Goal: Task Accomplishment & Management: Manage account settings

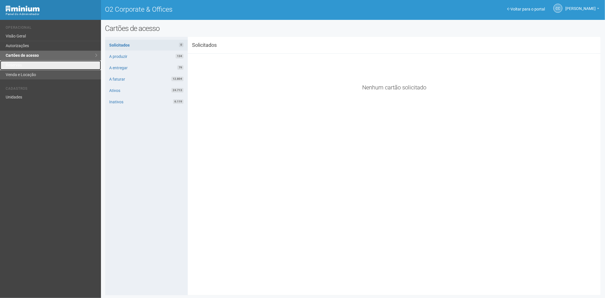
drag, startPoint x: 15, startPoint y: 66, endPoint x: 25, endPoint y: 79, distance: 16.2
click at [15, 66] on link "Reservas" at bounding box center [50, 65] width 101 height 10
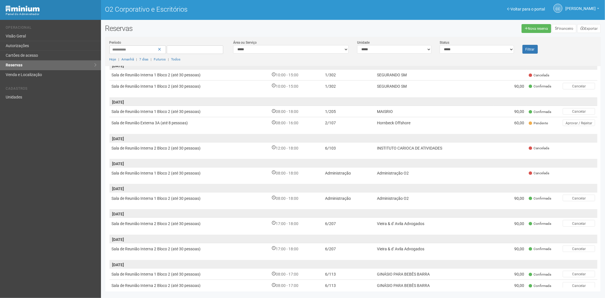
scroll to position [218, 0]
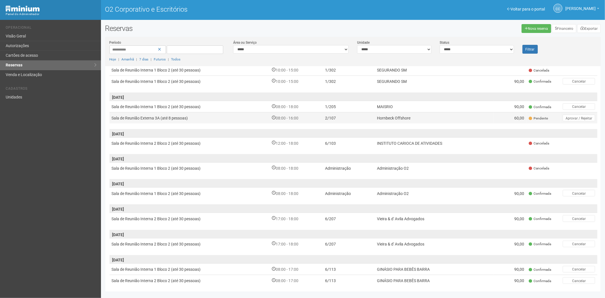
click at [364, 117] on td "2/107" at bounding box center [349, 117] width 52 height 11
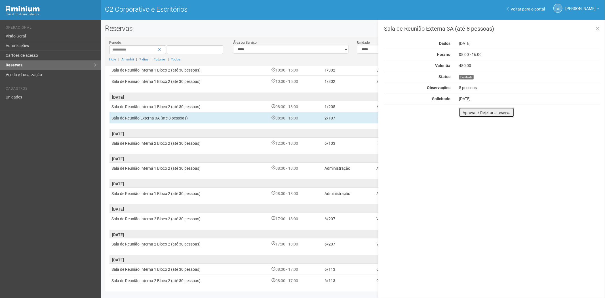
click at [464, 114] on font "Aprovar / Rejeitar a reserva" at bounding box center [487, 112] width 48 height 5
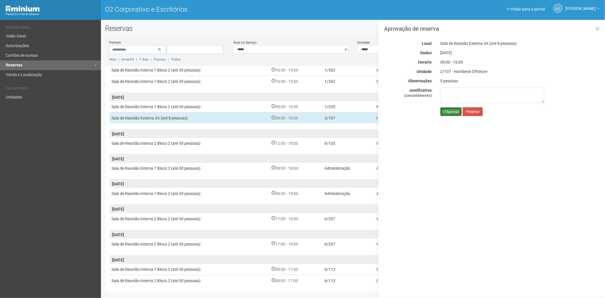
click at [450, 112] on font "Aprovar" at bounding box center [453, 112] width 12 height 4
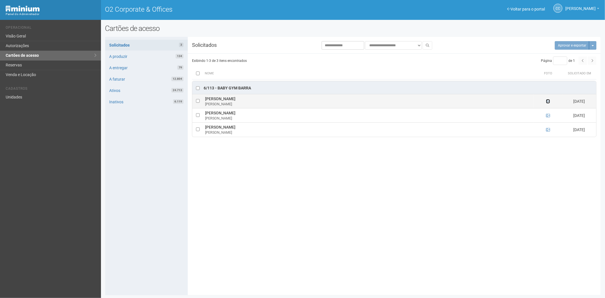
click at [549, 102] on icon at bounding box center [548, 101] width 4 height 4
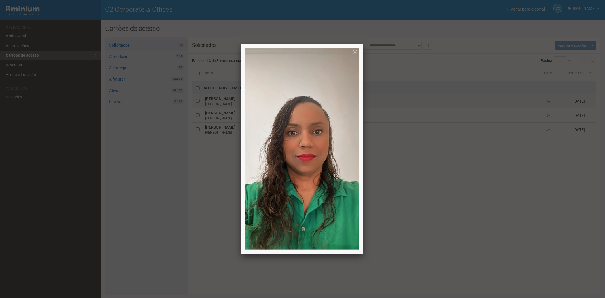
click at [549, 102] on div at bounding box center [302, 149] width 605 height 298
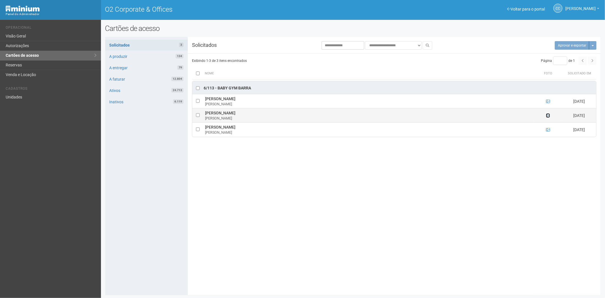
click at [549, 115] on icon at bounding box center [548, 116] width 4 height 4
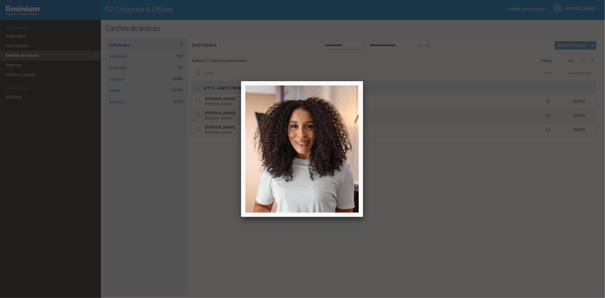
click at [549, 115] on div at bounding box center [302, 149] width 605 height 298
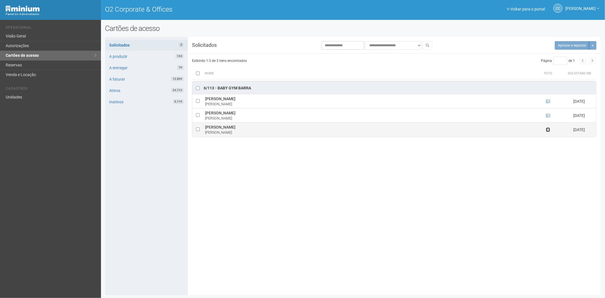
click at [549, 128] on icon at bounding box center [548, 130] width 4 height 4
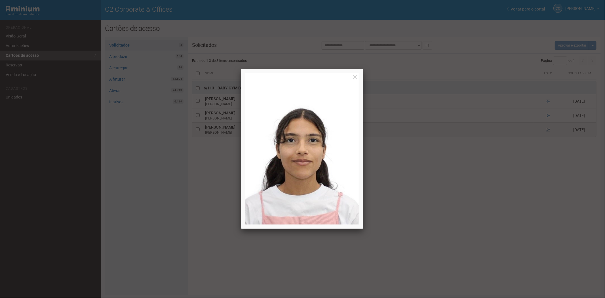
click at [549, 128] on div at bounding box center [302, 149] width 605 height 298
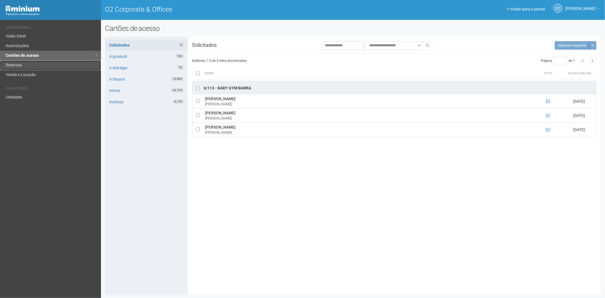
click at [8, 66] on link "Reservas" at bounding box center [50, 65] width 101 height 10
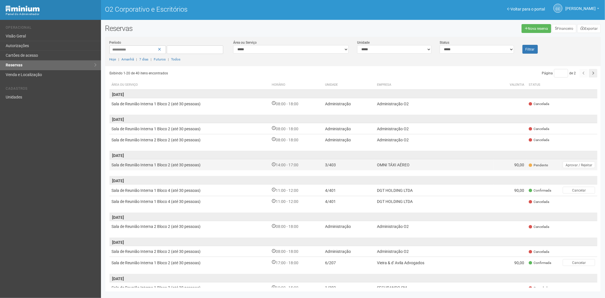
click at [379, 164] on font "OMNI TÁXI AÉREO" at bounding box center [393, 165] width 33 height 5
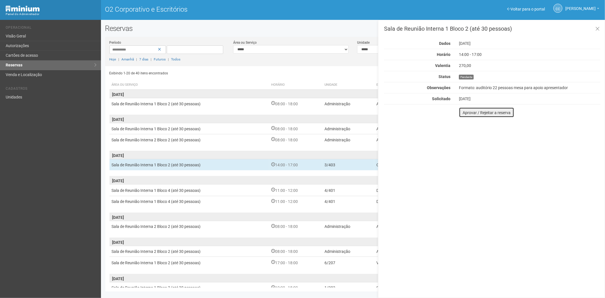
click at [465, 115] on button "Aprovar / Rejeitar a reserva" at bounding box center [486, 112] width 55 height 10
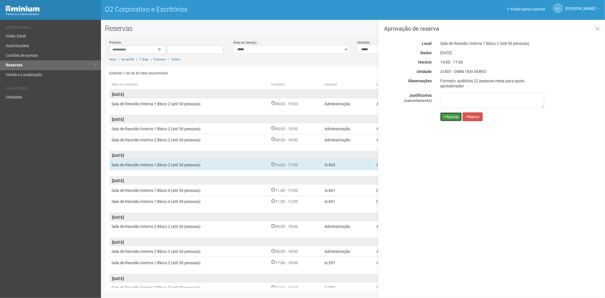
click at [449, 116] on font "Aprovar" at bounding box center [453, 117] width 12 height 4
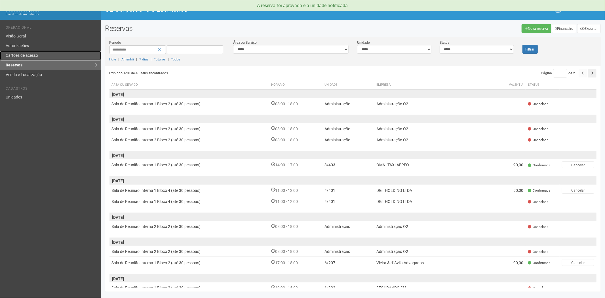
click at [35, 56] on font "Cartões de acesso" at bounding box center [22, 55] width 32 height 5
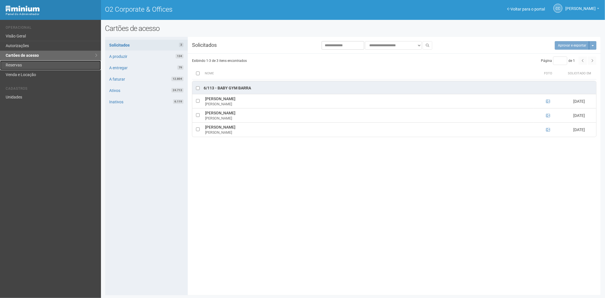
click at [32, 67] on link "Reservas" at bounding box center [50, 65] width 101 height 10
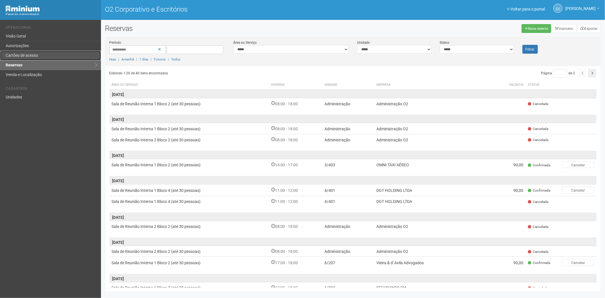
click at [29, 55] on font "Cartões de acesso" at bounding box center [22, 55] width 32 height 5
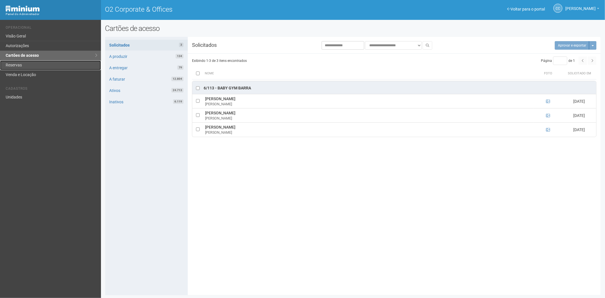
click at [44, 66] on link "Reservas" at bounding box center [50, 65] width 101 height 10
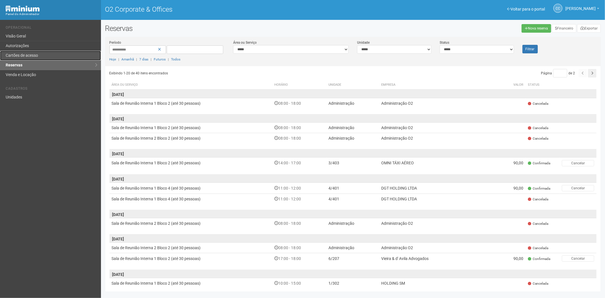
click at [30, 54] on link "Cartões de acesso" at bounding box center [50, 56] width 101 height 10
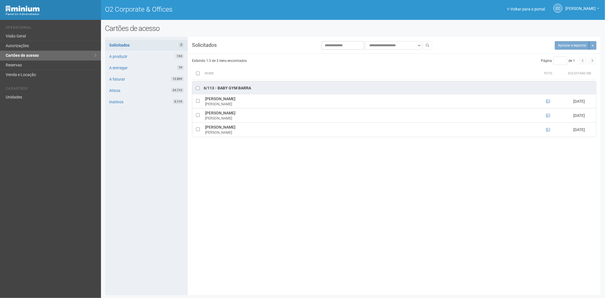
click at [284, 271] on div "**********" at bounding box center [353, 166] width 496 height 250
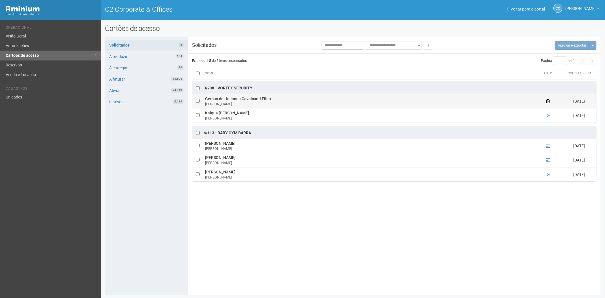
click at [547, 103] on icon at bounding box center [548, 101] width 4 height 4
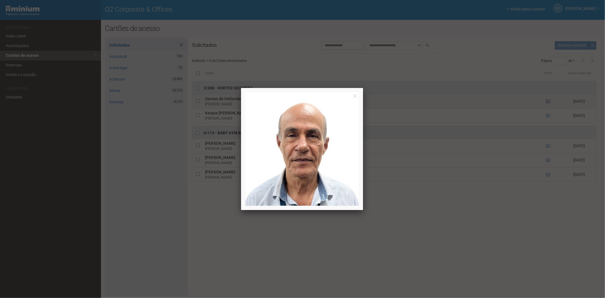
click at [547, 103] on div at bounding box center [302, 149] width 605 height 298
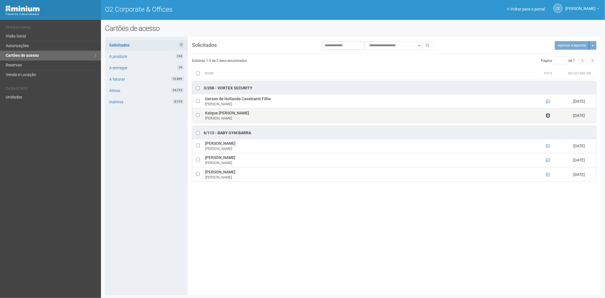
click at [548, 118] on icon at bounding box center [548, 116] width 4 height 4
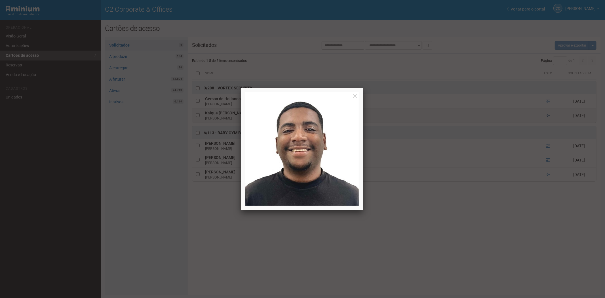
click at [548, 118] on div at bounding box center [302, 149] width 605 height 298
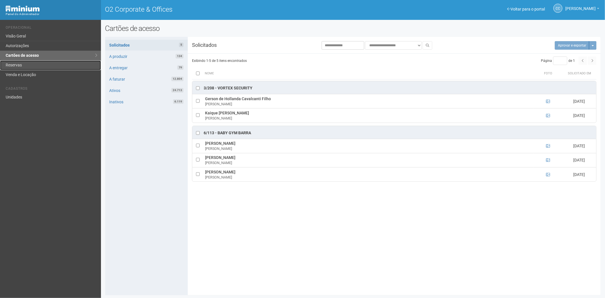
click at [25, 62] on link "Reservas" at bounding box center [50, 65] width 101 height 10
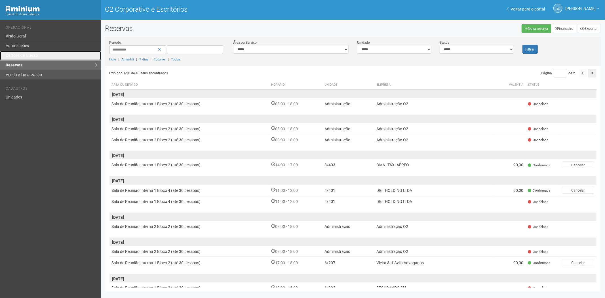
drag, startPoint x: 20, startPoint y: 55, endPoint x: 36, endPoint y: 75, distance: 25.7
click at [20, 55] on font "Cartões de acesso" at bounding box center [22, 55] width 32 height 5
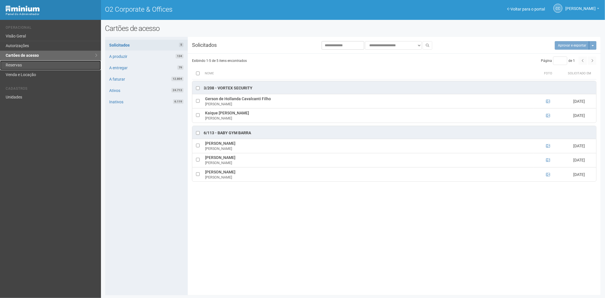
click at [29, 63] on link "Reservas" at bounding box center [50, 65] width 101 height 10
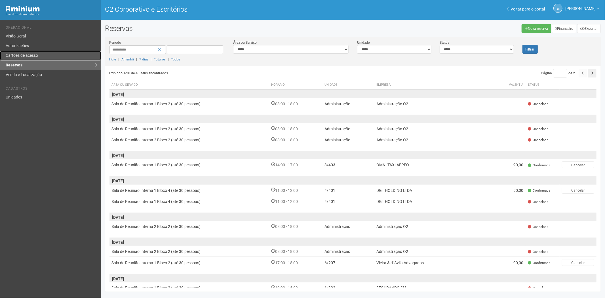
click at [36, 54] on font "Cartões de acesso" at bounding box center [22, 55] width 32 height 5
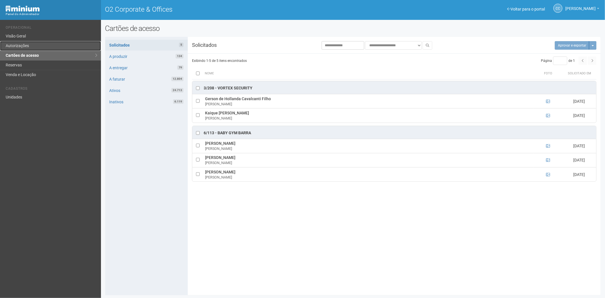
click at [36, 44] on link "Autorizações" at bounding box center [50, 46] width 101 height 10
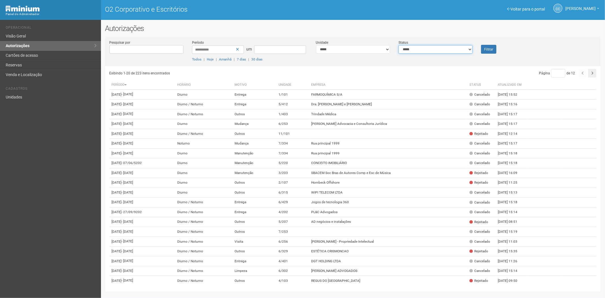
click at [450, 48] on select "**********" at bounding box center [436, 49] width 74 height 9
select select "*"
click at [399, 45] on select "**********" at bounding box center [436, 49] width 74 height 9
click at [486, 47] on font "Filtrar" at bounding box center [488, 49] width 9 height 4
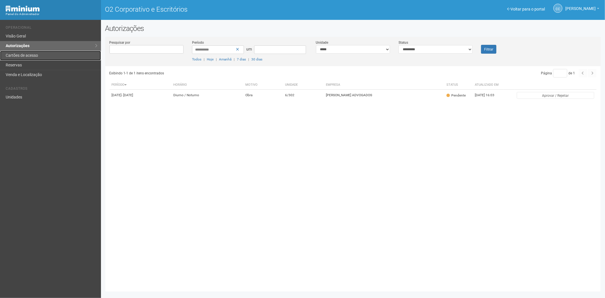
click at [31, 56] on font "Cartões de acesso" at bounding box center [22, 55] width 32 height 5
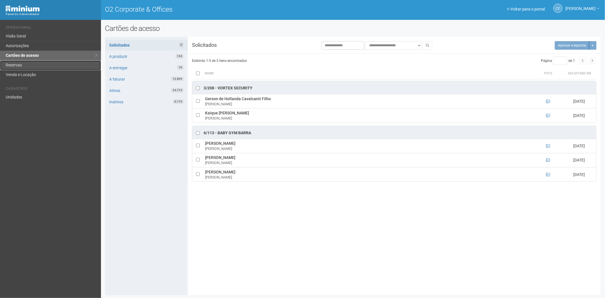
click at [44, 64] on link "Reservas" at bounding box center [50, 65] width 101 height 10
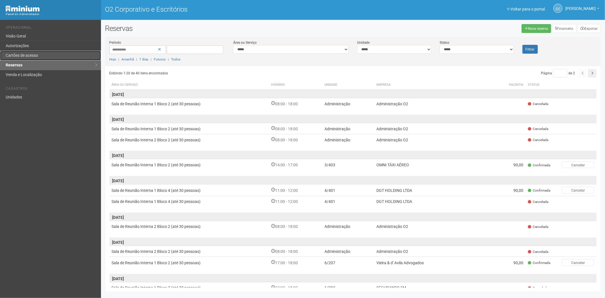
click at [27, 55] on font "Cartões de acesso" at bounding box center [22, 55] width 32 height 5
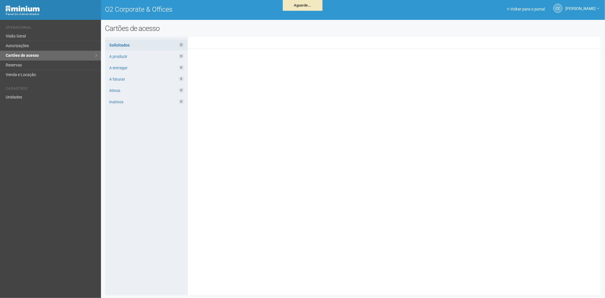
click at [73, 223] on div "Voltar para o portal Operacional Visão Geral Autorizações Cartões de acesso Res…" at bounding box center [50, 159] width 101 height 278
drag, startPoint x: 135, startPoint y: 195, endPoint x: 33, endPoint y: 1, distance: 219.9
click at [135, 189] on div "Solicitados 0 A produzir 0 A entregar 0 A faturar 0 Ativos 0 Inativos 0" at bounding box center [146, 166] width 83 height 258
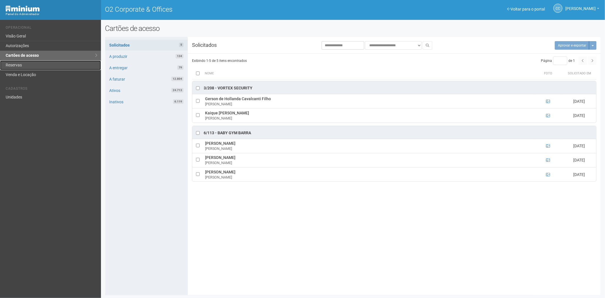
click at [23, 64] on link "Reservas" at bounding box center [50, 65] width 101 height 10
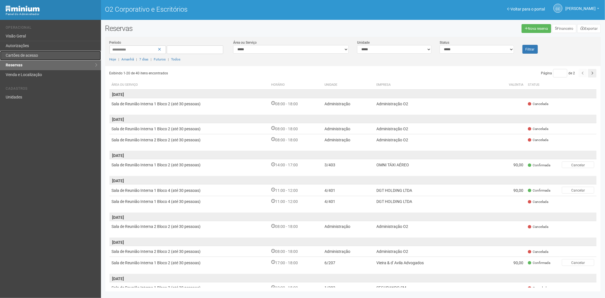
drag, startPoint x: 41, startPoint y: 57, endPoint x: 203, endPoint y: 97, distance: 166.3
click at [42, 57] on link "Cartões de acesso" at bounding box center [50, 56] width 101 height 10
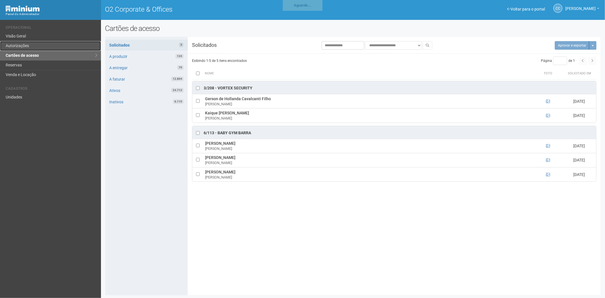
click at [22, 45] on link "Autorizações" at bounding box center [50, 46] width 101 height 10
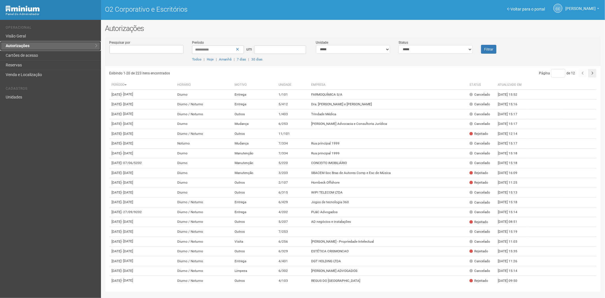
click at [31, 49] on link "Autorizações" at bounding box center [50, 46] width 101 height 10
drag, startPoint x: 438, startPoint y: 49, endPoint x: 433, endPoint y: 51, distance: 5.3
click at [438, 49] on select "**********" at bounding box center [436, 49] width 74 height 9
select select "*"
click at [399, 45] on select "**********" at bounding box center [436, 49] width 74 height 9
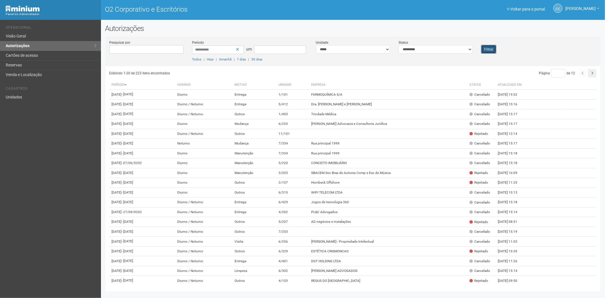
click at [483, 51] on button "Filtrar" at bounding box center [488, 49] width 15 height 9
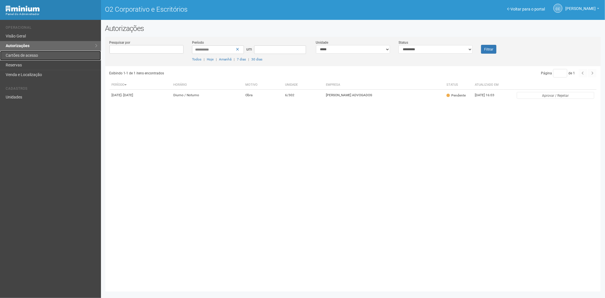
click at [30, 54] on font "Cartões de acesso" at bounding box center [22, 55] width 32 height 5
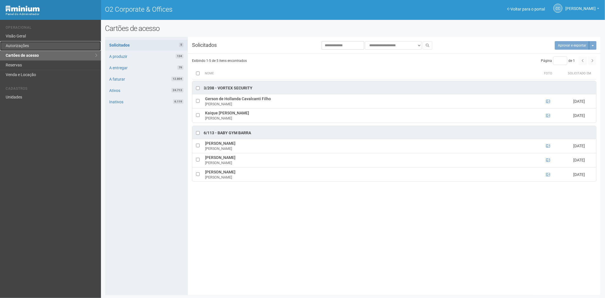
drag, startPoint x: 27, startPoint y: 50, endPoint x: 47, endPoint y: 13, distance: 41.3
click at [27, 50] on link "Autorizações" at bounding box center [50, 46] width 101 height 10
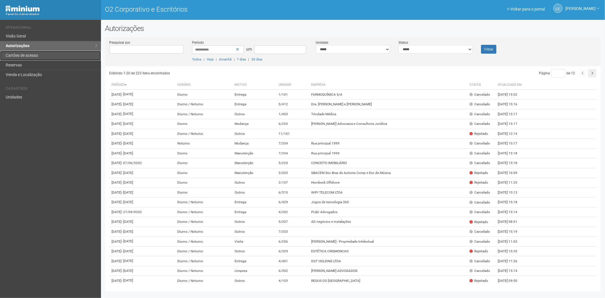
click at [17, 53] on font "Cartões de acesso" at bounding box center [22, 55] width 32 height 5
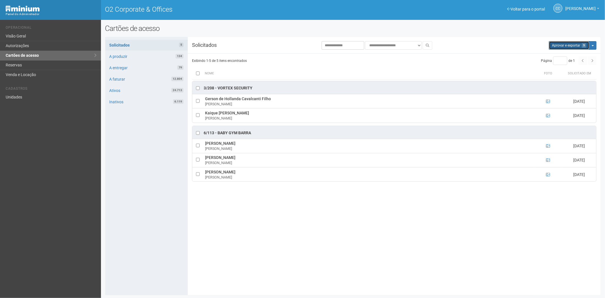
click at [560, 49] on button "Aprovar e exportar 5" at bounding box center [569, 45] width 41 height 9
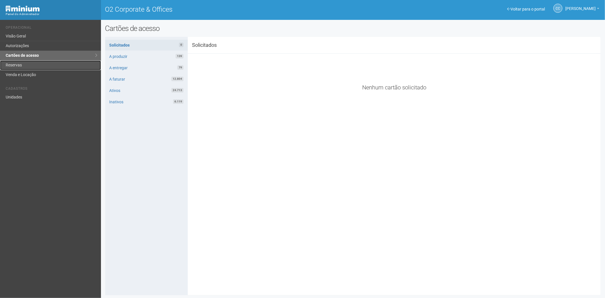
click at [29, 69] on link "Reservas" at bounding box center [50, 65] width 101 height 10
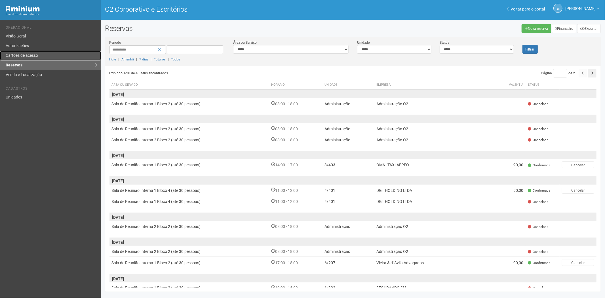
click at [15, 53] on font "Cartões de acesso" at bounding box center [22, 55] width 32 height 5
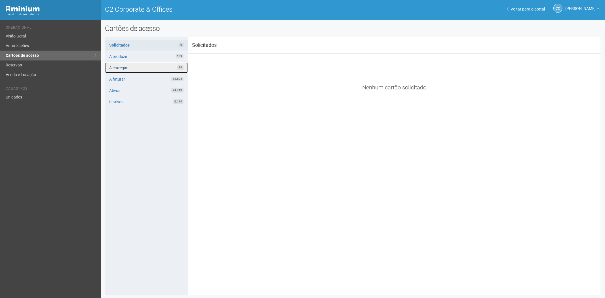
click at [153, 66] on link "A entregar 79" at bounding box center [146, 67] width 83 height 11
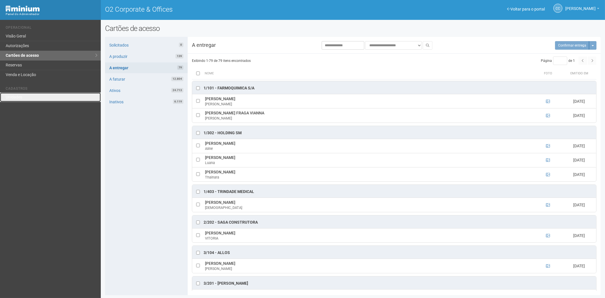
click at [26, 95] on link "Unidades" at bounding box center [50, 97] width 101 height 9
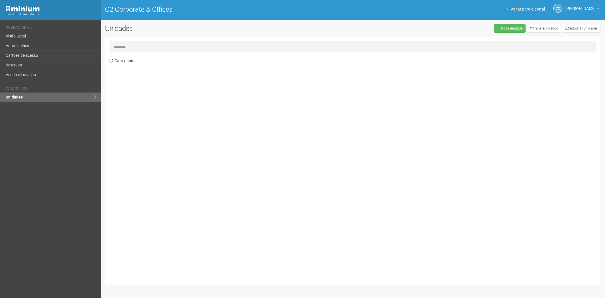
click at [135, 43] on input "text" at bounding box center [354, 46] width 488 height 11
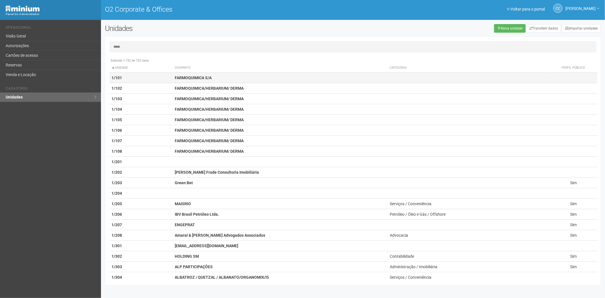
type input "*****"
click at [196, 75] on strong "FARMOQUIMICA S/A" at bounding box center [193, 77] width 37 height 5
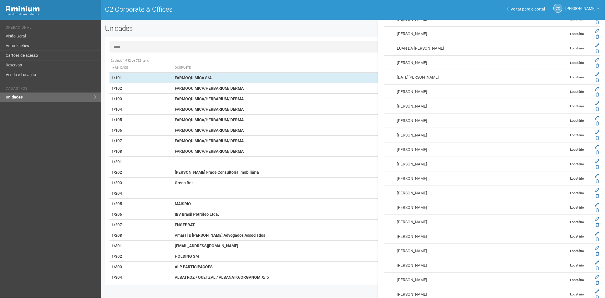
scroll to position [4226, 0]
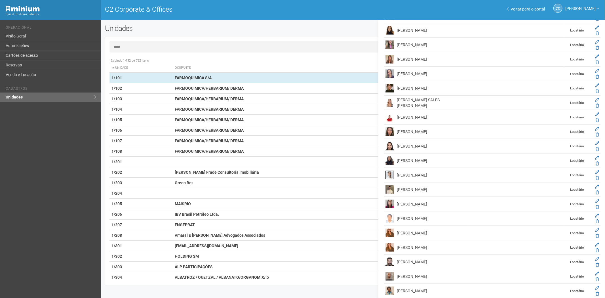
drag, startPoint x: 397, startPoint y: 165, endPoint x: 465, endPoint y: 168, distance: 67.3
click at [465, 168] on td "PAULA NAIARA MARQUES DE ABREU" at bounding box center [433, 161] width 74 height 14
copy td "PAULA NAIARA MARQUES DE ABREU"
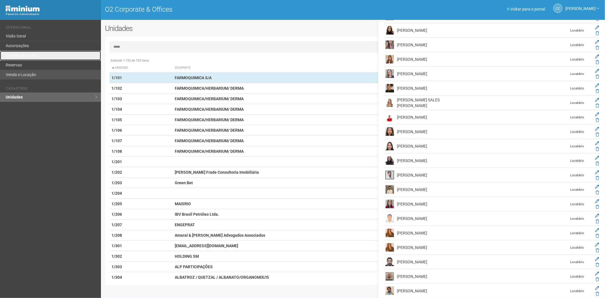
drag, startPoint x: 27, startPoint y: 51, endPoint x: 35, endPoint y: 76, distance: 26.5
click at [27, 51] on link "Cartões de acesso" at bounding box center [50, 56] width 101 height 10
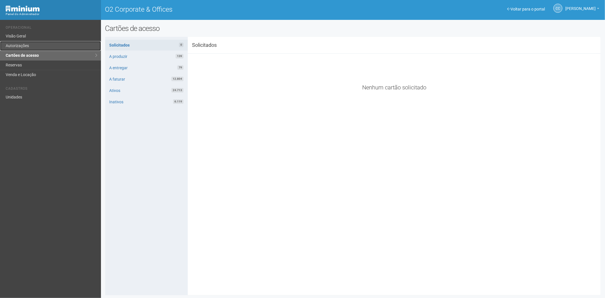
click at [30, 47] on link "Autorizações" at bounding box center [50, 46] width 101 height 10
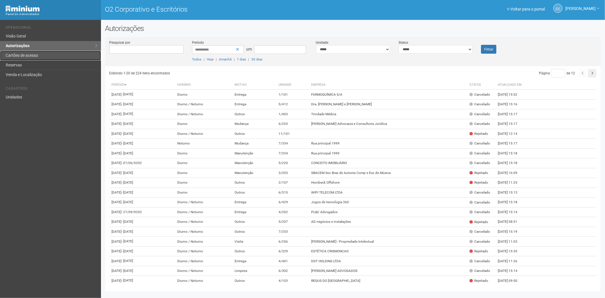
click at [40, 55] on link "Cartões de acesso" at bounding box center [50, 56] width 101 height 10
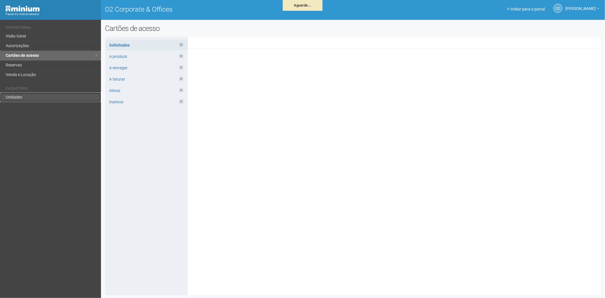
drag, startPoint x: 27, startPoint y: 98, endPoint x: 192, endPoint y: 59, distance: 169.1
click at [27, 98] on link "Unidades" at bounding box center [50, 97] width 101 height 9
click at [18, 100] on link "Unidades" at bounding box center [50, 97] width 101 height 9
click at [21, 95] on link "Unidades" at bounding box center [50, 97] width 101 height 9
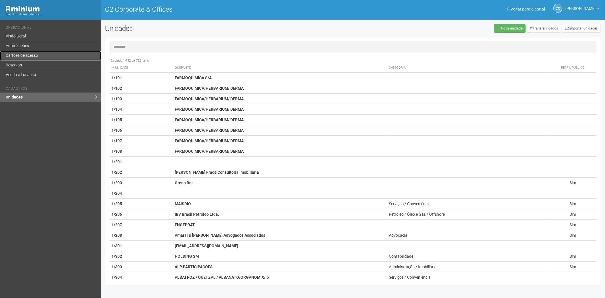
click at [39, 55] on link "Cartões de acesso" at bounding box center [50, 56] width 101 height 10
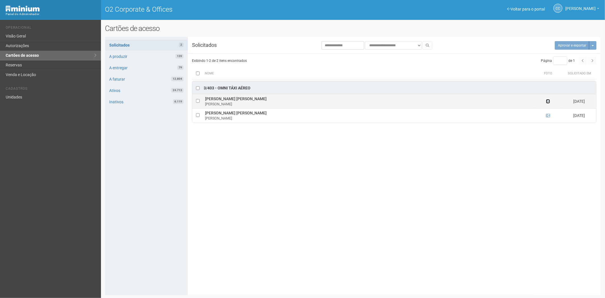
click at [549, 102] on icon at bounding box center [548, 101] width 4 height 4
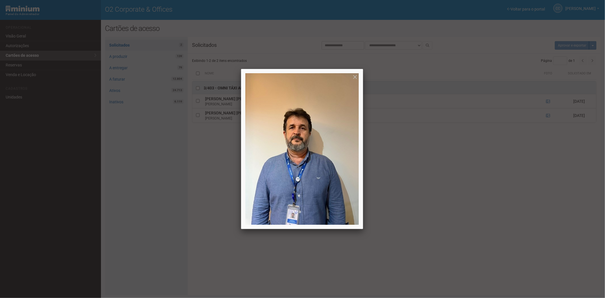
click at [547, 103] on div at bounding box center [302, 149] width 605 height 298
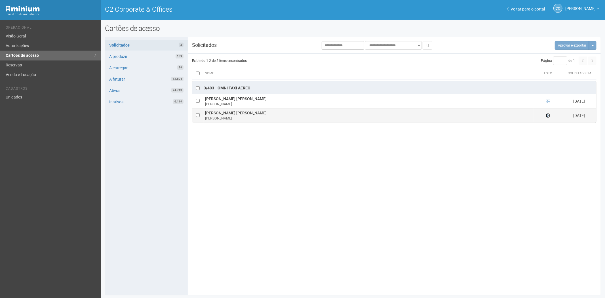
click at [546, 115] on icon at bounding box center [548, 116] width 4 height 4
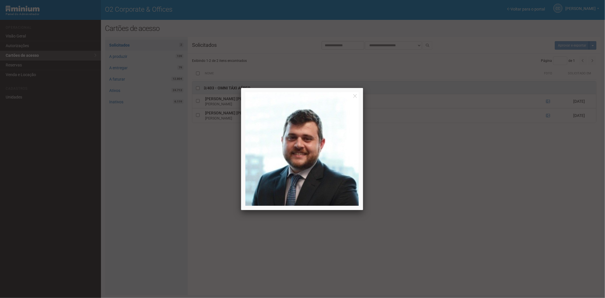
click at [494, 191] on div at bounding box center [302, 149] width 605 height 298
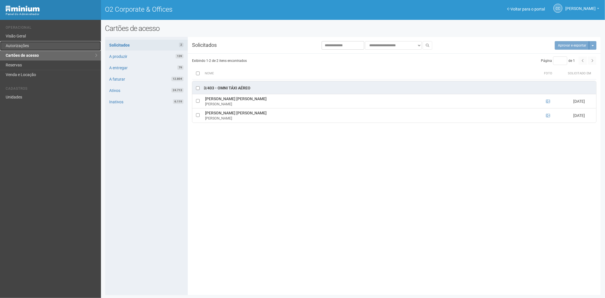
click at [35, 44] on link "Autorizações" at bounding box center [50, 46] width 101 height 10
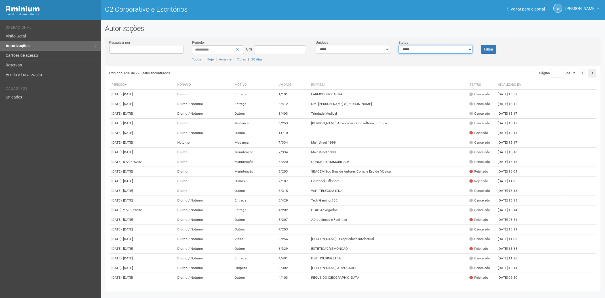
drag, startPoint x: 462, startPoint y: 47, endPoint x: 458, endPoint y: 53, distance: 6.9
click at [462, 47] on select "**********" at bounding box center [436, 49] width 74 height 9
select select "*"
click at [399, 45] on select "**********" at bounding box center [436, 49] width 74 height 9
click at [492, 47] on font "Filtrar" at bounding box center [488, 49] width 9 height 4
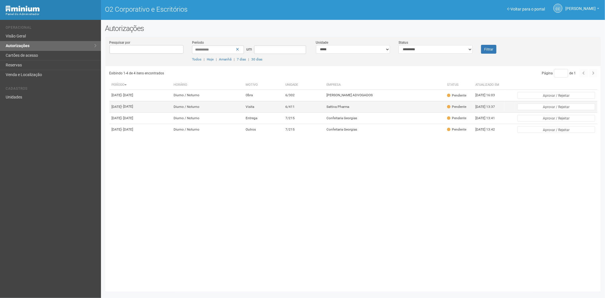
click at [387, 110] on td "Sattiva Pharma" at bounding box center [384, 106] width 121 height 11
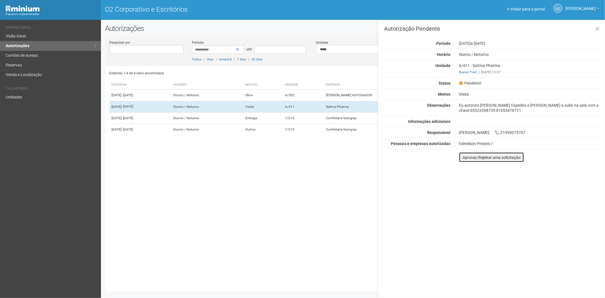
click at [464, 160] on button "Aprovar/Rejeitar uma solicitação" at bounding box center [491, 157] width 65 height 10
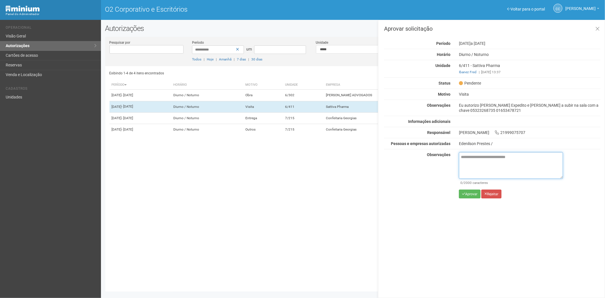
click at [468, 165] on textarea at bounding box center [511, 165] width 104 height 27
paste textarea "**********"
type textarea "**********"
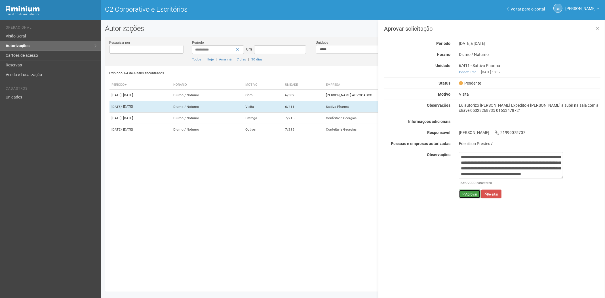
click at [467, 194] on font "Aprovar" at bounding box center [471, 194] width 12 height 4
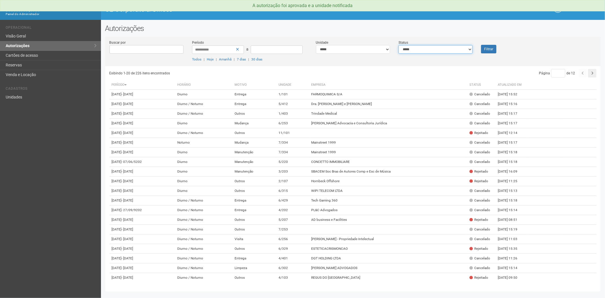
click at [450, 49] on select "**********" at bounding box center [436, 49] width 74 height 9
select select "*"
click at [399, 45] on select "**********" at bounding box center [436, 49] width 74 height 9
click at [486, 50] on button "Filtrar" at bounding box center [488, 49] width 15 height 9
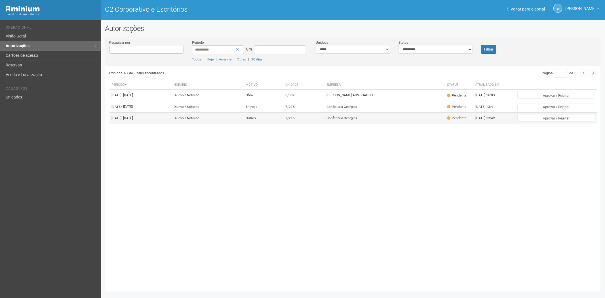
click at [363, 124] on td "Confeitaria Georgias" at bounding box center [384, 117] width 121 height 11
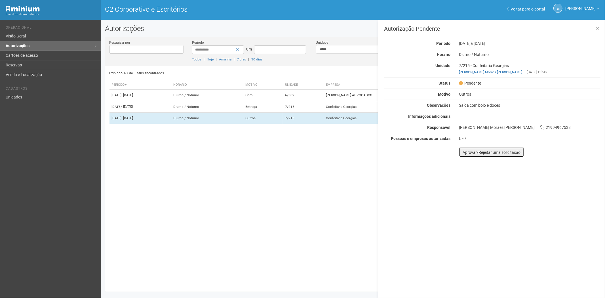
click at [463, 154] on font "Aprovar/Rejeitar uma solicitação" at bounding box center [492, 152] width 58 height 5
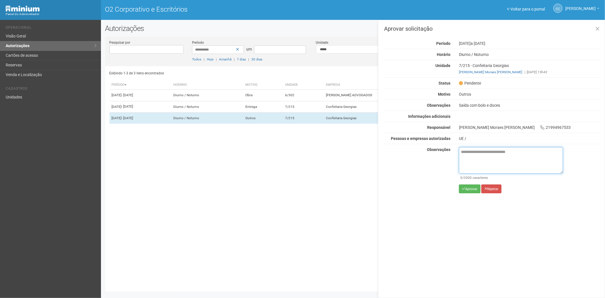
click at [471, 156] on textarea at bounding box center [511, 160] width 104 height 27
paste textarea "**********"
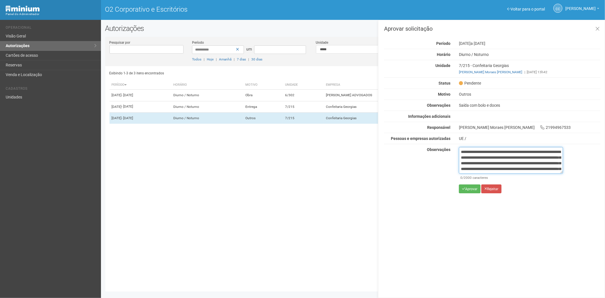
scroll to position [32, 0]
type textarea "**********"
click at [468, 188] on font "Aprovar" at bounding box center [471, 189] width 12 height 4
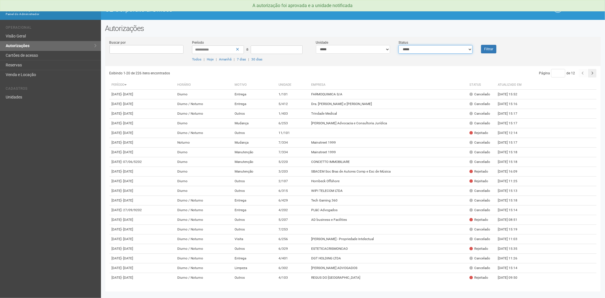
drag, startPoint x: 431, startPoint y: 50, endPoint x: 429, endPoint y: 53, distance: 3.5
click at [429, 52] on select "**********" at bounding box center [436, 49] width 74 height 9
select select "*"
click at [399, 45] on select "**********" at bounding box center [436, 49] width 74 height 9
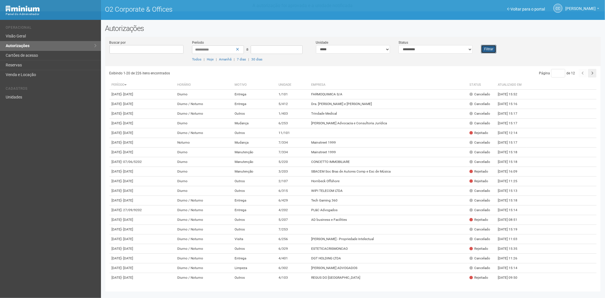
click at [492, 50] on button "Filtrar" at bounding box center [488, 49] width 15 height 9
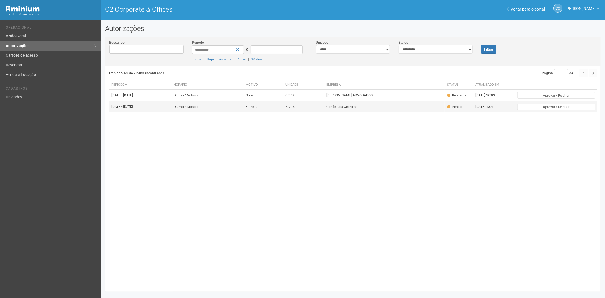
click at [394, 112] on td "Confeitaria Georgias" at bounding box center [384, 106] width 121 height 11
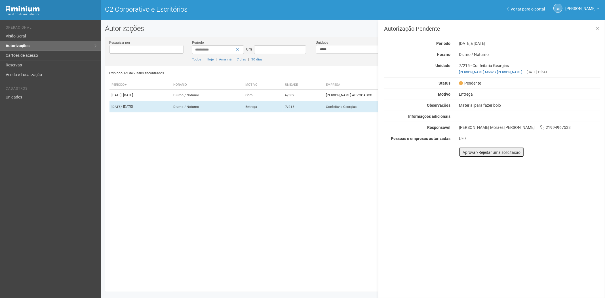
click at [465, 152] on font "Aprovar/Rejeitar uma solicitação" at bounding box center [492, 152] width 58 height 5
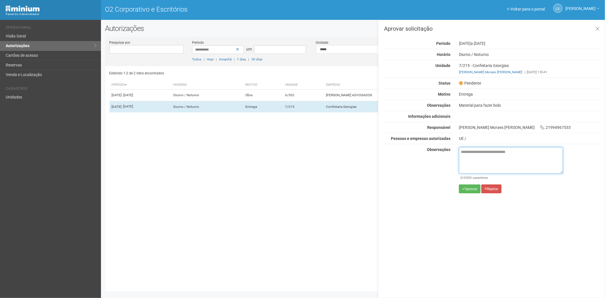
click at [474, 162] on textarea at bounding box center [511, 160] width 104 height 27
paste textarea "**********"
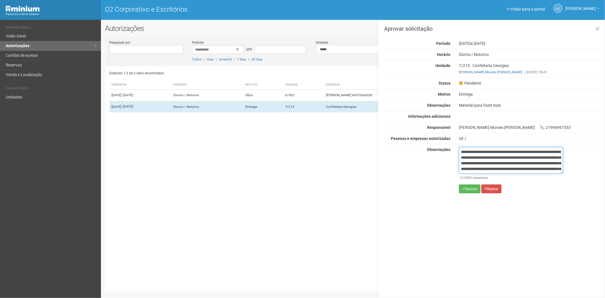
scroll to position [32, 0]
type textarea "**********"
click at [469, 192] on button "Aprovar" at bounding box center [470, 188] width 22 height 9
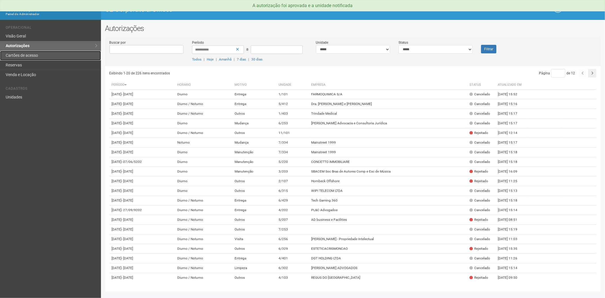
click at [30, 56] on link "Cartões de acesso" at bounding box center [50, 56] width 101 height 10
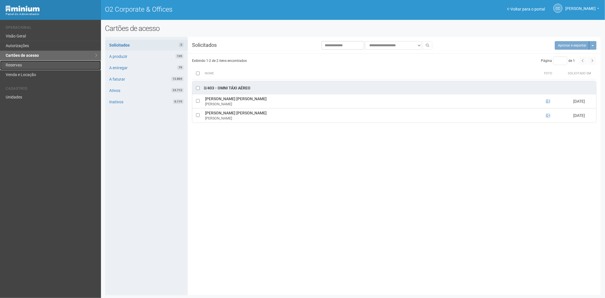
click at [42, 68] on link "Reservas" at bounding box center [50, 65] width 101 height 10
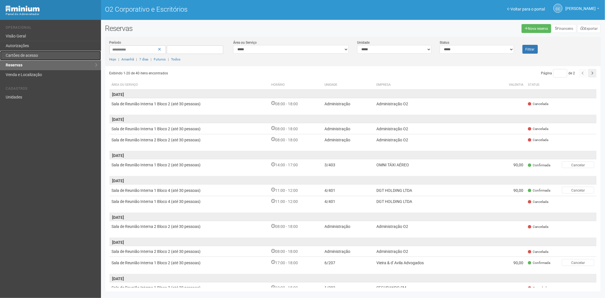
click at [54, 53] on link "Cartões de acesso" at bounding box center [50, 56] width 101 height 10
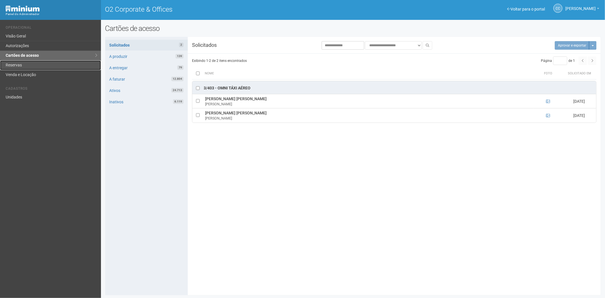
click at [39, 64] on link "Reservas" at bounding box center [50, 65] width 101 height 10
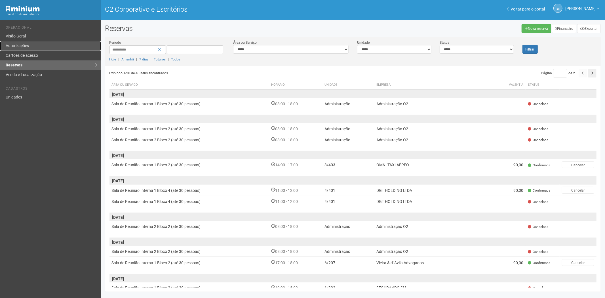
click at [39, 50] on link "Autorizações" at bounding box center [50, 46] width 101 height 10
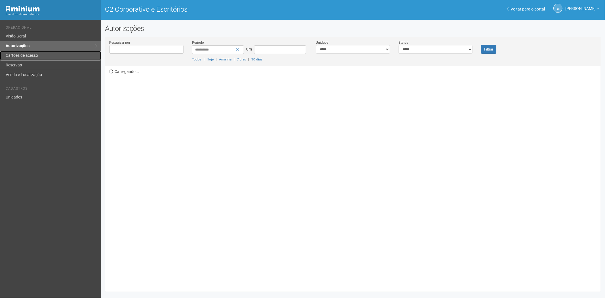
click at [35, 55] on font "Cartões de acesso" at bounding box center [22, 55] width 32 height 5
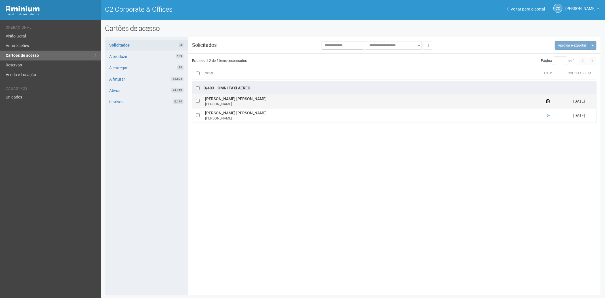
click at [548, 102] on icon at bounding box center [548, 101] width 4 height 4
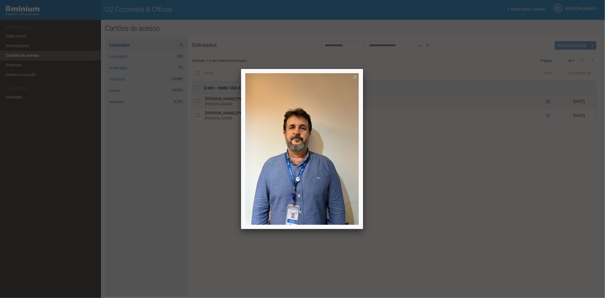
click at [548, 102] on div at bounding box center [302, 149] width 605 height 298
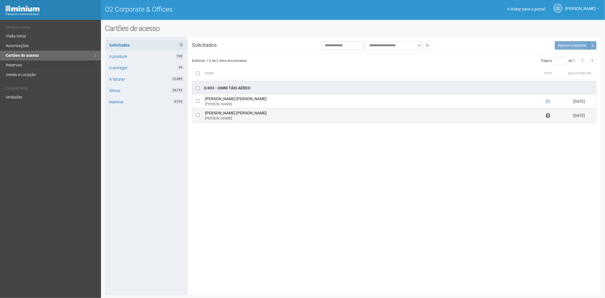
click at [550, 114] on icon at bounding box center [548, 116] width 4 height 4
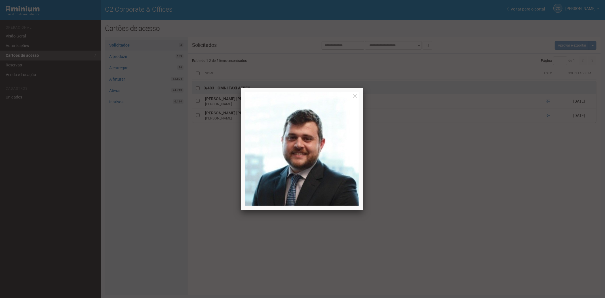
click at [432, 182] on div at bounding box center [302, 149] width 605 height 298
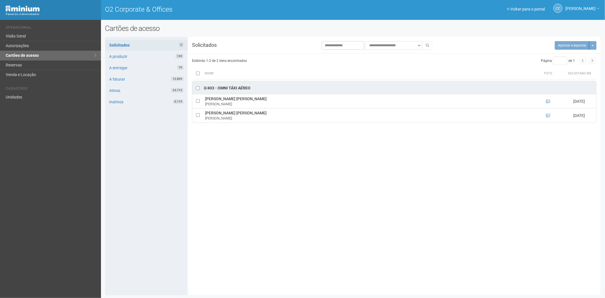
click at [178, 181] on div "Solicitados 2 A produzir 139 A entregar 79 A faturar 12.804 Ativos 24.713 Inati…" at bounding box center [146, 166] width 83 height 258
drag, startPoint x: 18, startPoint y: 95, endPoint x: 127, endPoint y: 64, distance: 113.5
click at [18, 95] on link "Unidades" at bounding box center [50, 97] width 101 height 9
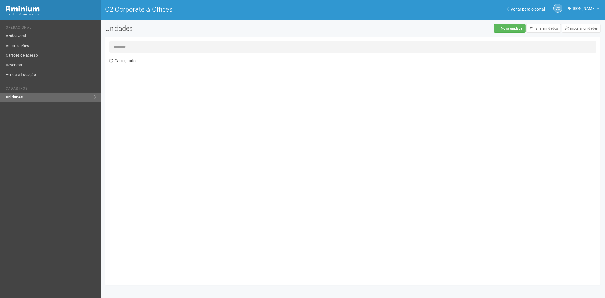
drag, startPoint x: 145, startPoint y: 48, endPoint x: 144, endPoint y: 61, distance: 13.2
click at [145, 51] on input "text" at bounding box center [354, 46] width 488 height 11
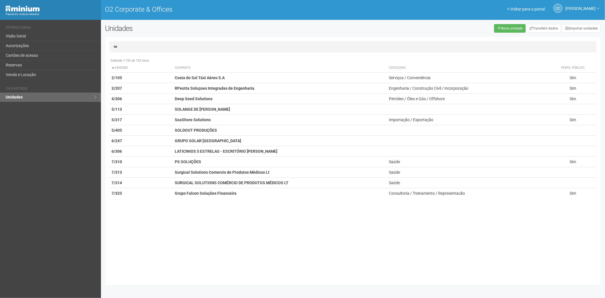
type input "***"
click at [174, 231] on div "Exibindo 1-732 de 732 itens Unidade Ocupante Categoria Perfil público 1/101 FAR…" at bounding box center [356, 168] width 492 height 226
click at [39, 56] on link "Cartões de acesso" at bounding box center [50, 56] width 101 height 10
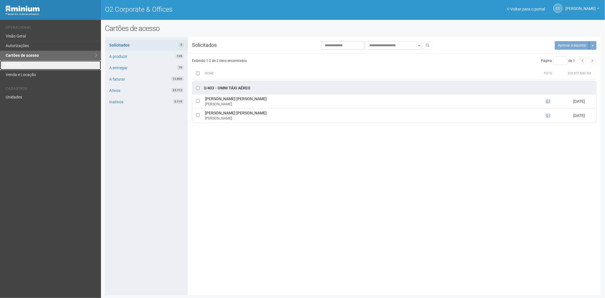
drag, startPoint x: 26, startPoint y: 63, endPoint x: 64, endPoint y: 53, distance: 39.7
click at [26, 63] on link "Reservas" at bounding box center [50, 65] width 101 height 10
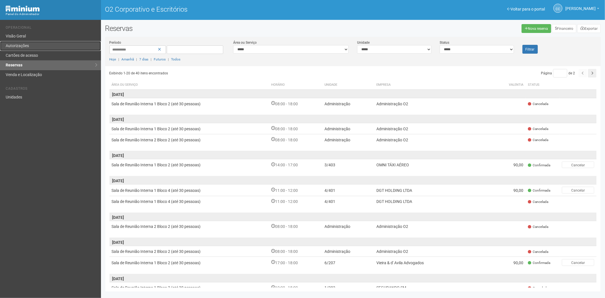
click at [29, 49] on link "Autorizações" at bounding box center [50, 46] width 101 height 10
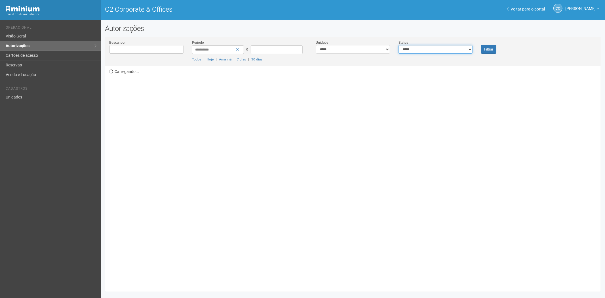
drag, startPoint x: 417, startPoint y: 49, endPoint x: 413, endPoint y: 53, distance: 5.0
click at [417, 49] on select "**********" at bounding box center [436, 49] width 74 height 9
select select "*"
click at [399, 45] on select "**********" at bounding box center [436, 49] width 74 height 9
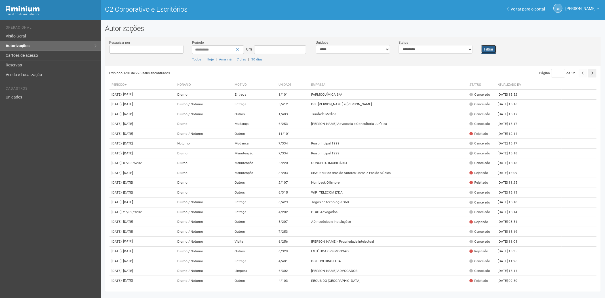
click at [491, 49] on font "Filtrar" at bounding box center [488, 49] width 9 height 4
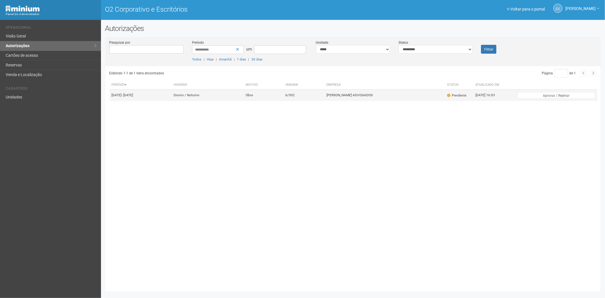
click at [324, 97] on td "6/302" at bounding box center [303, 95] width 41 height 11
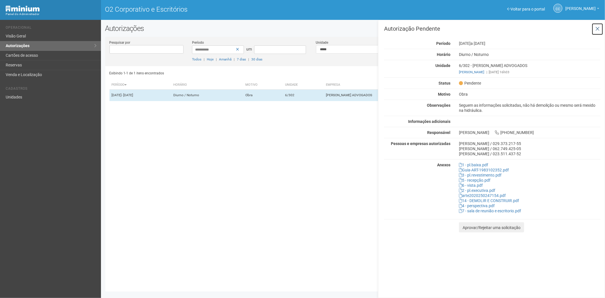
click at [600, 27] on icon at bounding box center [598, 29] width 4 height 6
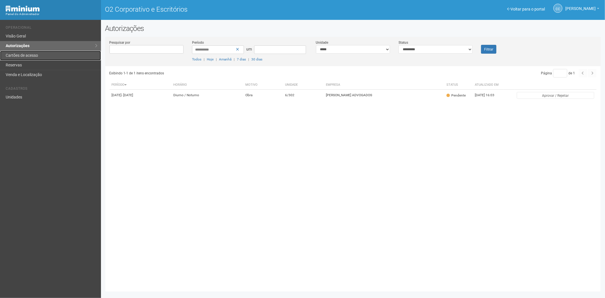
click at [36, 54] on font "Cartões de acesso" at bounding box center [22, 55] width 32 height 5
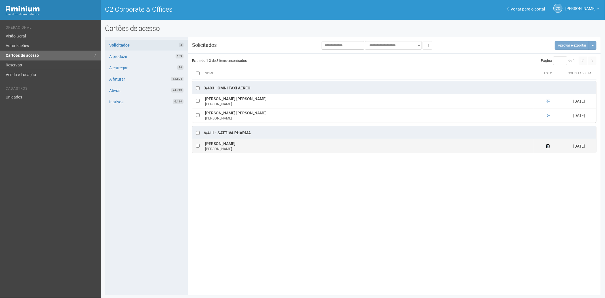
click at [548, 146] on icon at bounding box center [548, 146] width 4 height 4
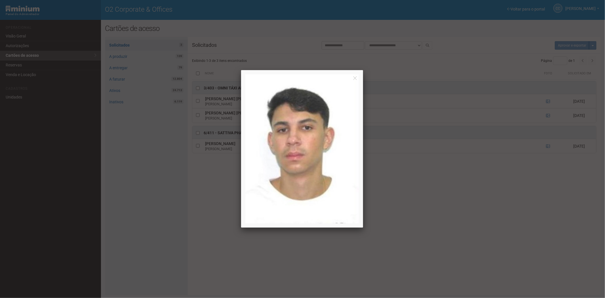
click at [475, 208] on div at bounding box center [302, 149] width 605 height 298
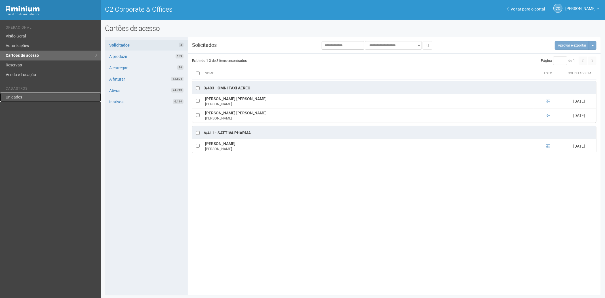
click at [12, 101] on link "Unidades" at bounding box center [50, 97] width 101 height 9
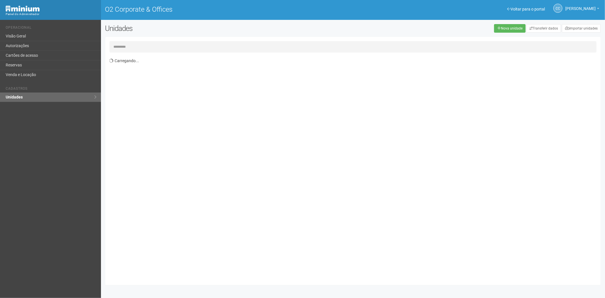
click at [128, 47] on input "text" at bounding box center [354, 46] width 488 height 11
type input "*****"
click at [34, 44] on link "Autorizações" at bounding box center [50, 46] width 101 height 10
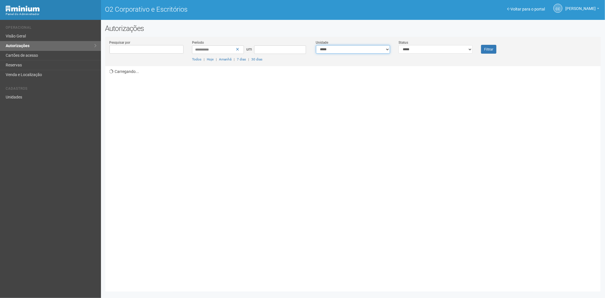
click at [335, 50] on select "**********" at bounding box center [353, 49] width 74 height 9
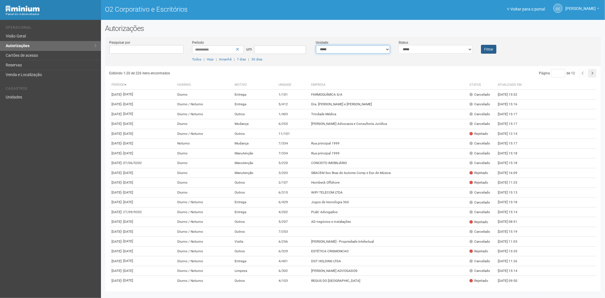
select select "**********"
click at [486, 47] on font "Filtrar" at bounding box center [488, 49] width 9 height 4
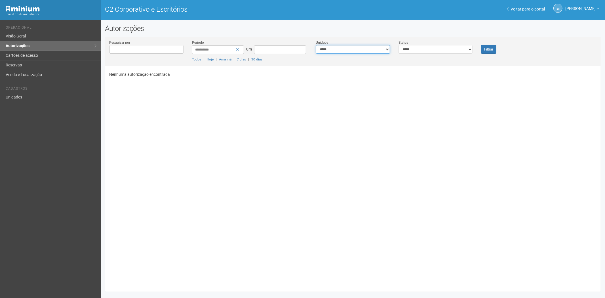
click at [338, 49] on select "**********" at bounding box center [353, 49] width 74 height 9
select select "**********"
click at [316, 45] on select "**********" at bounding box center [353, 49] width 74 height 9
click at [492, 50] on font "Filtrar" at bounding box center [488, 49] width 9 height 4
click at [196, 50] on input "**********" at bounding box center [218, 49] width 52 height 9
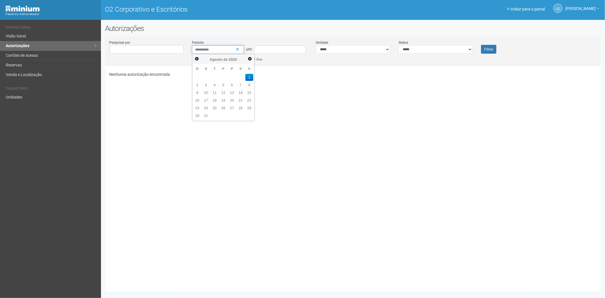
type input "**********"
click at [491, 47] on font "Filtrar" at bounding box center [488, 49] width 9 height 4
drag, startPoint x: 362, startPoint y: 51, endPoint x: 359, endPoint y: 53, distance: 3.0
click at [362, 51] on select "**********" at bounding box center [353, 49] width 74 height 9
select select "**********"
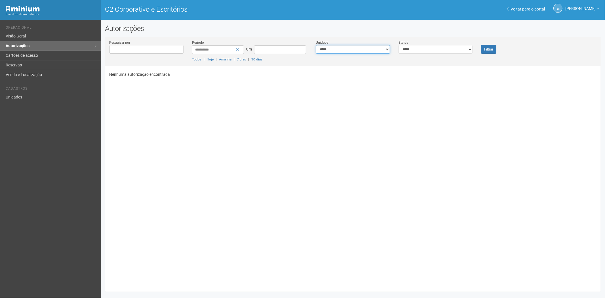
click at [316, 45] on select "**********" at bounding box center [353, 49] width 74 height 9
click at [489, 47] on font "Filtrar" at bounding box center [488, 49] width 9 height 4
click at [36, 51] on link "Cartões de acesso" at bounding box center [50, 56] width 101 height 10
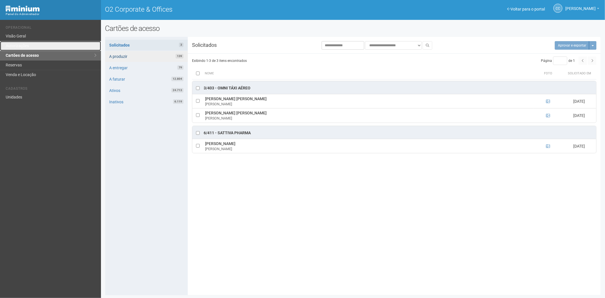
drag, startPoint x: 28, startPoint y: 45, endPoint x: 132, endPoint y: 57, distance: 104.8
click at [28, 45] on link "Autorizações" at bounding box center [50, 46] width 101 height 10
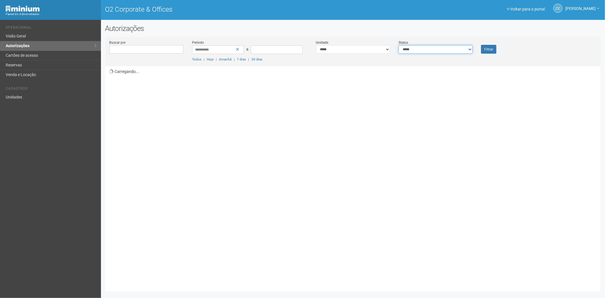
click at [421, 52] on select "**********" at bounding box center [436, 49] width 74 height 9
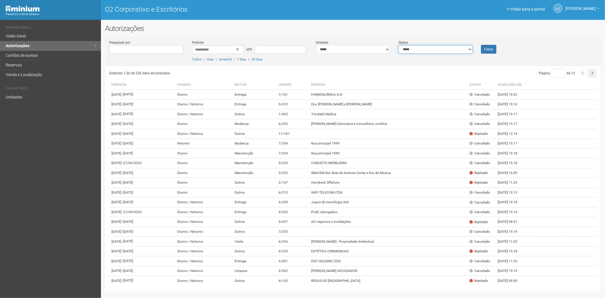
select select "*"
click at [399, 45] on select "**********" at bounding box center [436, 49] width 74 height 9
click at [487, 49] on font "Filtrar" at bounding box center [488, 49] width 9 height 4
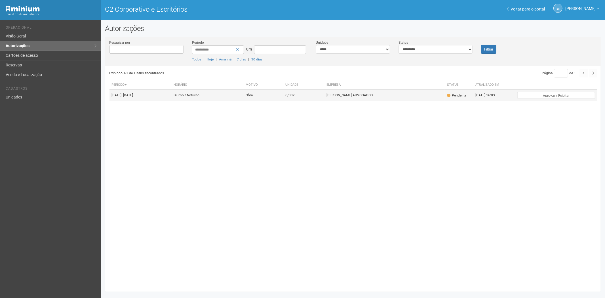
click at [346, 100] on td "[PERSON_NAME] ADVOGADOS" at bounding box center [384, 95] width 121 height 11
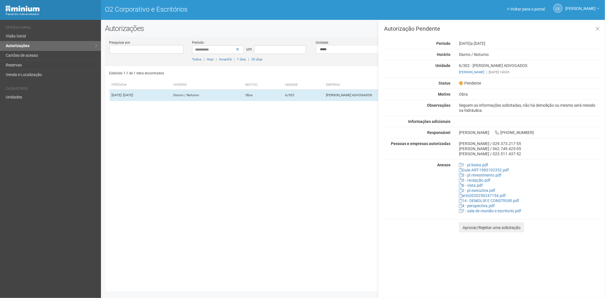
drag, startPoint x: 168, startPoint y: 221, endPoint x: 81, endPoint y: 116, distance: 137.1
click at [160, 209] on div "Exibindo 1-1 de 1 itens encontrados Página * de 1 Período Horário Motivo Unidad…" at bounding box center [356, 176] width 492 height 221
click at [24, 52] on link "Cartões de acesso" at bounding box center [50, 56] width 101 height 10
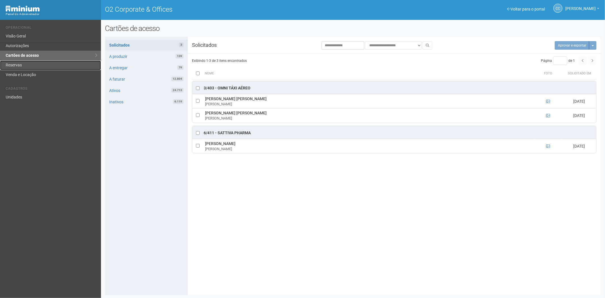
click at [38, 68] on link "Reservas" at bounding box center [50, 65] width 101 height 10
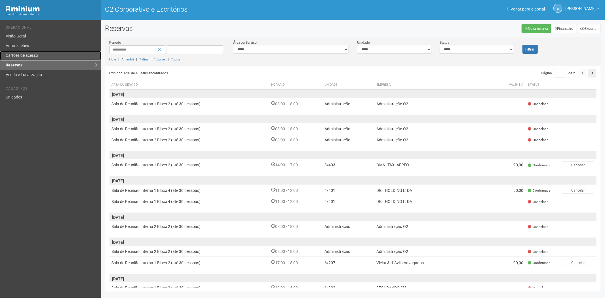
click at [28, 53] on font "Cartões de acesso" at bounding box center [22, 55] width 32 height 5
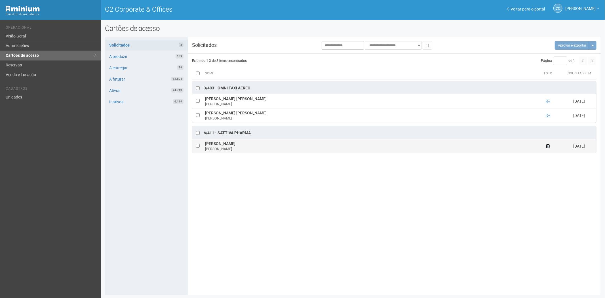
click at [548, 147] on icon at bounding box center [548, 146] width 4 height 4
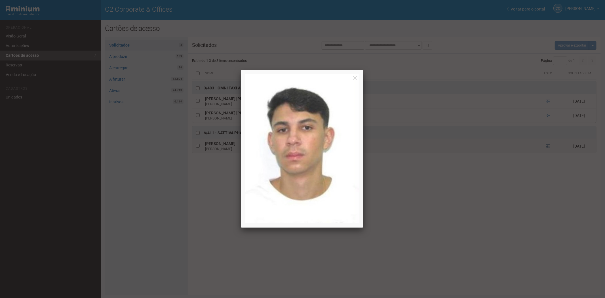
click at [548, 147] on div at bounding box center [302, 149] width 605 height 298
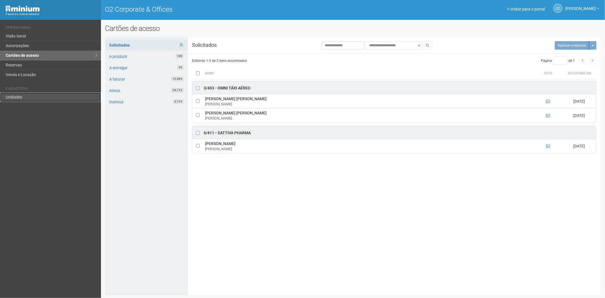
click at [20, 98] on link "Unidades" at bounding box center [50, 97] width 101 height 9
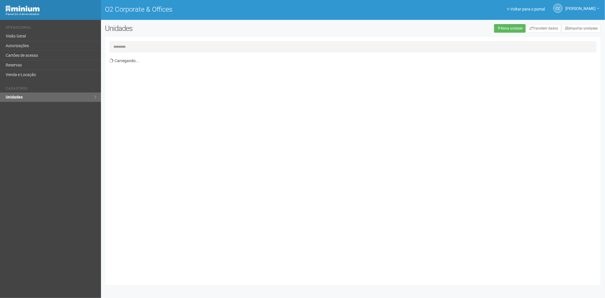
click at [179, 47] on input "text" at bounding box center [354, 46] width 488 height 11
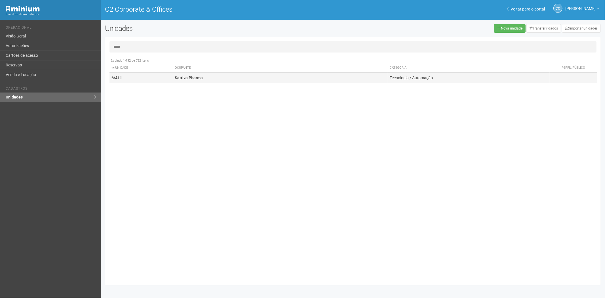
type input "*****"
click at [202, 81] on td "Sattiva Pharma" at bounding box center [280, 78] width 215 height 11
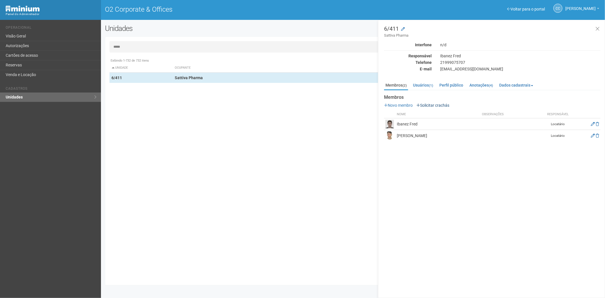
click at [432, 106] on div "Novo membro Solicitar crachás Nome Observações Responsável Ibanez Fred Locatári…" at bounding box center [492, 122] width 217 height 39
click at [433, 105] on link "Solicitar crachás" at bounding box center [433, 105] width 33 height 5
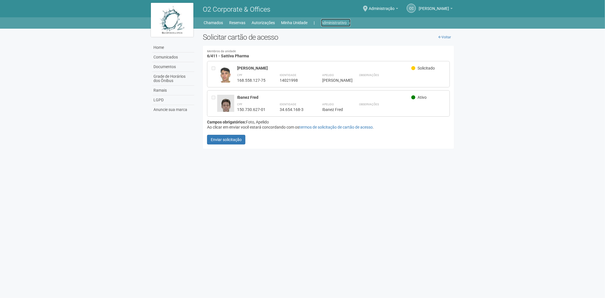
click at [338, 22] on link "Administrativo" at bounding box center [336, 23] width 30 height 8
click at [324, 44] on link "Cartões de acesso" at bounding box center [328, 45] width 48 height 10
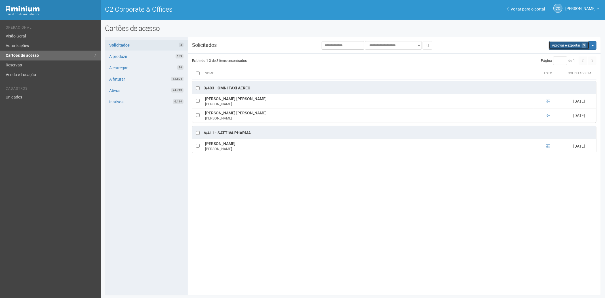
click at [567, 45] on button "Aprovar e exportar 3" at bounding box center [569, 45] width 41 height 9
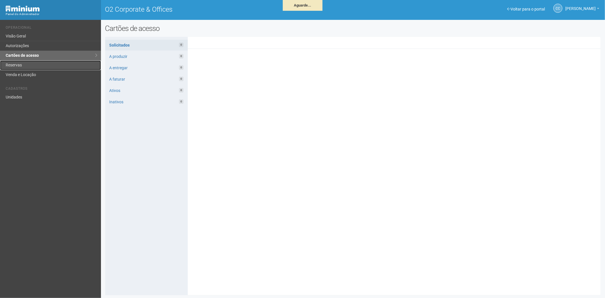
click at [25, 67] on link "Reservas" at bounding box center [50, 65] width 101 height 10
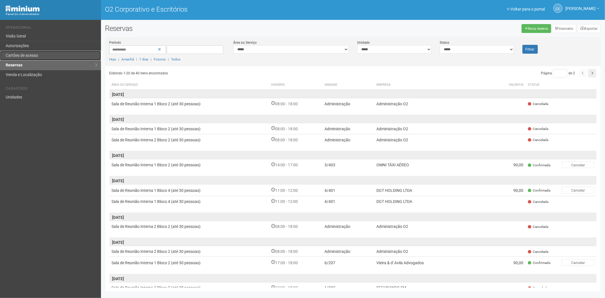
click at [26, 57] on font "Cartões de acesso" at bounding box center [22, 55] width 32 height 5
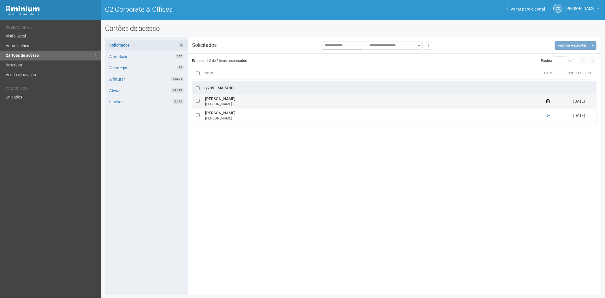
click at [549, 101] on icon at bounding box center [548, 101] width 4 height 4
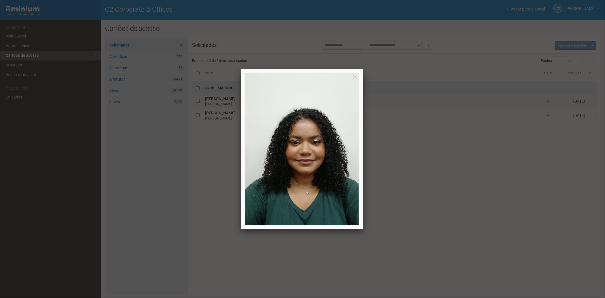
click at [549, 101] on div at bounding box center [302, 149] width 605 height 298
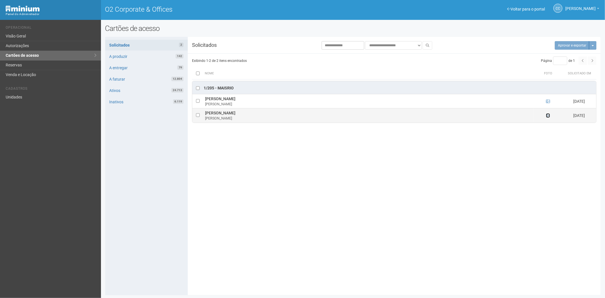
click at [547, 117] on icon at bounding box center [548, 116] width 4 height 4
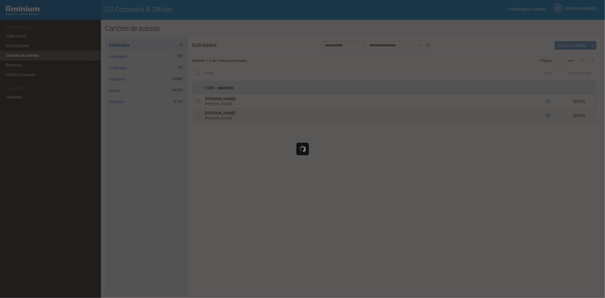
click at [547, 117] on div at bounding box center [302, 149] width 605 height 298
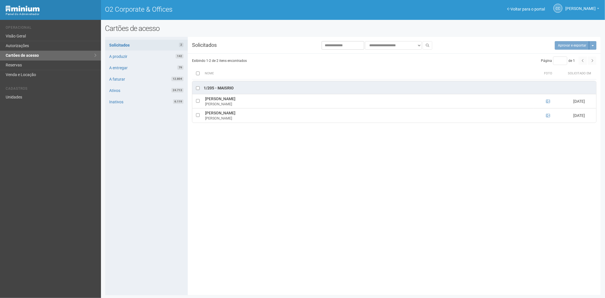
click at [546, 170] on div "**********" at bounding box center [353, 166] width 496 height 250
click at [550, 115] on icon at bounding box center [548, 116] width 4 height 4
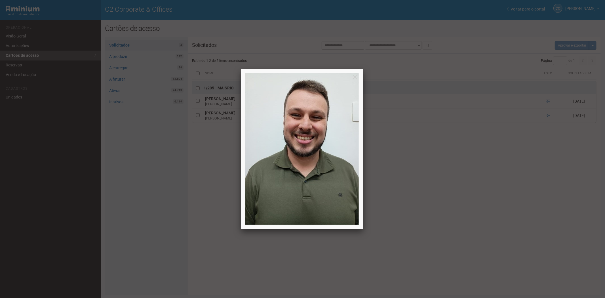
click at [496, 192] on div at bounding box center [302, 149] width 605 height 298
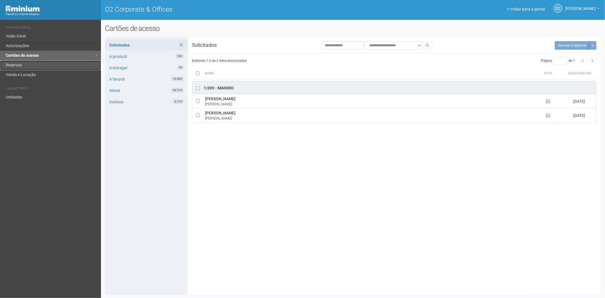
click at [19, 63] on link "Reservas" at bounding box center [50, 65] width 101 height 10
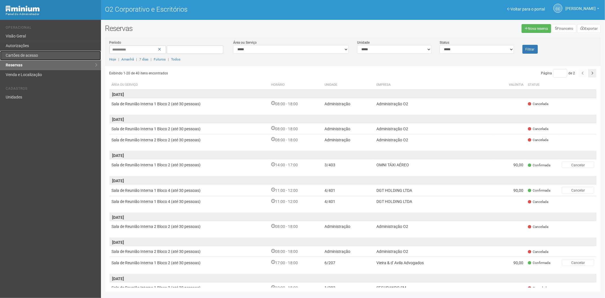
click at [41, 52] on link "Cartões de acesso" at bounding box center [50, 56] width 101 height 10
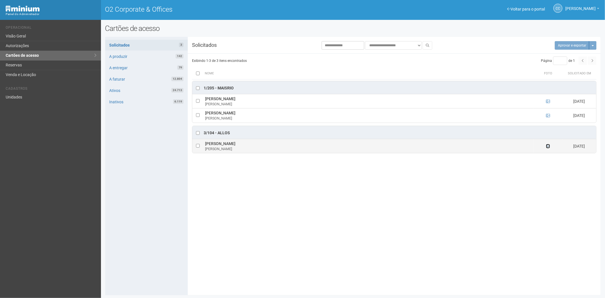
click at [548, 146] on icon at bounding box center [548, 146] width 4 height 4
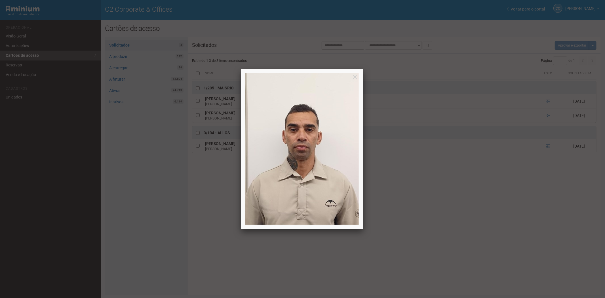
click at [515, 220] on div at bounding box center [302, 149] width 605 height 298
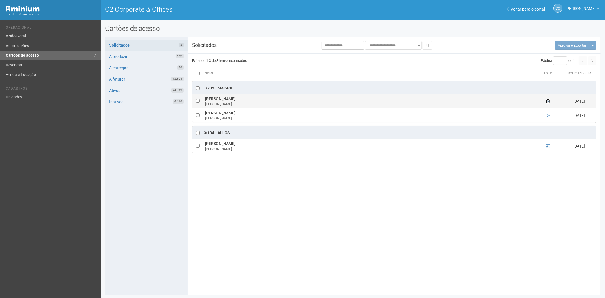
click at [550, 101] on icon at bounding box center [548, 101] width 4 height 4
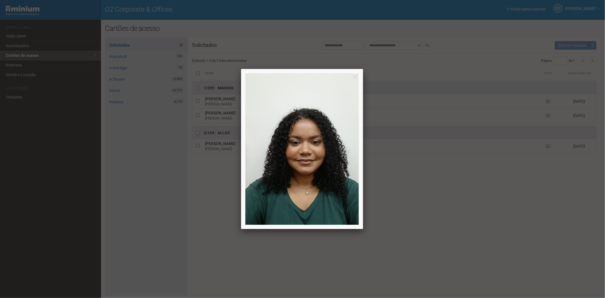
drag, startPoint x: 550, startPoint y: 101, endPoint x: 532, endPoint y: 114, distance: 22.8
click at [550, 101] on div at bounding box center [302, 149] width 605 height 298
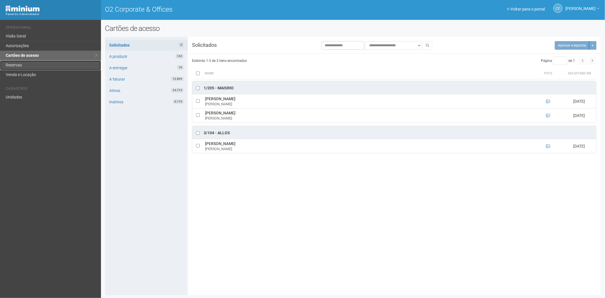
click at [28, 66] on link "Reservas" at bounding box center [50, 65] width 101 height 10
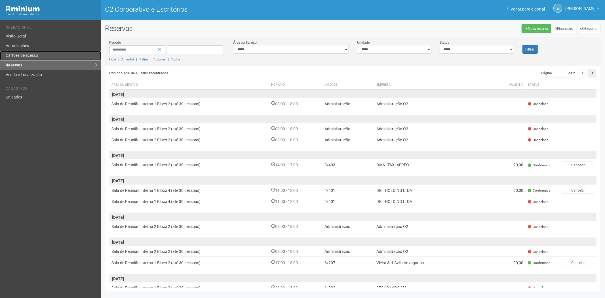
click at [52, 57] on link "Cartões de acesso" at bounding box center [50, 56] width 101 height 10
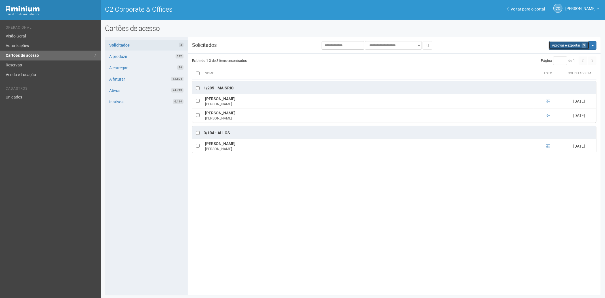
click at [564, 47] on button "Aprovar e exportar 3" at bounding box center [569, 45] width 41 height 9
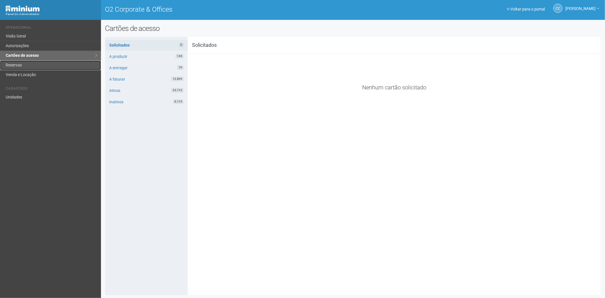
click at [38, 68] on link "Reservas" at bounding box center [50, 65] width 101 height 10
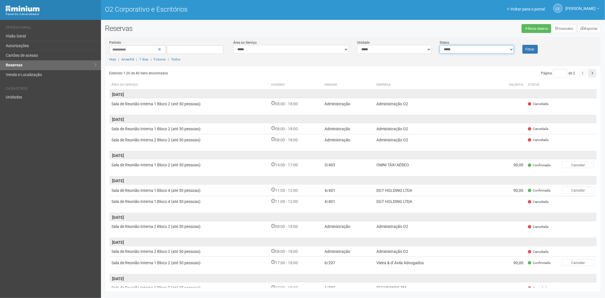
click at [448, 50] on select "**********" at bounding box center [477, 49] width 74 height 9
select select "*"
click at [440, 45] on select "**********" at bounding box center [477, 49] width 74 height 9
click at [53, 44] on link "Autorizações" at bounding box center [50, 46] width 101 height 10
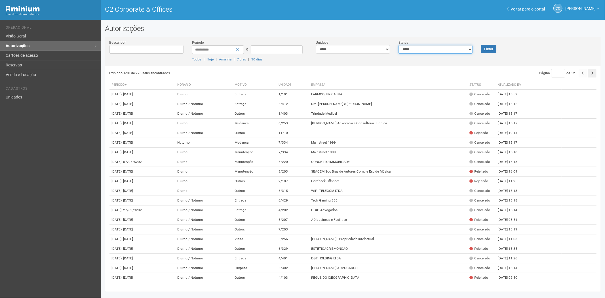
click at [444, 49] on select "**********" at bounding box center [436, 49] width 74 height 9
select select "*"
click at [399, 45] on select "**********" at bounding box center [436, 49] width 74 height 9
click at [491, 47] on font "Filtrar" at bounding box center [488, 49] width 9 height 4
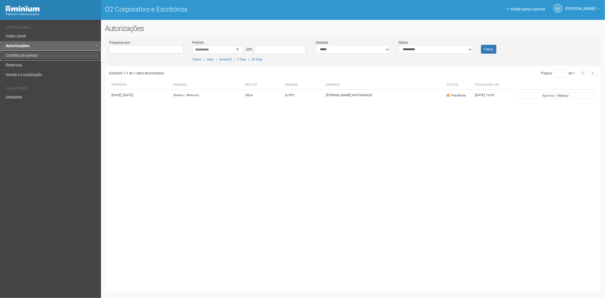
click at [21, 55] on font "Cartões de acesso" at bounding box center [22, 55] width 32 height 5
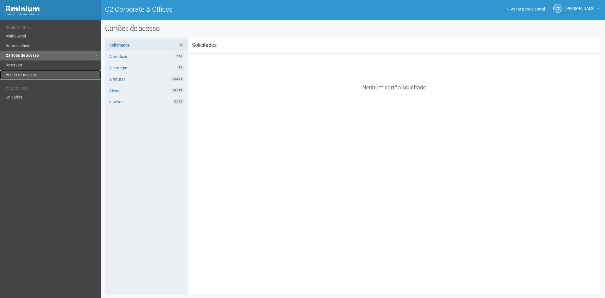
click at [14, 70] on link "Venda e Locação" at bounding box center [50, 74] width 101 height 9
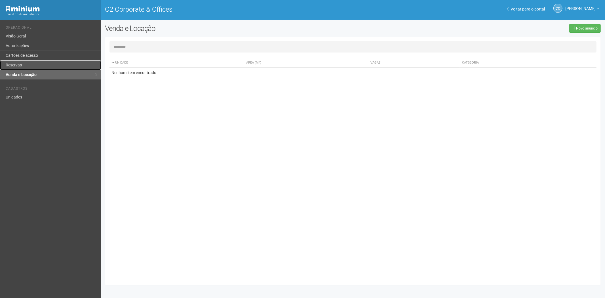
click at [25, 64] on link "Reservas" at bounding box center [50, 65] width 101 height 10
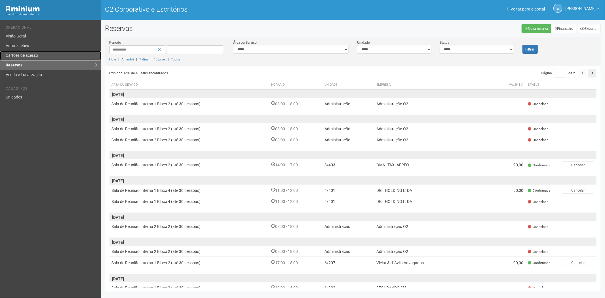
click at [16, 57] on font "Cartões de acesso" at bounding box center [22, 55] width 32 height 5
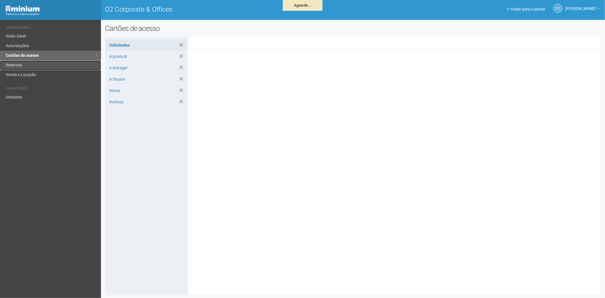
click at [38, 64] on link "Reservas" at bounding box center [50, 65] width 101 height 10
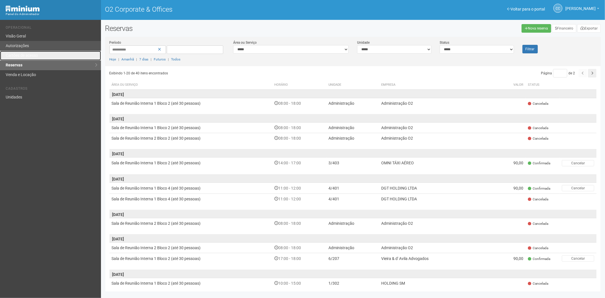
drag, startPoint x: 36, startPoint y: 52, endPoint x: 60, endPoint y: 43, distance: 25.9
click at [36, 52] on link "Cartões de acesso" at bounding box center [50, 56] width 101 height 10
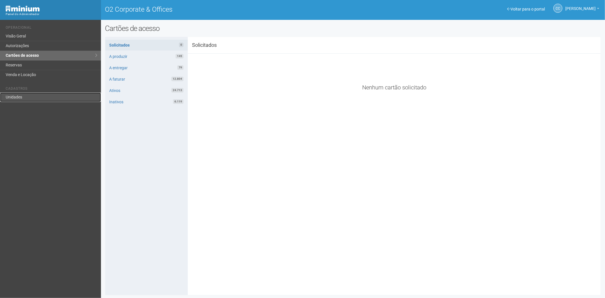
click at [9, 102] on link "Unidades" at bounding box center [50, 97] width 101 height 9
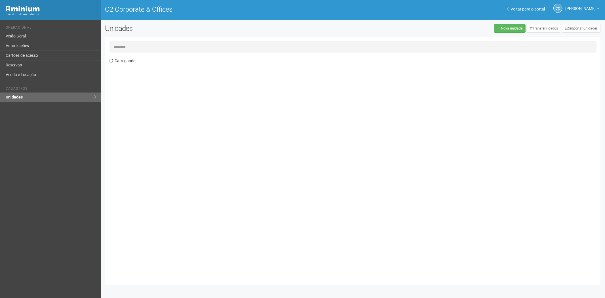
click at [124, 46] on input "text" at bounding box center [354, 46] width 488 height 11
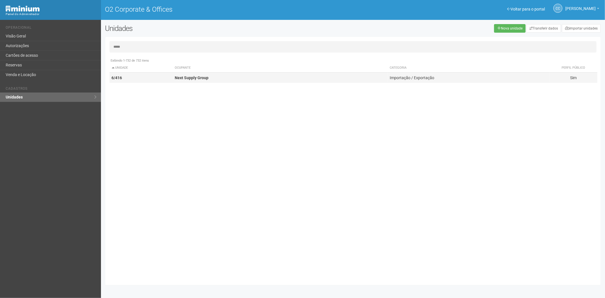
type input "*****"
drag, startPoint x: 232, startPoint y: 83, endPoint x: 235, endPoint y: 84, distance: 3.6
click at [232, 82] on td "Next Supply Group" at bounding box center [280, 78] width 215 height 11
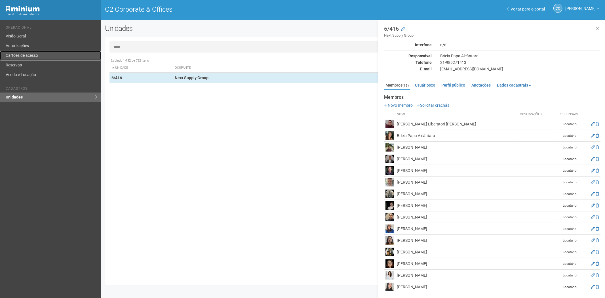
click at [28, 51] on link "Cartões de acesso" at bounding box center [50, 56] width 101 height 10
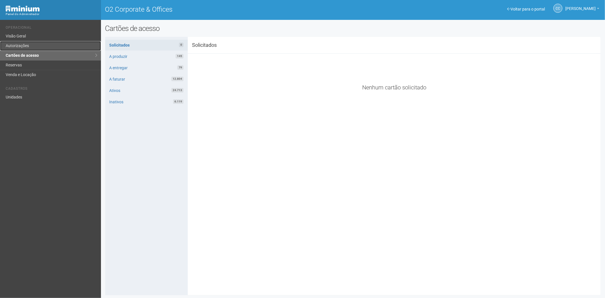
click at [29, 49] on link "Autorizações" at bounding box center [50, 46] width 101 height 10
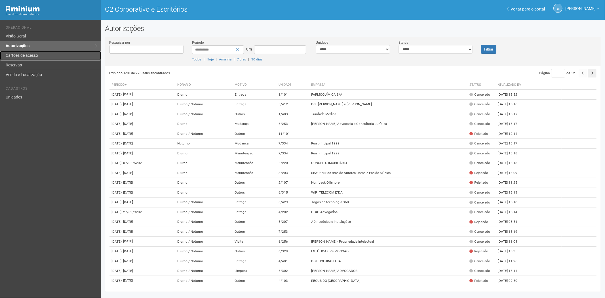
click at [29, 54] on font "Cartões de acesso" at bounding box center [22, 55] width 32 height 5
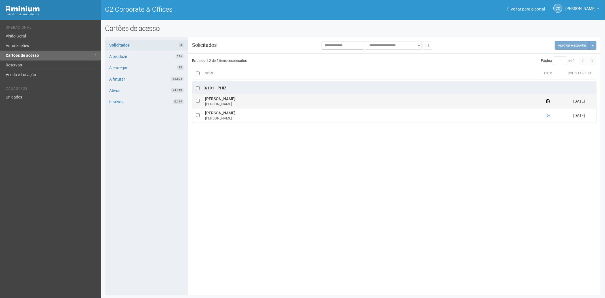
click at [549, 101] on icon at bounding box center [548, 101] width 4 height 4
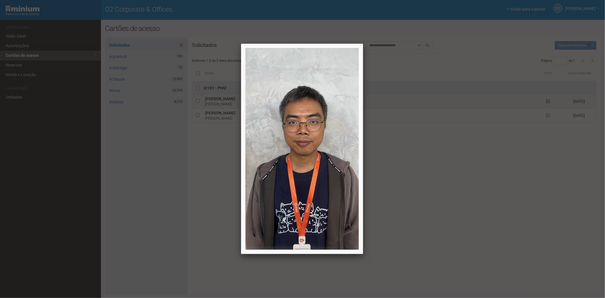
click at [549, 101] on div at bounding box center [302, 149] width 605 height 298
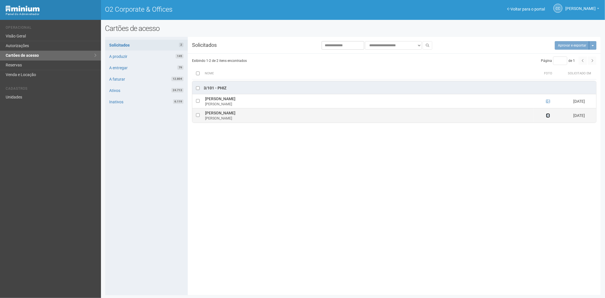
click at [547, 118] on icon at bounding box center [548, 116] width 4 height 4
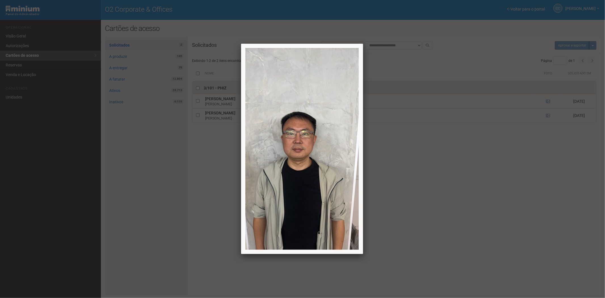
click at [487, 206] on div at bounding box center [302, 149] width 605 height 298
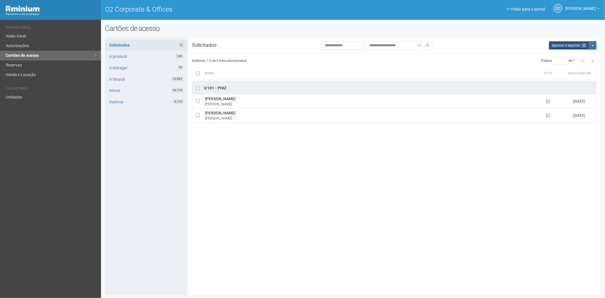
drag, startPoint x: 568, startPoint y: 42, endPoint x: 330, endPoint y: 30, distance: 237.9
click at [567, 43] on button "Aprovar e exportar 2" at bounding box center [569, 45] width 41 height 9
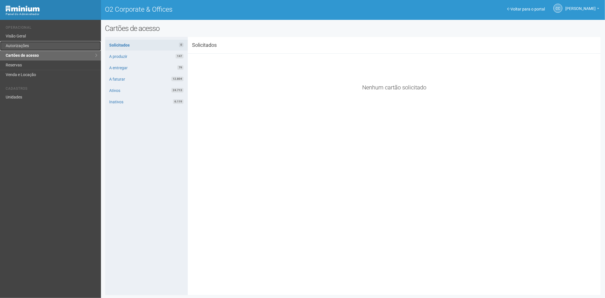
click at [29, 41] on link "Autorizações" at bounding box center [50, 46] width 101 height 10
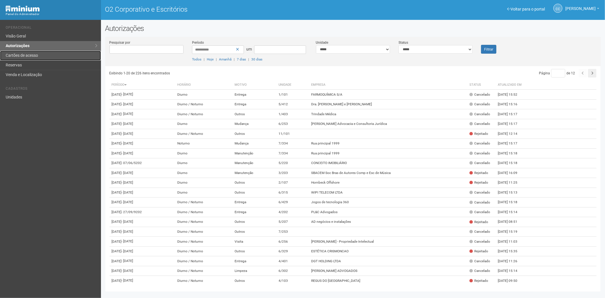
click at [61, 54] on link "Cartões de acesso" at bounding box center [50, 56] width 101 height 10
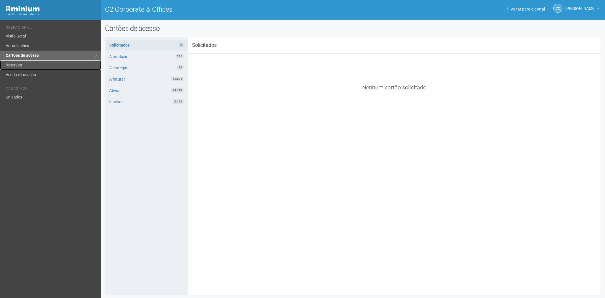
click at [17, 64] on link "Reservas" at bounding box center [50, 65] width 101 height 10
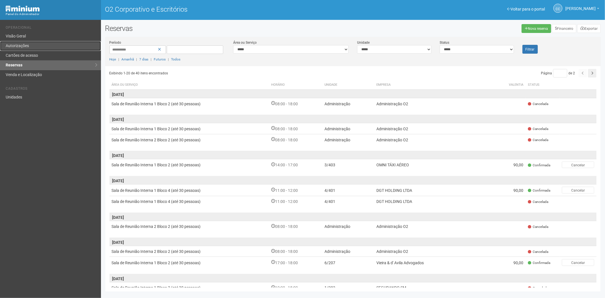
click at [28, 44] on font "Autorizações" at bounding box center [17, 45] width 23 height 5
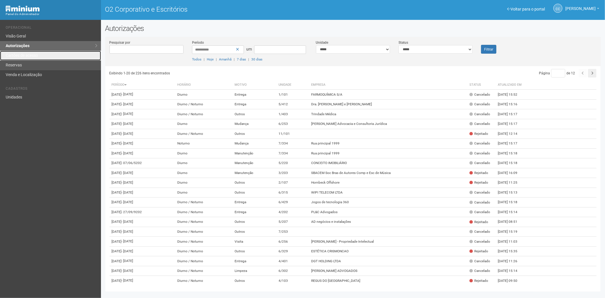
drag, startPoint x: 47, startPoint y: 57, endPoint x: 47, endPoint y: 60, distance: 3.4
click at [47, 57] on link "Cartões de acesso" at bounding box center [50, 56] width 101 height 10
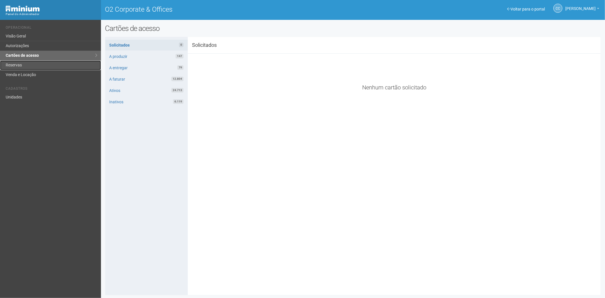
click at [28, 63] on link "Reservas" at bounding box center [50, 65] width 101 height 10
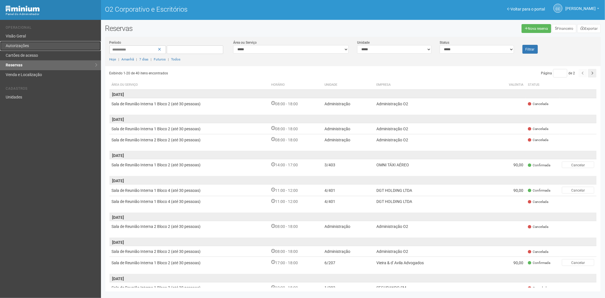
click at [22, 47] on font "Autorizações" at bounding box center [17, 45] width 23 height 5
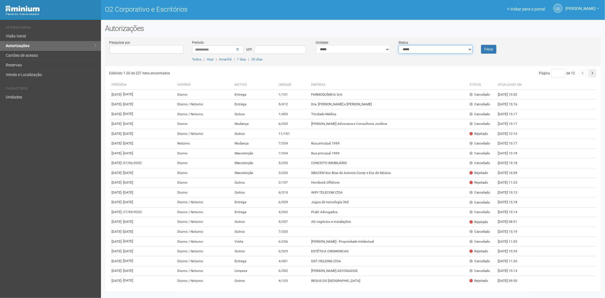
click at [436, 48] on select "**********" at bounding box center [436, 49] width 74 height 9
select select "*"
click at [399, 45] on select "**********" at bounding box center [436, 49] width 74 height 9
click at [490, 48] on font "Filtrar" at bounding box center [488, 49] width 9 height 4
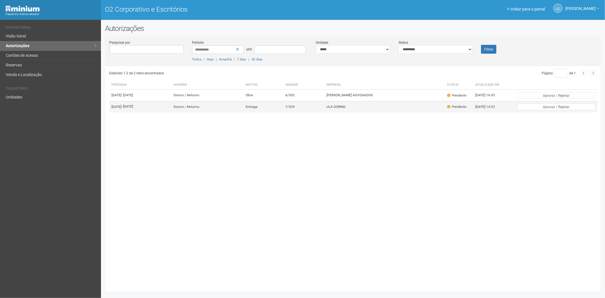
click at [332, 112] on td "ULA DORING" at bounding box center [384, 106] width 121 height 11
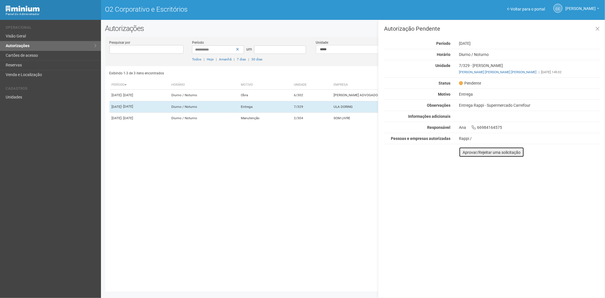
click at [463, 152] on font "Aprovar/Rejeitar uma solicitação" at bounding box center [492, 152] width 58 height 5
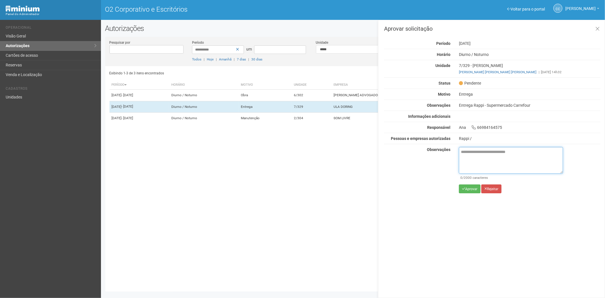
click at [467, 150] on textarea at bounding box center [511, 160] width 104 height 27
paste textarea "**********"
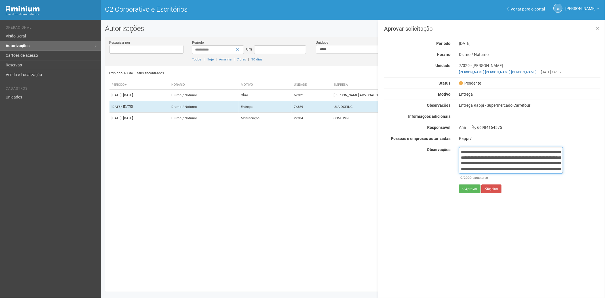
scroll to position [32, 0]
type textarea "**********"
click at [467, 189] on font "Aprovar" at bounding box center [471, 189] width 12 height 4
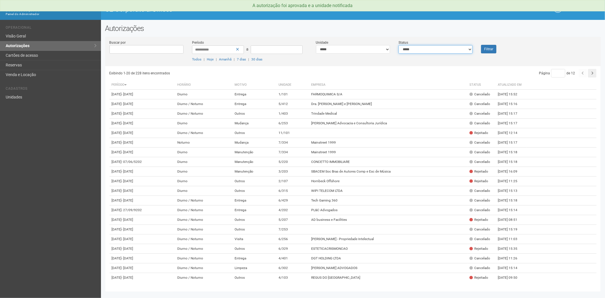
click at [444, 49] on select "**********" at bounding box center [436, 49] width 74 height 9
select select "*"
click at [399, 45] on select "**********" at bounding box center [436, 49] width 74 height 9
click at [487, 49] on button "Filtrar" at bounding box center [488, 49] width 15 height 9
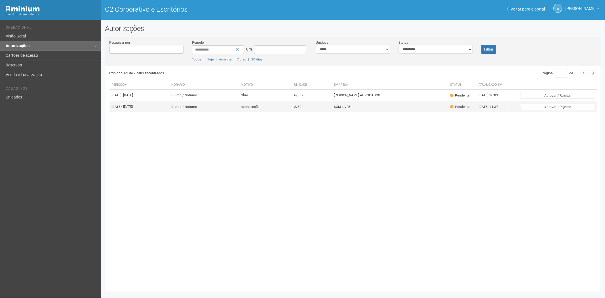
click at [311, 109] on td "2/304" at bounding box center [312, 106] width 40 height 11
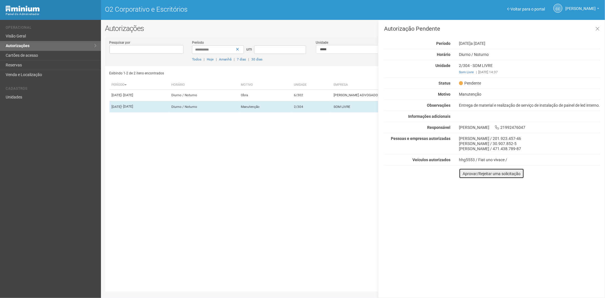
click at [466, 179] on button "Aprovar/Rejeitar uma solicitação" at bounding box center [491, 173] width 65 height 10
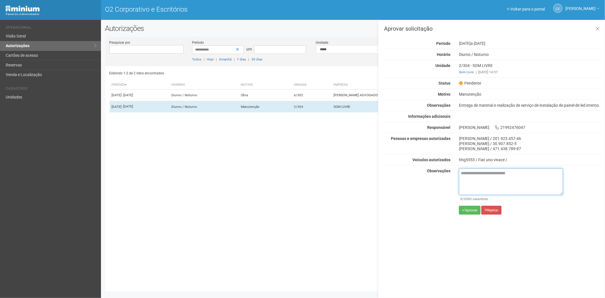
click at [467, 181] on textarea at bounding box center [511, 181] width 104 height 27
paste textarea "**********"
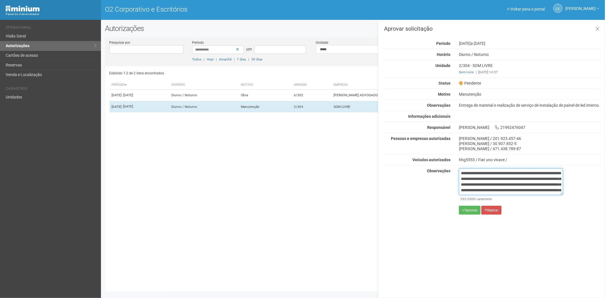
scroll to position [32, 0]
type textarea "**********"
click at [465, 212] on icon "submit" at bounding box center [463, 209] width 3 height 3
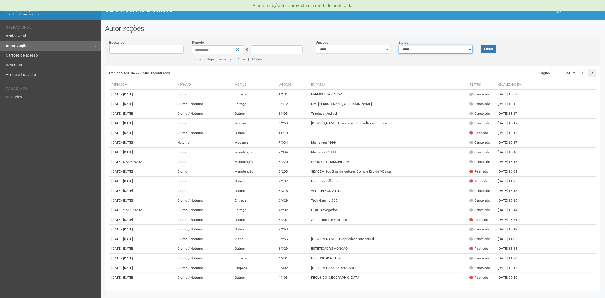
click at [418, 50] on select "**********" at bounding box center [436, 49] width 74 height 9
select select "*"
click at [399, 45] on select "**********" at bounding box center [436, 49] width 74 height 9
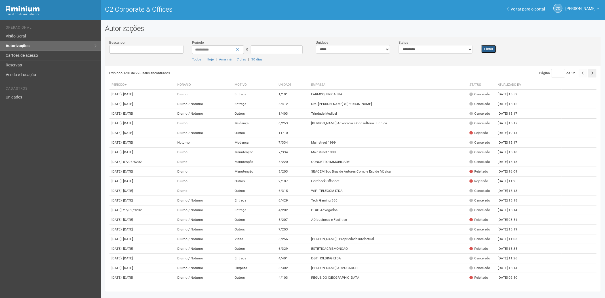
click at [493, 47] on button "Filtrar" at bounding box center [488, 49] width 15 height 9
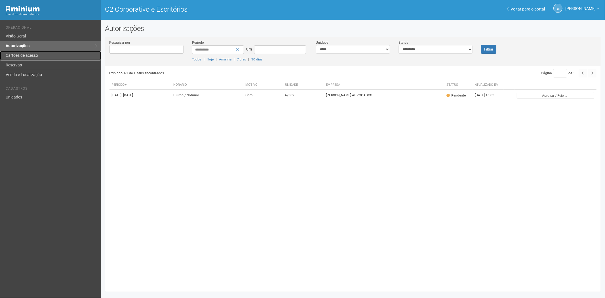
click at [53, 59] on link "Cartões de acesso" at bounding box center [50, 56] width 101 height 10
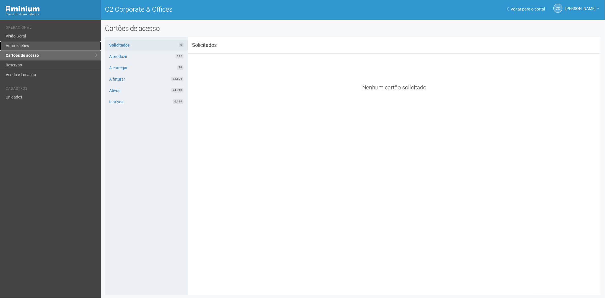
click at [40, 46] on link "Autorizações" at bounding box center [50, 46] width 101 height 10
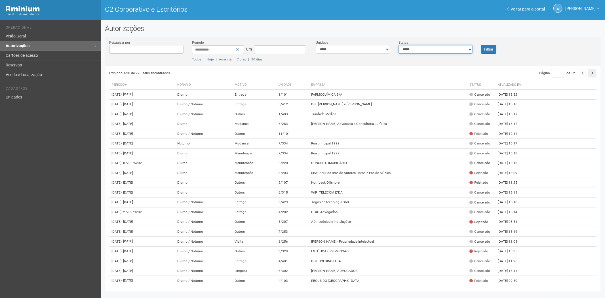
drag, startPoint x: 433, startPoint y: 49, endPoint x: 428, endPoint y: 53, distance: 7.1
click at [433, 49] on select "**********" at bounding box center [436, 49] width 74 height 9
select select "*"
click at [399, 45] on select "**********" at bounding box center [436, 49] width 74 height 9
click at [481, 49] on button "Filtrar" at bounding box center [488, 49] width 15 height 9
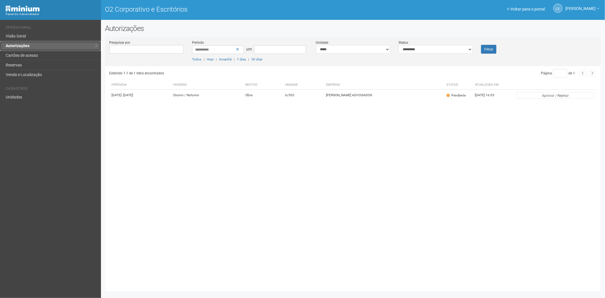
click at [37, 47] on link "Autorizações" at bounding box center [50, 46] width 101 height 10
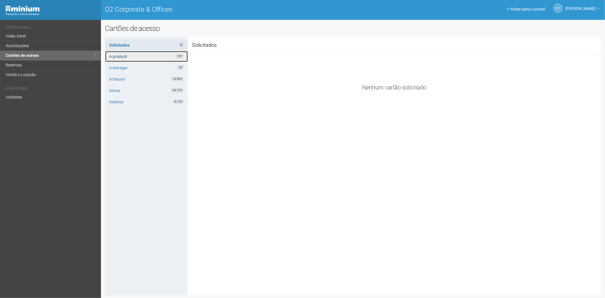
click at [142, 56] on link "A produzir 147" at bounding box center [146, 56] width 83 height 11
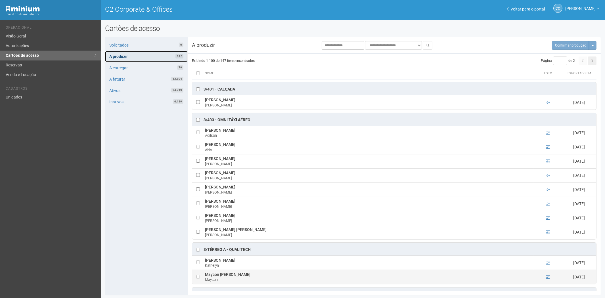
scroll to position [851, 0]
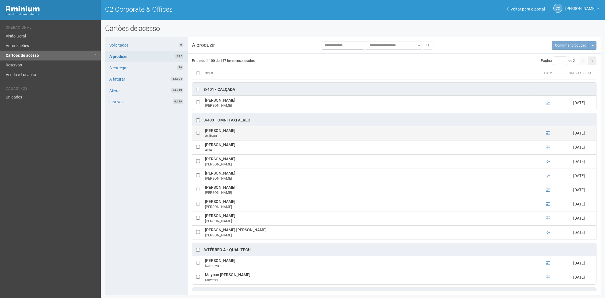
drag, startPoint x: 205, startPoint y: 135, endPoint x: 242, endPoint y: 135, distance: 37.5
click at [242, 135] on td "Adilson de Lima Adilson" at bounding box center [369, 133] width 330 height 14
copy td "Adilson de Lima"
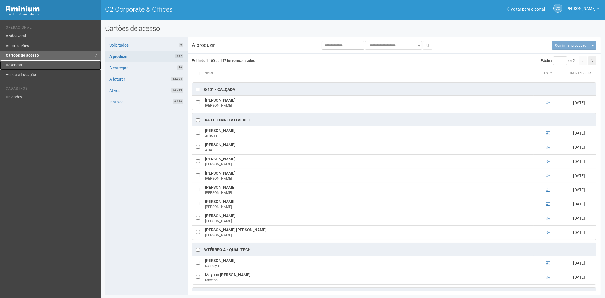
click at [22, 63] on link "Reservas" at bounding box center [50, 65] width 101 height 10
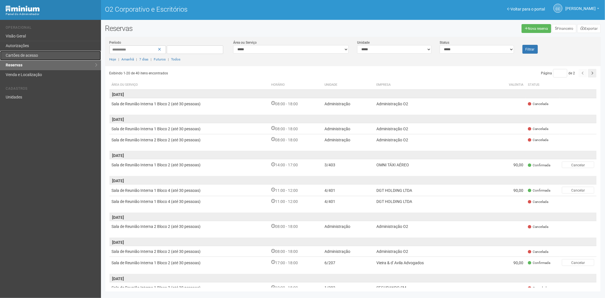
click at [30, 55] on font "Cartões de acesso" at bounding box center [22, 55] width 32 height 5
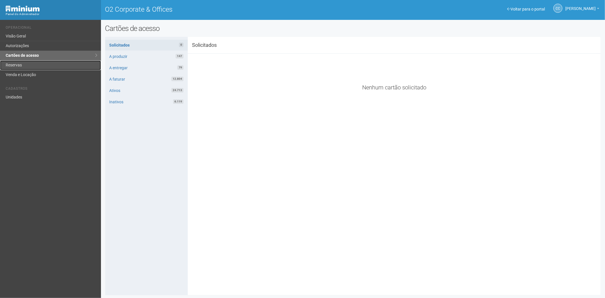
click at [26, 66] on link "Reservas" at bounding box center [50, 65] width 101 height 10
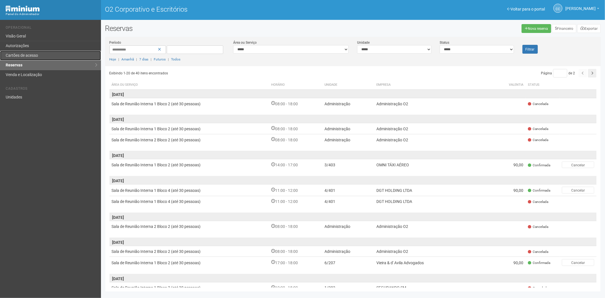
click at [31, 56] on font "Cartões de acesso" at bounding box center [22, 55] width 32 height 5
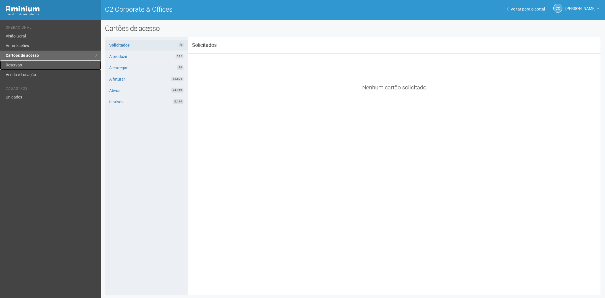
click at [18, 63] on link "Reservas" at bounding box center [50, 65] width 101 height 10
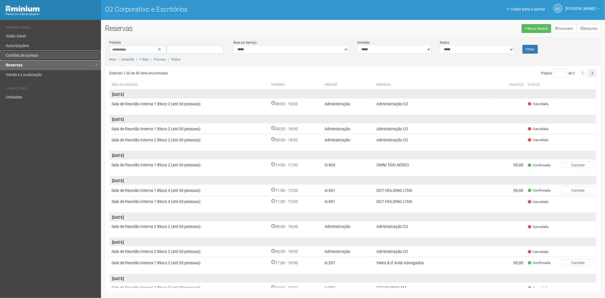
click at [48, 59] on link "Cartões de acesso" at bounding box center [50, 56] width 101 height 10
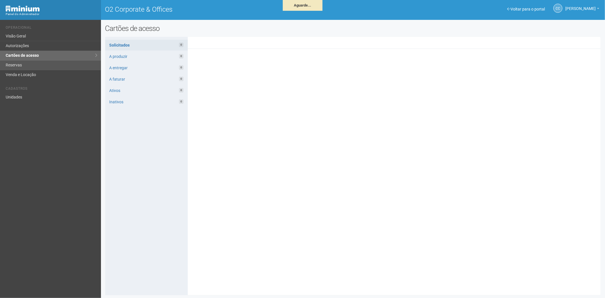
click at [65, 67] on link "Reservas" at bounding box center [50, 65] width 101 height 10
click at [21, 64] on link "Reservas" at bounding box center [50, 65] width 101 height 10
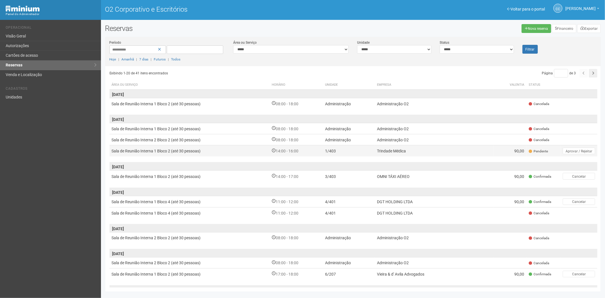
click at [456, 153] on td "Trindade Médica" at bounding box center [434, 150] width 119 height 11
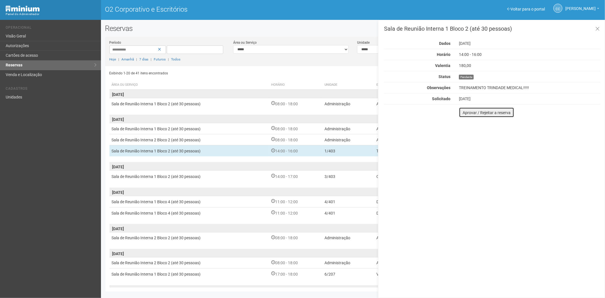
click at [470, 112] on font "Aprovar / Rejeitar a reserva" at bounding box center [487, 112] width 48 height 5
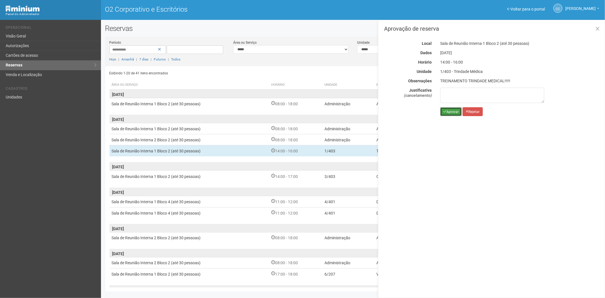
click at [442, 110] on button "Aprovar" at bounding box center [451, 111] width 22 height 9
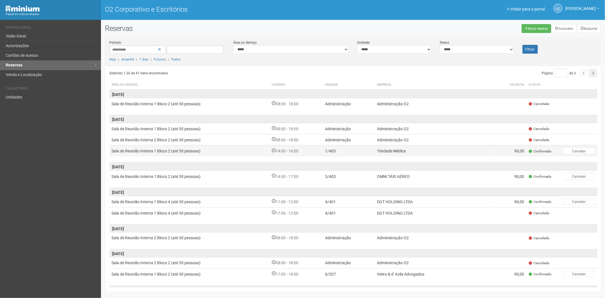
click at [410, 153] on td "Trindade Médica" at bounding box center [434, 150] width 119 height 11
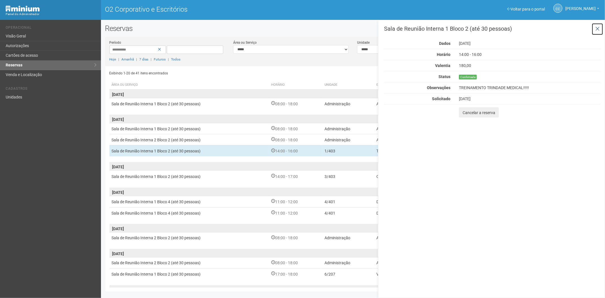
click at [601, 29] on button at bounding box center [598, 29] width 12 height 12
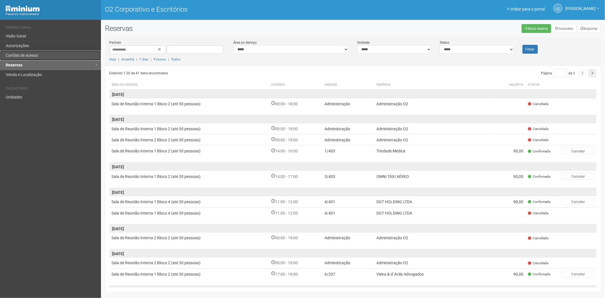
click at [54, 55] on link "Cartões de acesso" at bounding box center [50, 56] width 101 height 10
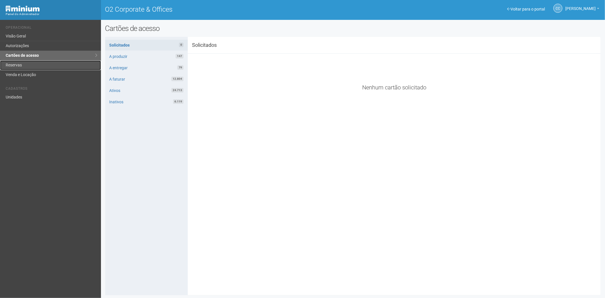
click at [18, 67] on link "Reservas" at bounding box center [50, 65] width 101 height 10
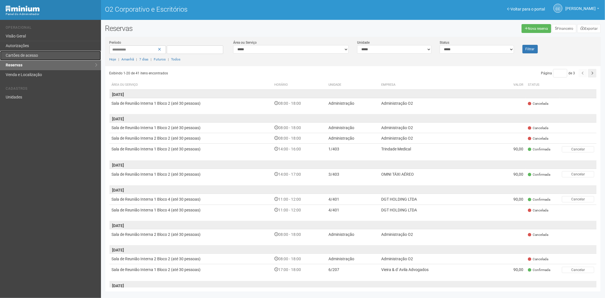
click at [60, 53] on link "Cartões de acesso" at bounding box center [50, 56] width 101 height 10
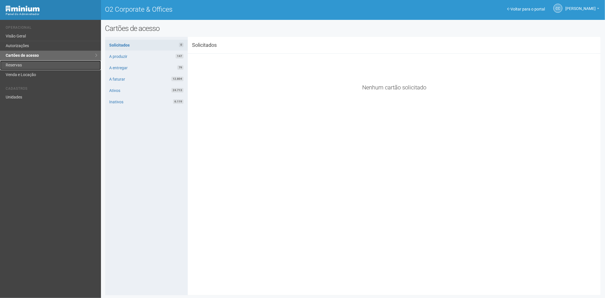
click at [32, 64] on link "Reservas" at bounding box center [50, 65] width 101 height 10
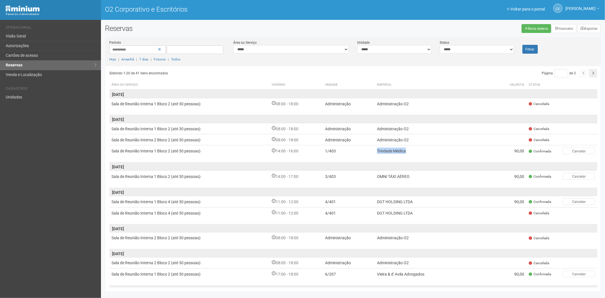
drag, startPoint x: 410, startPoint y: 150, endPoint x: 345, endPoint y: 157, distance: 65.6
click at [378, 150] on td "Trindade Médica" at bounding box center [434, 150] width 119 height 11
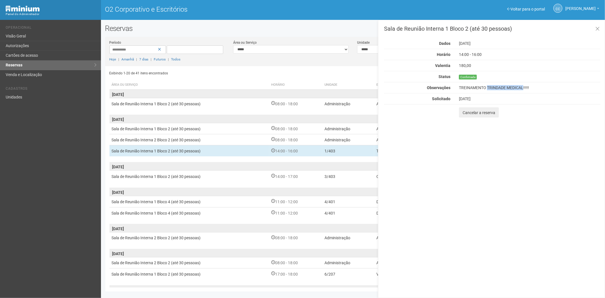
drag, startPoint x: 488, startPoint y: 87, endPoint x: 523, endPoint y: 87, distance: 35.8
click at [523, 87] on font "TREINAMENTO TRINDADE MEDICAL!!!!!" at bounding box center [494, 87] width 70 height 5
copy font "TRINDADE MEDICAL"
click at [32, 45] on link "Autorizações" at bounding box center [50, 46] width 101 height 10
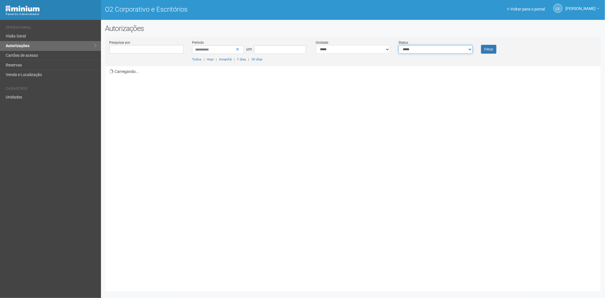
drag, startPoint x: 412, startPoint y: 49, endPoint x: 412, endPoint y: 53, distance: 4.0
click at [412, 49] on select "**********" at bounding box center [436, 49] width 74 height 9
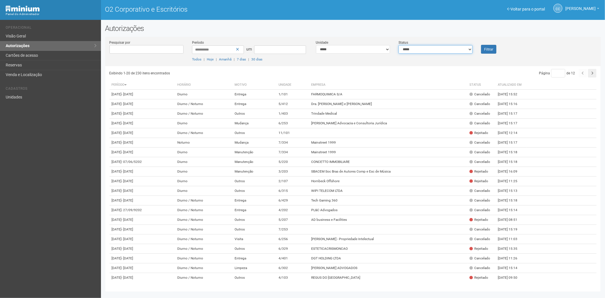
select select "*"
click at [399, 45] on select "**********" at bounding box center [436, 49] width 74 height 9
click at [488, 50] on font "Filtrar" at bounding box center [488, 49] width 9 height 4
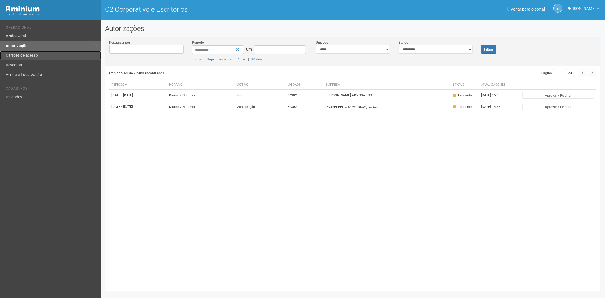
click at [57, 56] on link "Cartões de acesso" at bounding box center [50, 56] width 101 height 10
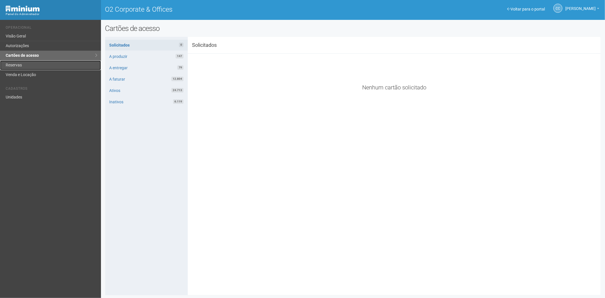
click at [25, 66] on link "Reservas" at bounding box center [50, 65] width 101 height 10
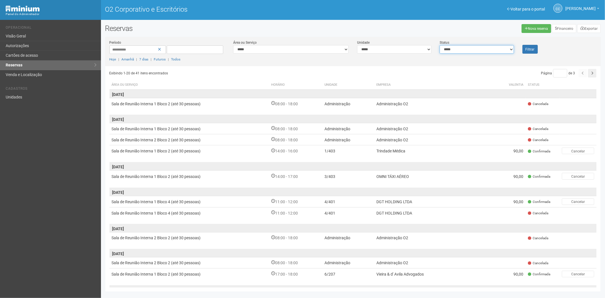
drag, startPoint x: 490, startPoint y: 52, endPoint x: 469, endPoint y: 53, distance: 21.9
click at [490, 52] on select "**********" at bounding box center [477, 49] width 74 height 9
click at [440, 45] on select "**********" at bounding box center [477, 49] width 74 height 9
click at [463, 51] on select "**********" at bounding box center [477, 49] width 74 height 9
select select "*"
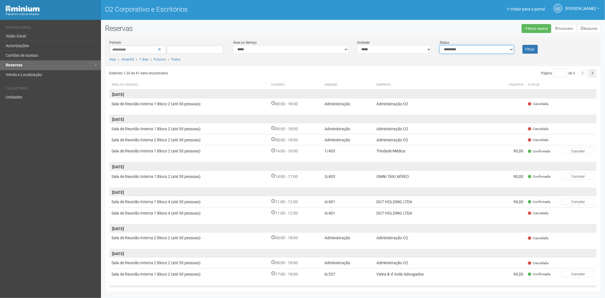
click at [440, 45] on select "**********" at bounding box center [477, 49] width 74 height 9
click at [526, 52] on button "Filtrar" at bounding box center [530, 49] width 15 height 9
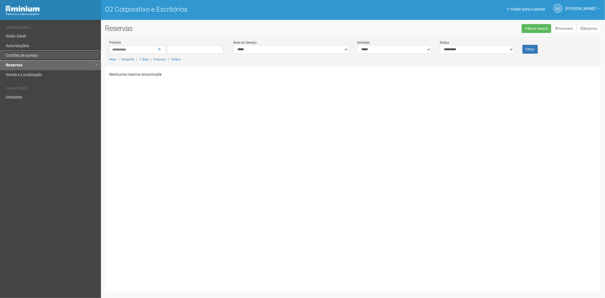
click at [38, 53] on link "Cartões de acesso" at bounding box center [50, 56] width 101 height 10
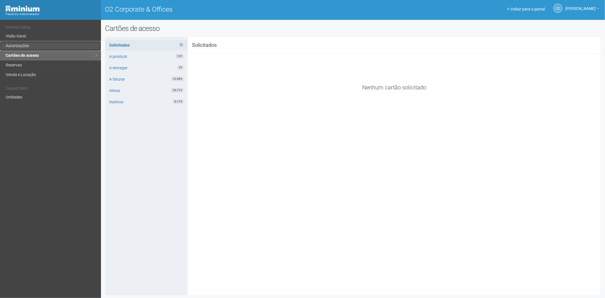
click at [54, 43] on link "Autorizações" at bounding box center [50, 46] width 101 height 10
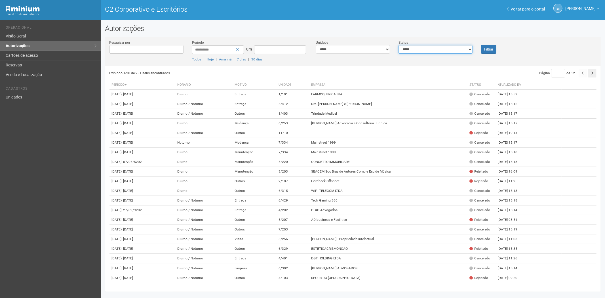
click at [431, 52] on select "**********" at bounding box center [436, 49] width 74 height 9
select select "*"
click at [399, 45] on select "**********" at bounding box center [436, 49] width 74 height 9
click at [489, 46] on button "Filtrar" at bounding box center [488, 49] width 15 height 9
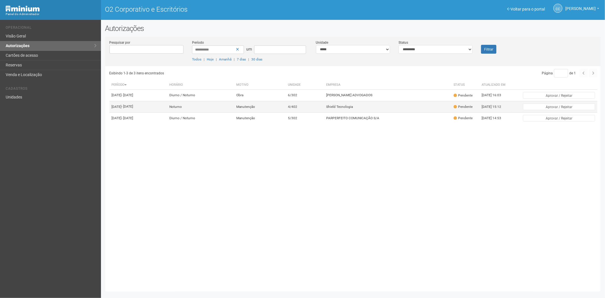
click at [345, 109] on font "Shield Tecnologia" at bounding box center [339, 107] width 27 height 4
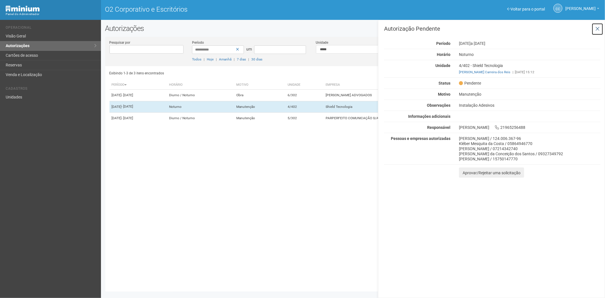
click at [599, 27] on icon at bounding box center [598, 29] width 4 height 6
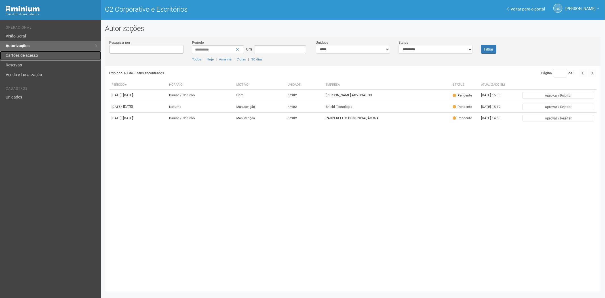
click at [26, 56] on font "Cartões de acesso" at bounding box center [22, 55] width 32 height 5
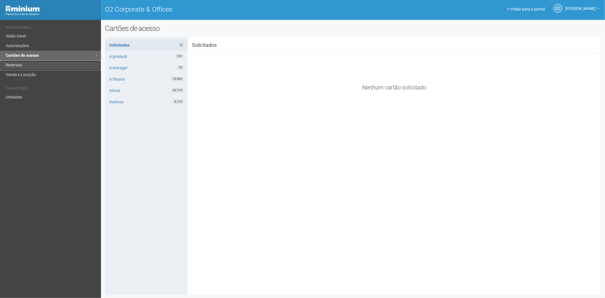
click at [30, 63] on link "Reservas" at bounding box center [50, 65] width 101 height 10
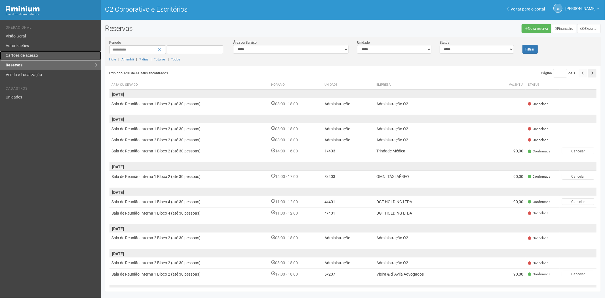
click at [21, 54] on font "Cartões de acesso" at bounding box center [22, 55] width 32 height 5
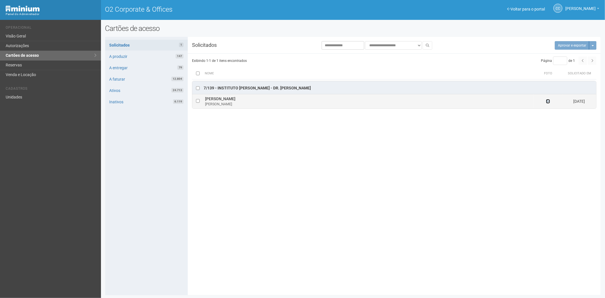
click at [550, 101] on icon at bounding box center [548, 101] width 4 height 4
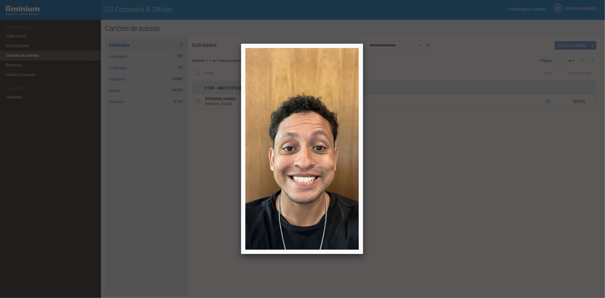
click at [438, 169] on div at bounding box center [302, 149] width 605 height 298
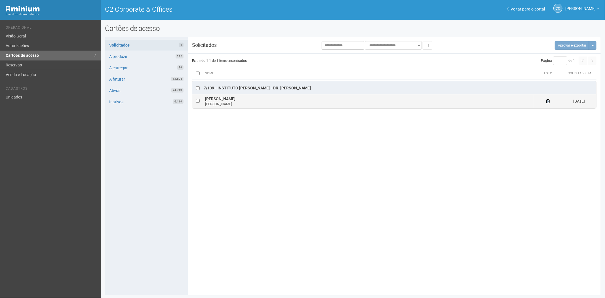
click at [548, 102] on icon at bounding box center [548, 101] width 4 height 4
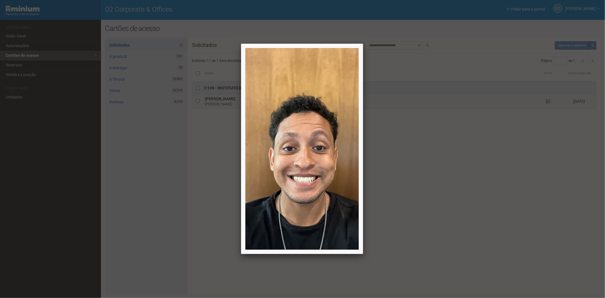
click at [548, 102] on div at bounding box center [302, 149] width 605 height 298
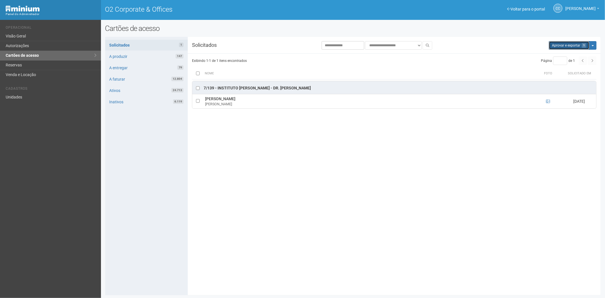
click at [561, 43] on button "Aprovar e exportar 1" at bounding box center [569, 45] width 41 height 9
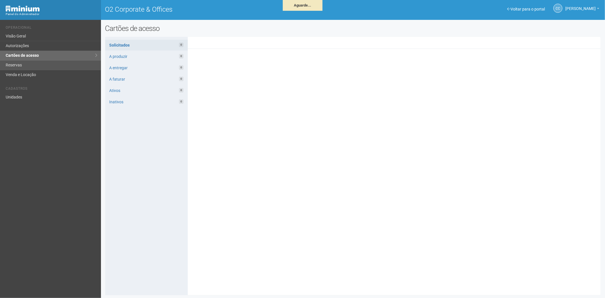
click at [26, 64] on link "Reservas" at bounding box center [50, 65] width 101 height 10
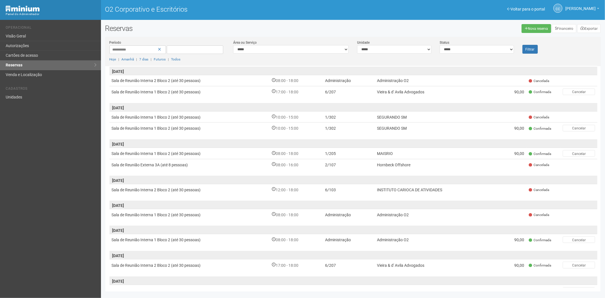
scroll to position [186, 0]
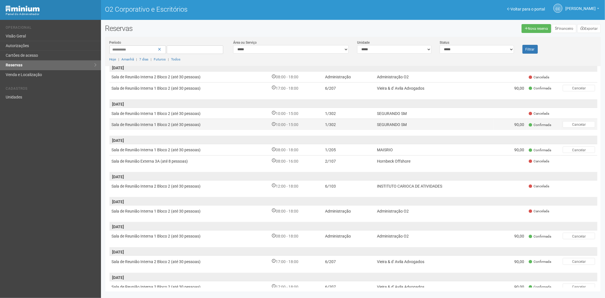
click at [473, 124] on td "SEGURANDO SM" at bounding box center [434, 124] width 119 height 11
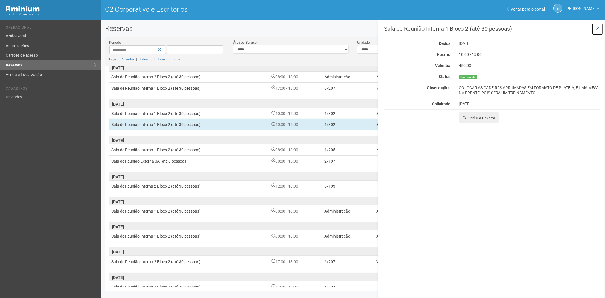
click at [599, 26] on icon at bounding box center [598, 29] width 4 height 6
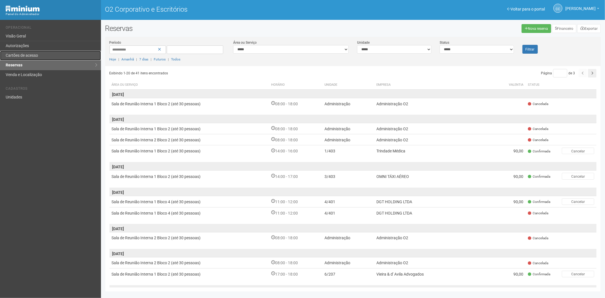
click at [30, 52] on link "Cartões de acesso" at bounding box center [50, 56] width 101 height 10
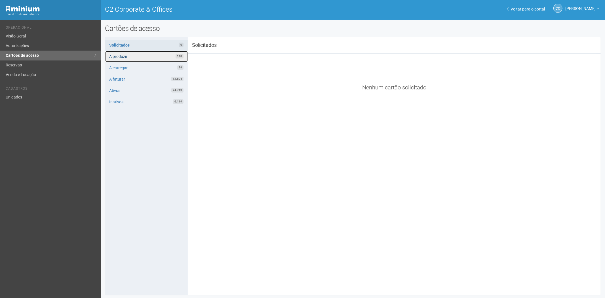
click at [126, 57] on link "A produzir 148" at bounding box center [146, 56] width 83 height 11
click at [26, 68] on link "Reservas" at bounding box center [50, 65] width 101 height 10
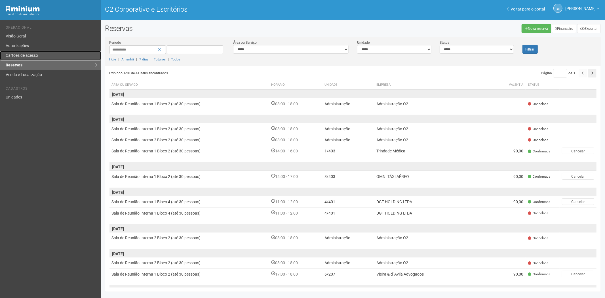
click at [21, 51] on link "Cartões de acesso" at bounding box center [50, 56] width 101 height 10
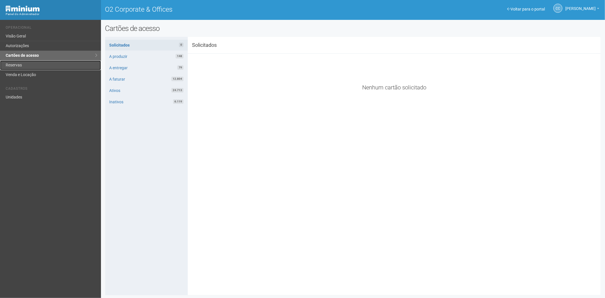
click at [30, 65] on link "Reservas" at bounding box center [50, 65] width 101 height 10
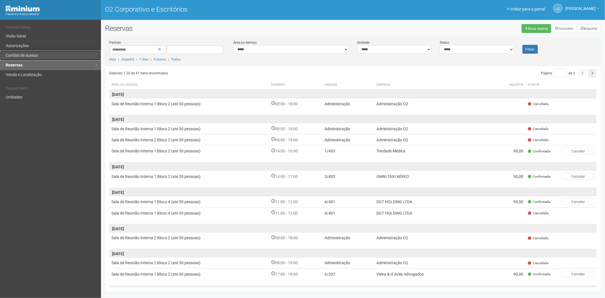
click at [30, 56] on font "Cartões de acesso" at bounding box center [22, 55] width 32 height 5
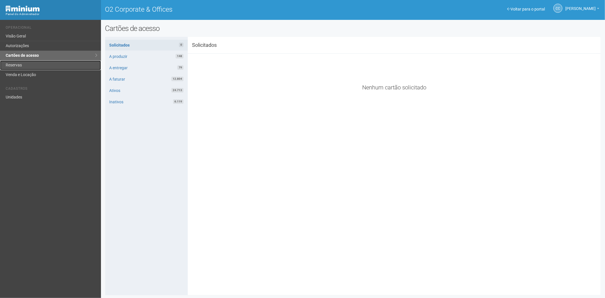
click at [60, 63] on link "Reservas" at bounding box center [50, 65] width 101 height 10
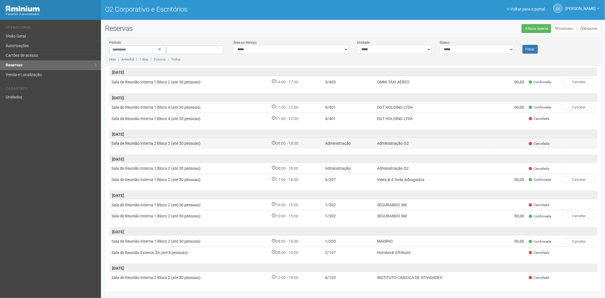
scroll to position [126, 0]
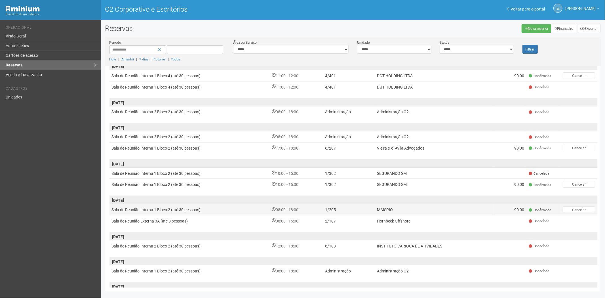
click at [357, 206] on td "1/205" at bounding box center [349, 209] width 52 height 11
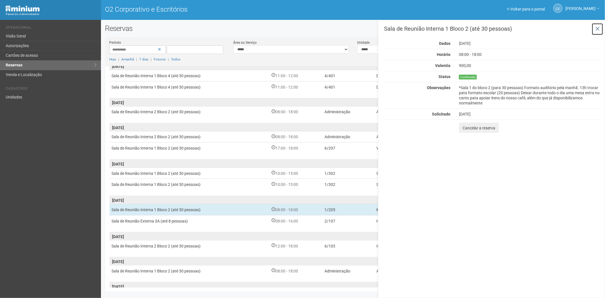
click at [597, 26] on button at bounding box center [598, 29] width 12 height 12
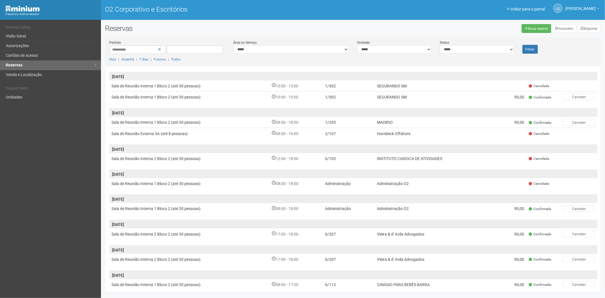
scroll to position [217, 0]
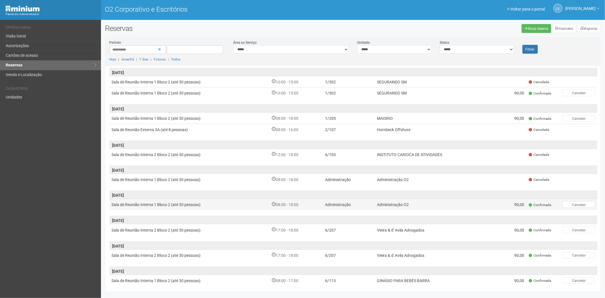
click at [357, 202] on td "Administração" at bounding box center [349, 204] width 52 height 11
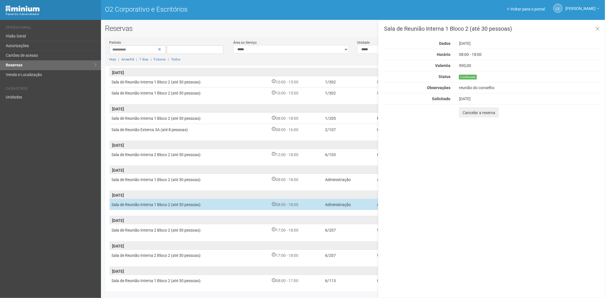
click at [357, 202] on td "Administração" at bounding box center [349, 204] width 52 height 11
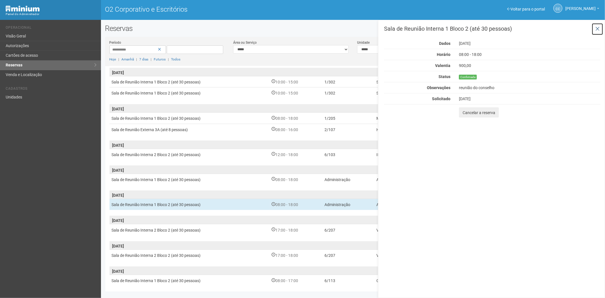
drag, startPoint x: 595, startPoint y: 27, endPoint x: 592, endPoint y: 30, distance: 4.0
click at [595, 27] on button at bounding box center [598, 29] width 12 height 12
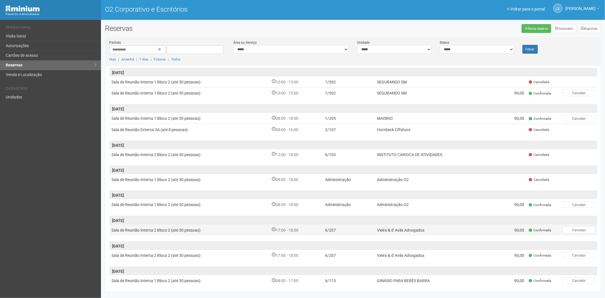
click at [402, 228] on font "Vieira & d' Avila Advogados" at bounding box center [400, 230] width 47 height 5
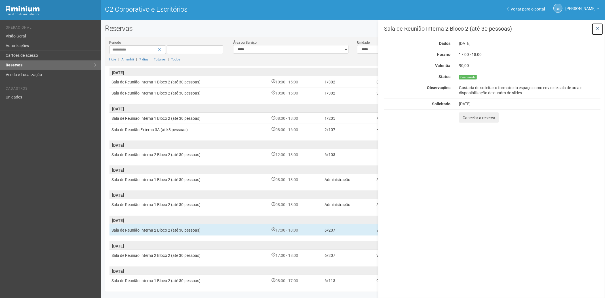
click at [595, 28] on button at bounding box center [598, 29] width 12 height 12
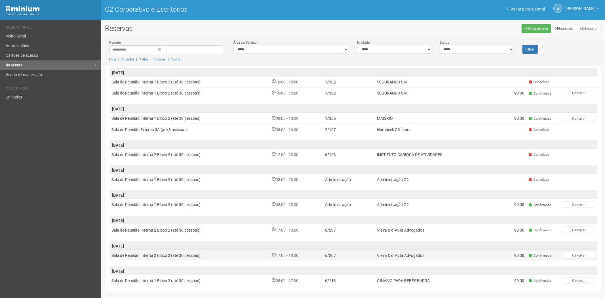
click at [433, 252] on td "Vieira & d' Avila Advogados" at bounding box center [434, 254] width 119 height 11
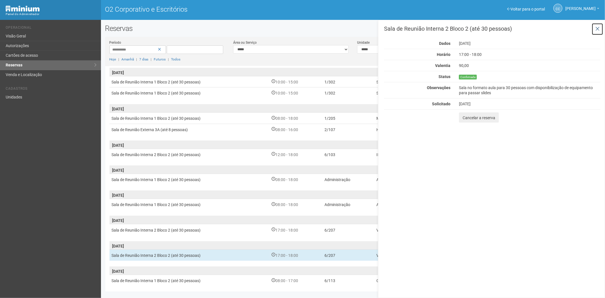
click at [599, 29] on icon at bounding box center [598, 29] width 4 height 6
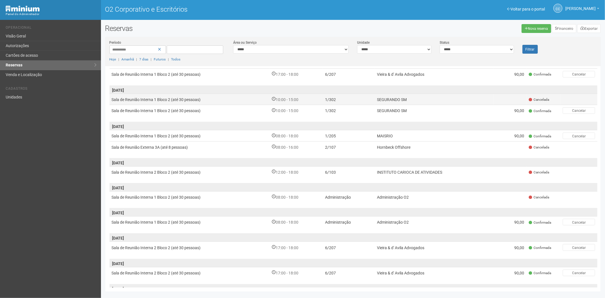
scroll to position [217, 0]
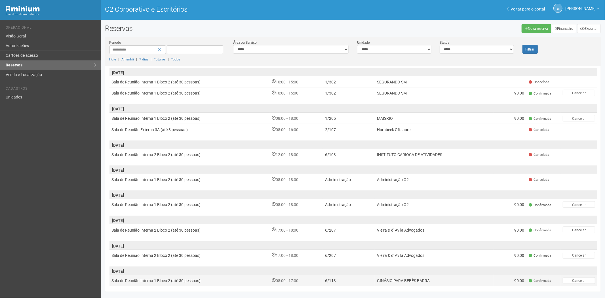
click at [345, 279] on td "6/113" at bounding box center [349, 280] width 52 height 11
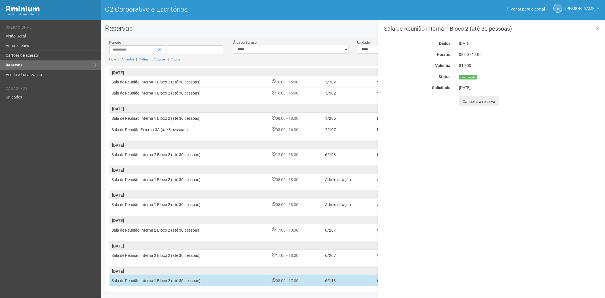
click at [345, 279] on td "6/113" at bounding box center [349, 280] width 52 height 11
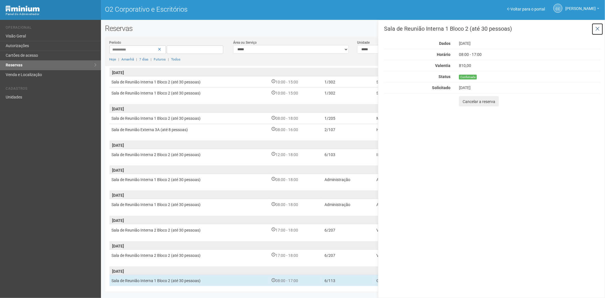
click at [597, 29] on icon at bounding box center [598, 29] width 4 height 6
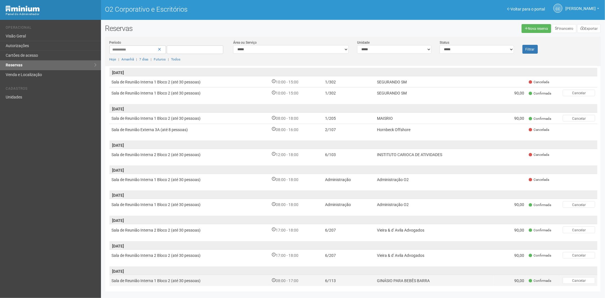
click at [209, 276] on td "Sala de Reunião Interna 1 Bloco 2 (até 30 pessoas)" at bounding box center [190, 280] width 160 height 11
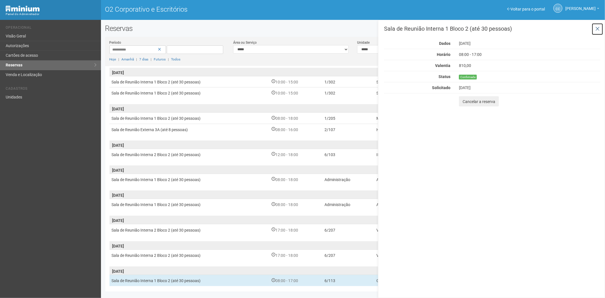
click at [601, 27] on button at bounding box center [598, 29] width 12 height 12
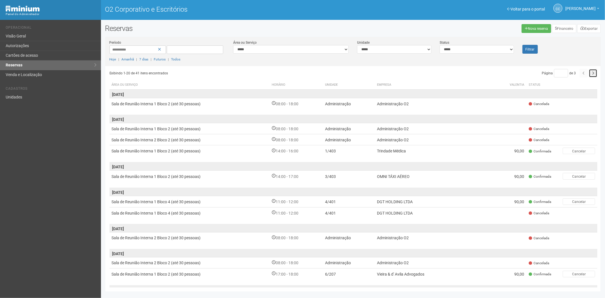
click at [594, 75] on button "button" at bounding box center [593, 73] width 9 height 9
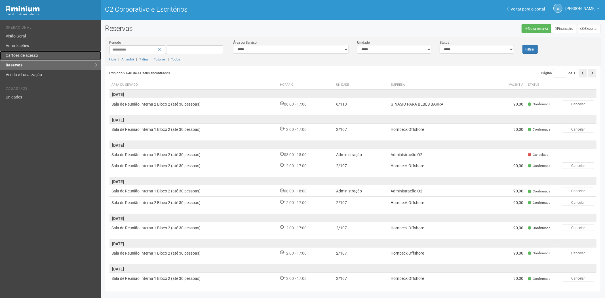
click at [30, 58] on link "Cartões de acesso" at bounding box center [50, 56] width 101 height 10
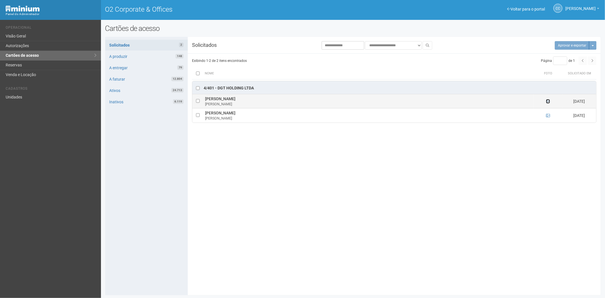
click at [549, 103] on icon at bounding box center [548, 101] width 4 height 4
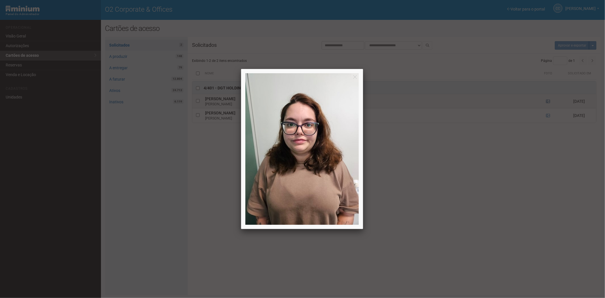
click at [549, 103] on div at bounding box center [302, 149] width 605 height 298
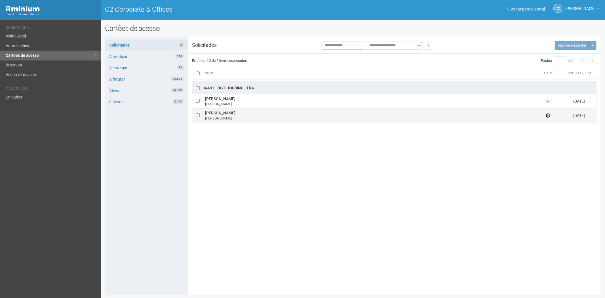
click at [547, 117] on icon at bounding box center [548, 116] width 4 height 4
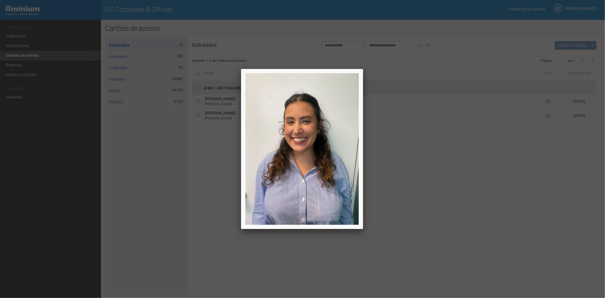
click at [546, 190] on div at bounding box center [302, 149] width 605 height 298
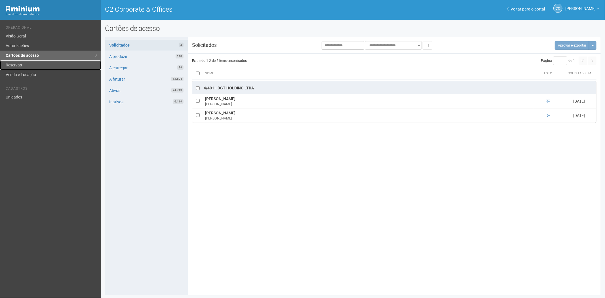
click at [17, 65] on link "Reservas" at bounding box center [50, 65] width 101 height 10
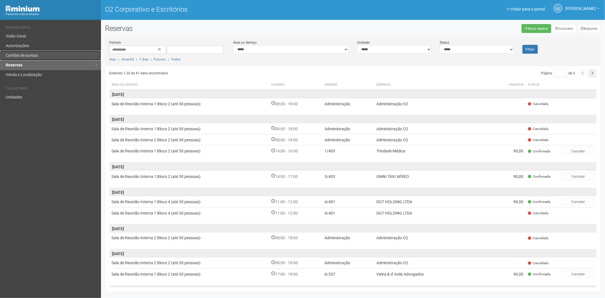
click at [35, 54] on font "Cartões de acesso" at bounding box center [22, 55] width 32 height 5
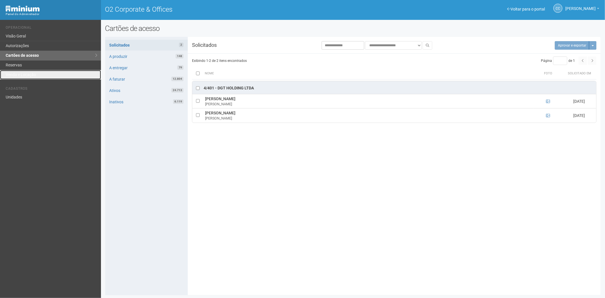
drag, startPoint x: 33, startPoint y: 75, endPoint x: 68, endPoint y: 81, distance: 34.9
click at [33, 75] on link "Venda e Locação" at bounding box center [50, 74] width 101 height 9
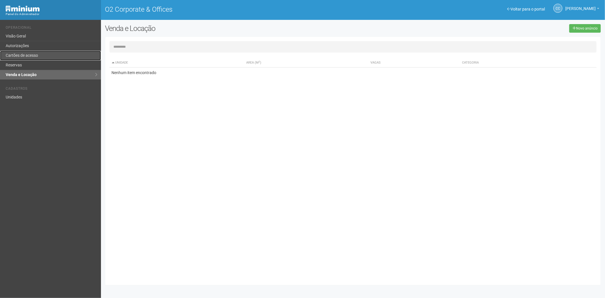
click at [40, 57] on link "Cartões de acesso" at bounding box center [50, 56] width 101 height 10
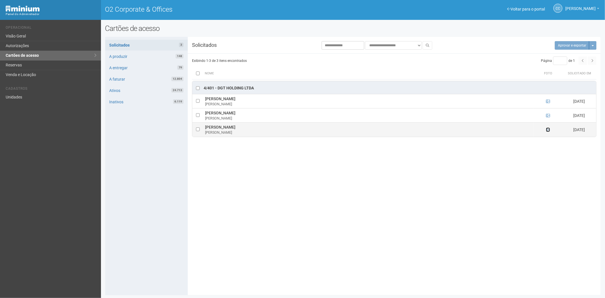
click at [549, 129] on icon at bounding box center [548, 130] width 4 height 4
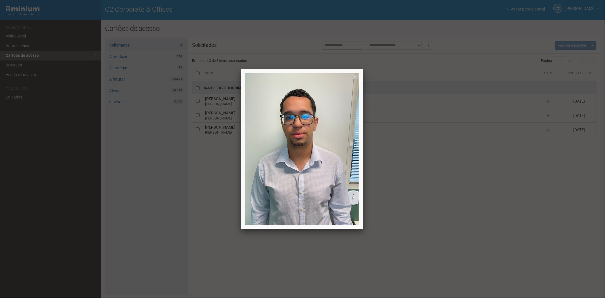
click at [429, 197] on div at bounding box center [302, 149] width 605 height 298
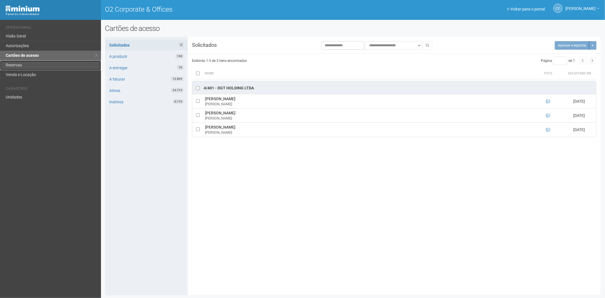
click at [29, 66] on link "Reservas" at bounding box center [50, 65] width 101 height 10
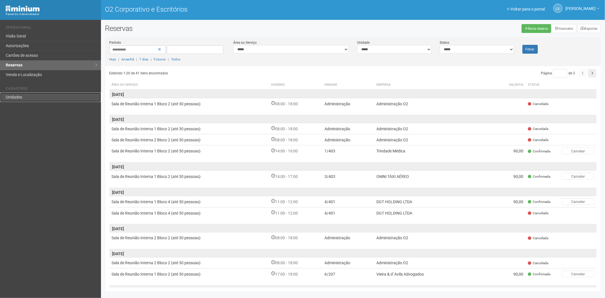
click at [23, 99] on link "Unidades" at bounding box center [50, 97] width 101 height 9
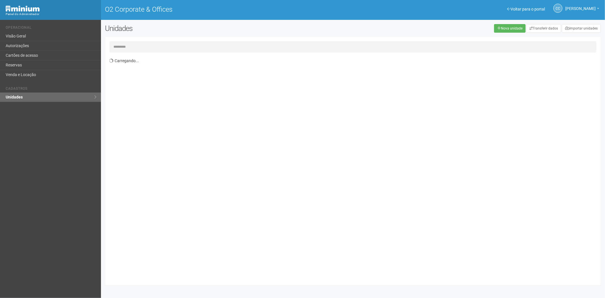
click at [124, 47] on input "text" at bounding box center [354, 46] width 488 height 11
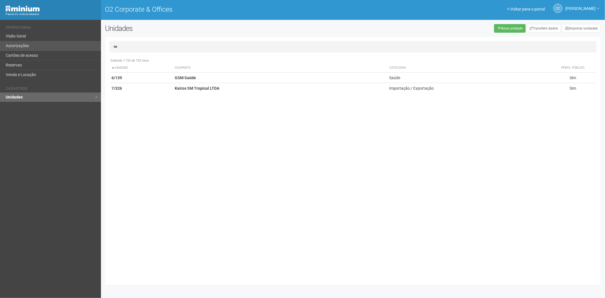
type input "**"
click at [32, 49] on link "Autorizações" at bounding box center [50, 46] width 101 height 10
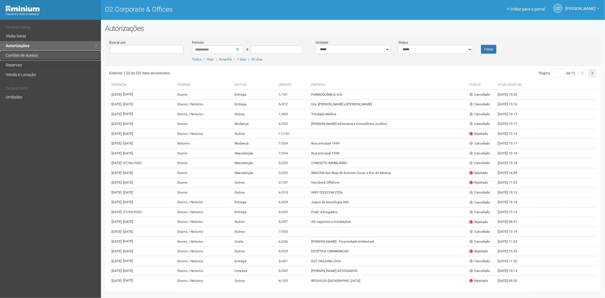
click at [38, 55] on link "Cartões de acesso" at bounding box center [50, 56] width 101 height 10
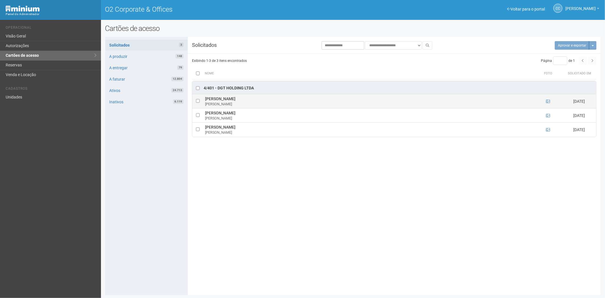
click at [549, 99] on ng-include at bounding box center [548, 101] width 4 height 5
click at [548, 103] on icon at bounding box center [548, 101] width 4 height 4
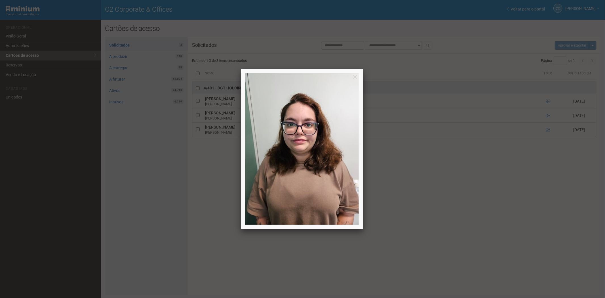
drag, startPoint x: 453, startPoint y: 221, endPoint x: 451, endPoint y: 218, distance: 2.9
click at [451, 218] on div at bounding box center [302, 149] width 605 height 298
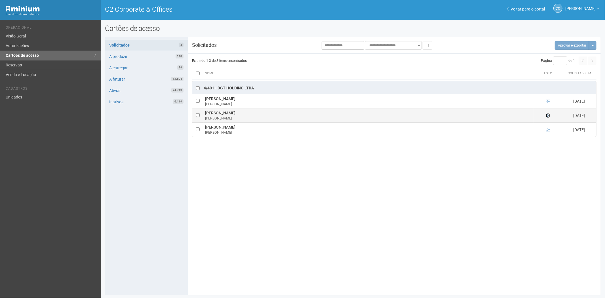
click at [549, 117] on icon at bounding box center [548, 116] width 4 height 4
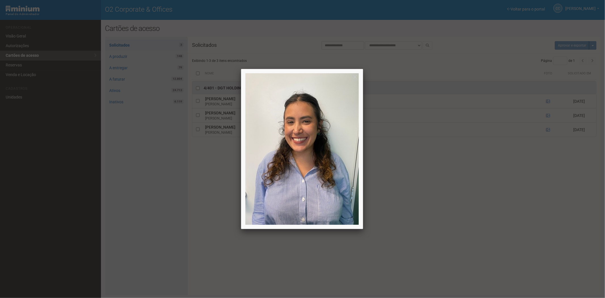
click at [546, 100] on div at bounding box center [302, 149] width 605 height 298
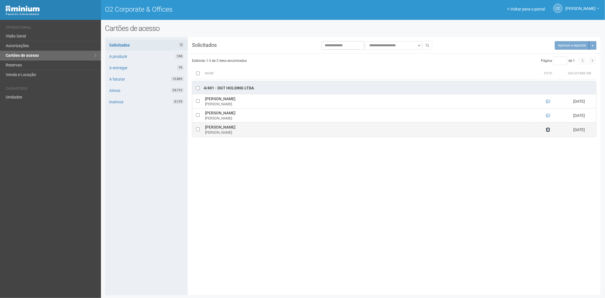
click at [549, 131] on icon at bounding box center [548, 130] width 4 height 4
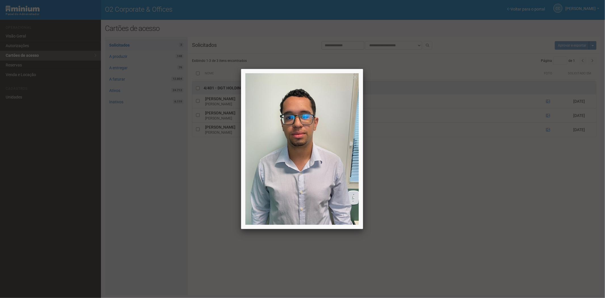
click at [436, 263] on div at bounding box center [302, 149] width 605 height 298
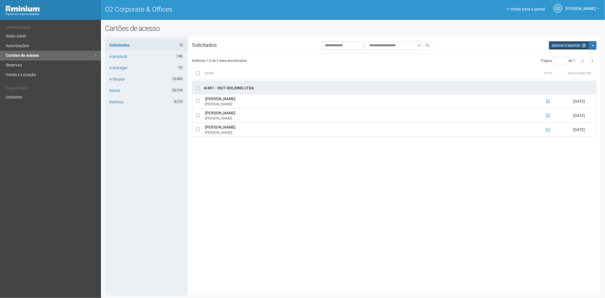
click at [568, 43] on button "Aprovar e exportar 3" at bounding box center [569, 45] width 41 height 9
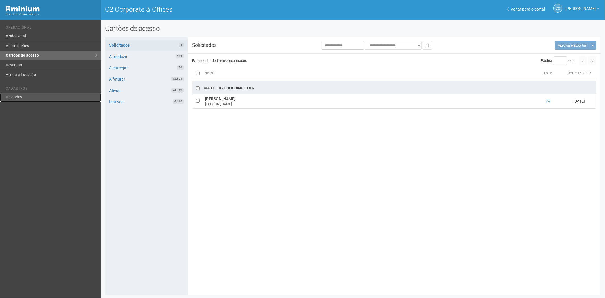
drag, startPoint x: 11, startPoint y: 98, endPoint x: 16, endPoint y: 97, distance: 5.0
click at [11, 98] on link "Unidades" at bounding box center [50, 97] width 101 height 9
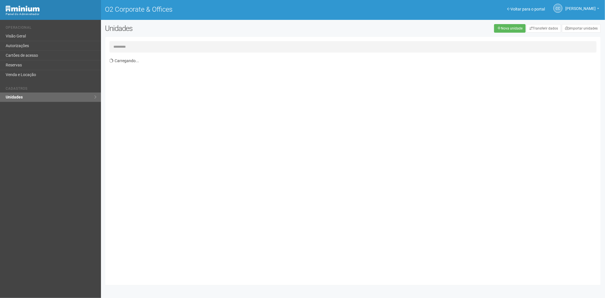
click at [132, 47] on input "text" at bounding box center [354, 46] width 488 height 11
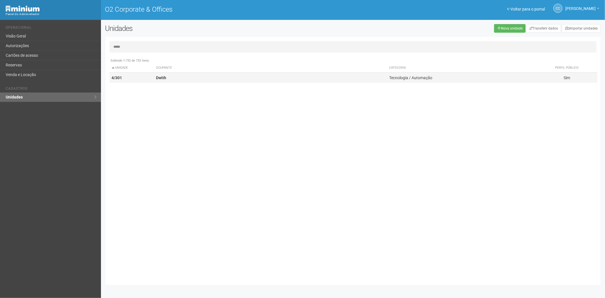
type input "*****"
click at [161, 76] on strong "Dwith" at bounding box center [161, 77] width 10 height 5
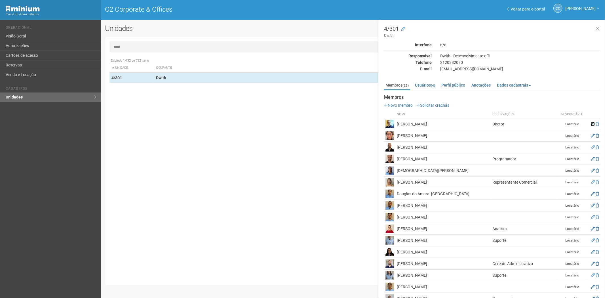
click at [592, 123] on icon at bounding box center [593, 124] width 4 height 4
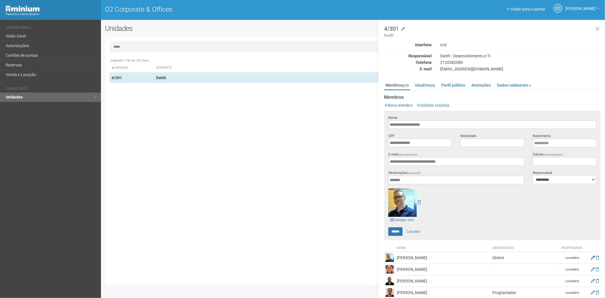
click at [591, 130] on div "**********" at bounding box center [492, 124] width 217 height 18
click at [18, 52] on link "Cartões de acesso" at bounding box center [50, 56] width 101 height 10
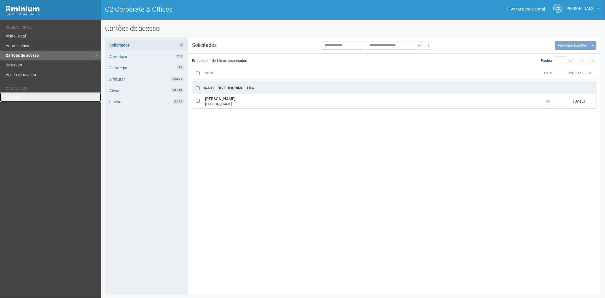
drag, startPoint x: 27, startPoint y: 100, endPoint x: 43, endPoint y: 91, distance: 18.6
click at [27, 100] on link "Unidades" at bounding box center [50, 97] width 101 height 9
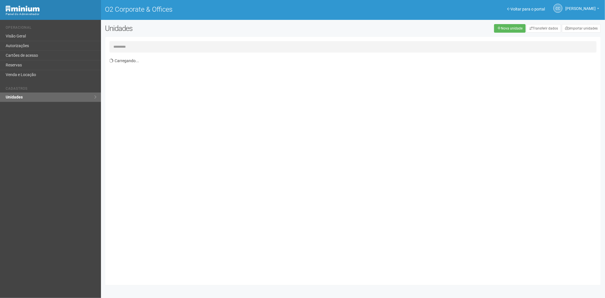
click at [121, 47] on input "text" at bounding box center [354, 46] width 488 height 11
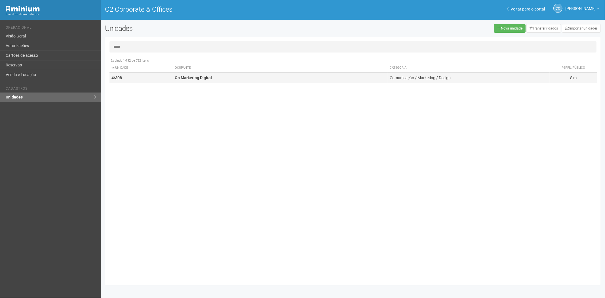
type input "*****"
click at [165, 80] on td "4/308" at bounding box center [141, 78] width 63 height 11
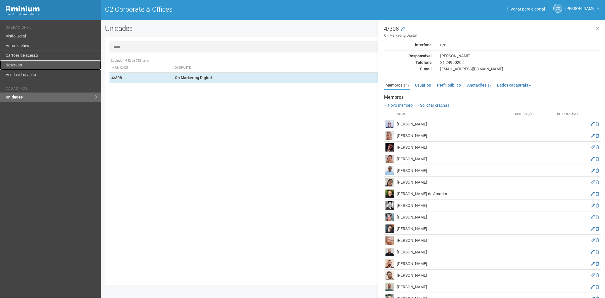
click at [29, 61] on link "Reservas" at bounding box center [50, 65] width 101 height 10
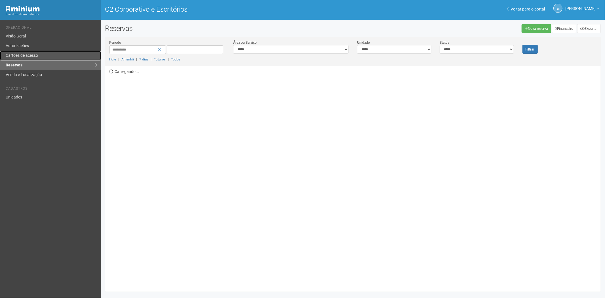
click at [36, 56] on font "Cartões de acesso" at bounding box center [22, 55] width 32 height 5
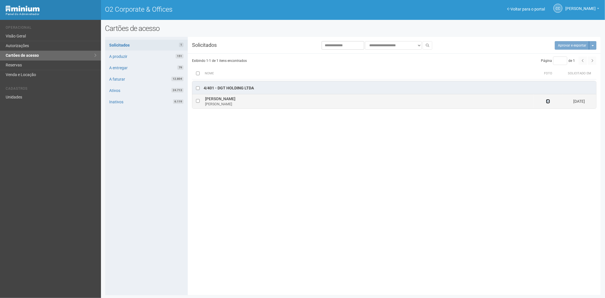
click at [548, 102] on icon at bounding box center [548, 101] width 4 height 4
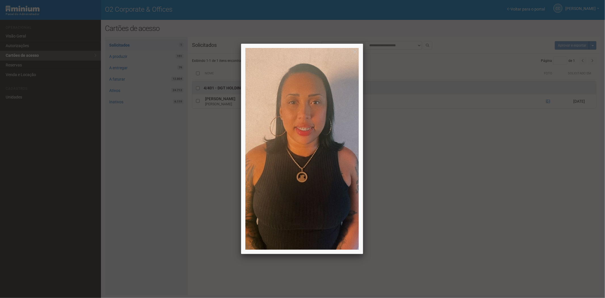
click at [477, 204] on div at bounding box center [302, 149] width 605 height 298
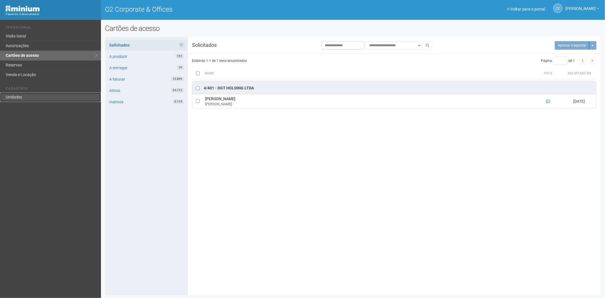
click at [33, 100] on link "Unidades" at bounding box center [50, 97] width 101 height 9
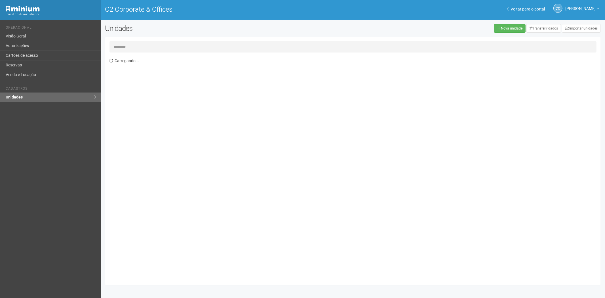
click at [134, 46] on input "text" at bounding box center [354, 46] width 488 height 11
type input "*****"
click at [27, 52] on link "Cartões de acesso" at bounding box center [50, 56] width 101 height 10
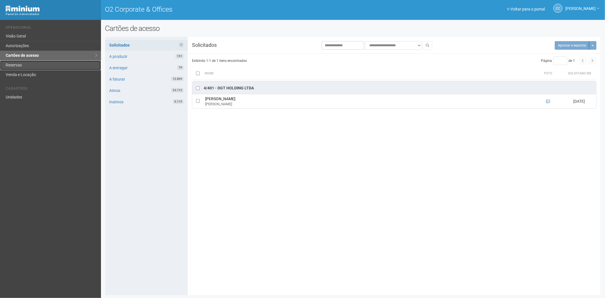
click at [26, 65] on link "Reservas" at bounding box center [50, 65] width 101 height 10
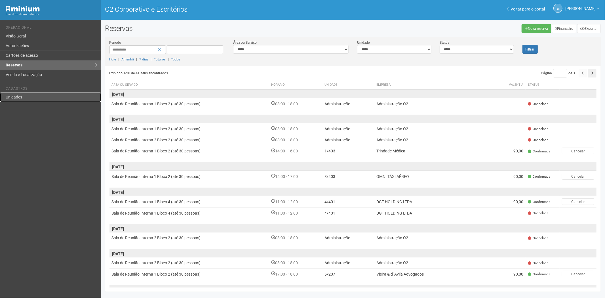
click at [27, 100] on link "Unidades" at bounding box center [50, 97] width 101 height 9
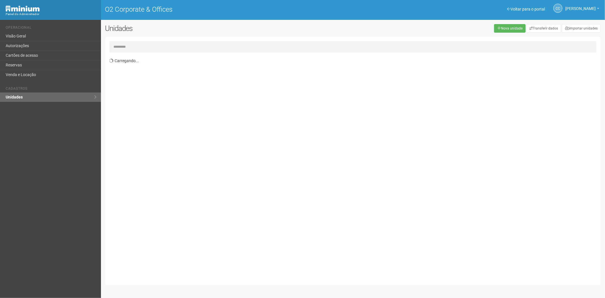
drag, startPoint x: 146, startPoint y: 46, endPoint x: 145, endPoint y: 41, distance: 5.5
click at [146, 41] on div "Carregando..." at bounding box center [353, 161] width 496 height 248
type input "*"
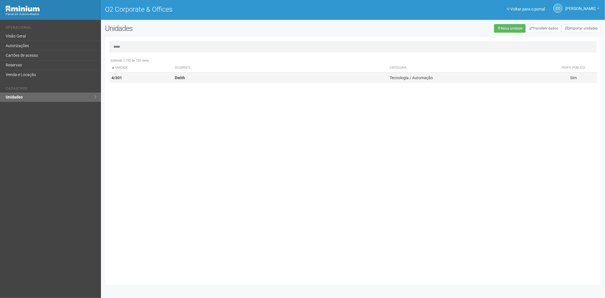
type input "*****"
click at [173, 81] on td "Dwith" at bounding box center [280, 78] width 215 height 11
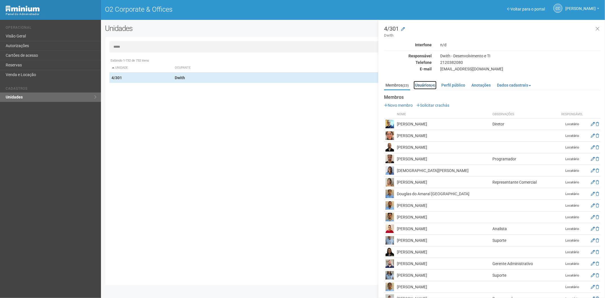
click at [424, 85] on link "Usuários (4)" at bounding box center [425, 85] width 23 height 9
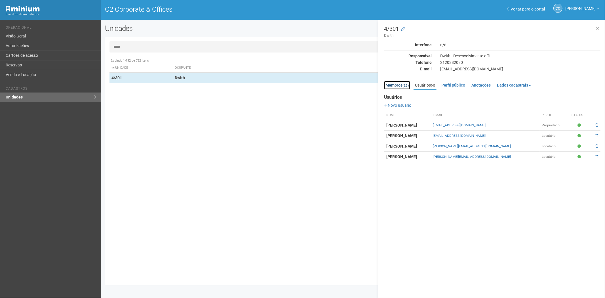
click at [397, 85] on link "Membros (23)" at bounding box center [397, 85] width 26 height 9
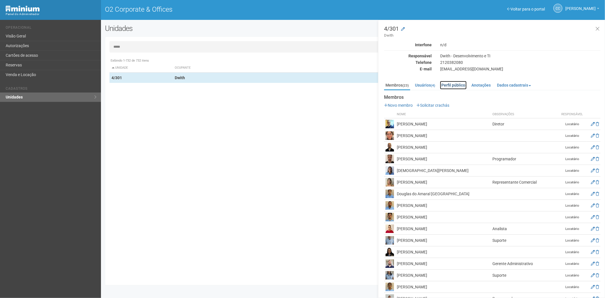
click at [464, 83] on link "Perfil público" at bounding box center [453, 85] width 27 height 9
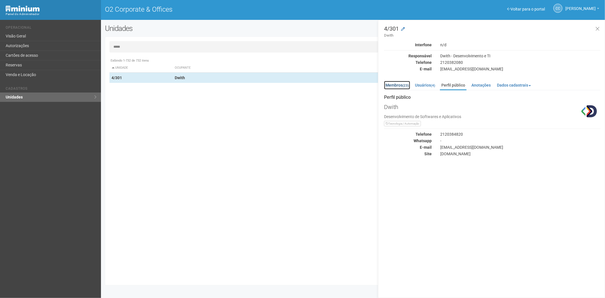
click at [386, 84] on link "Membros (23)" at bounding box center [397, 85] width 26 height 9
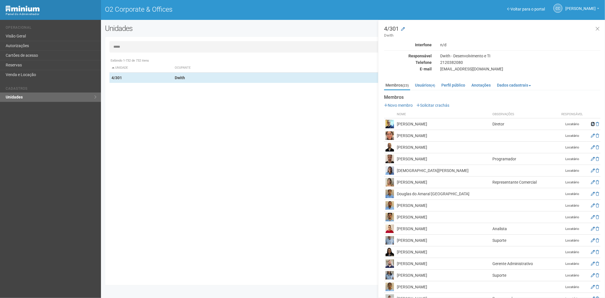
click at [592, 125] on icon at bounding box center [593, 124] width 4 height 4
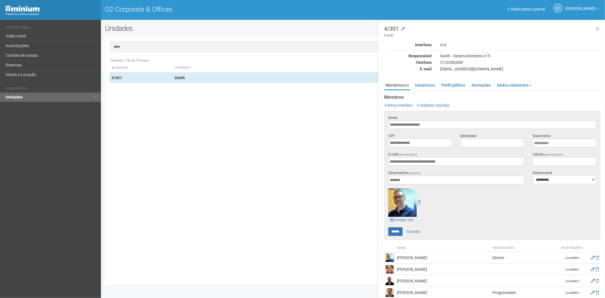
click at [255, 205] on div "Exibindo 1-732 de 732 itens Unidade Ocupante Categoria Perfil público 1/101 FAR…" at bounding box center [356, 168] width 492 height 226
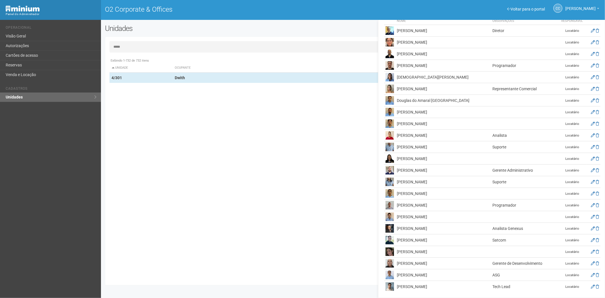
scroll to position [228, 0]
click at [250, 197] on div "Exibindo 1-732 de 732 itens Unidade Ocupante Categoria Perfil público 1/101 FAR…" at bounding box center [356, 168] width 492 height 226
click at [21, 56] on link "Cartões de acesso" at bounding box center [50, 56] width 101 height 10
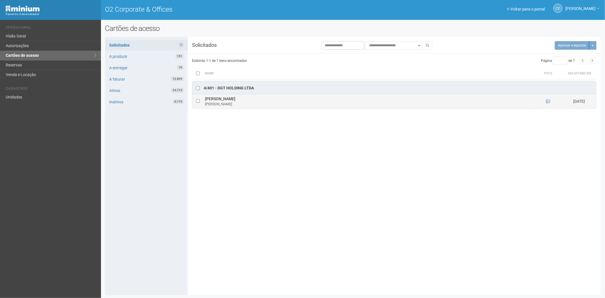
click at [551, 102] on td at bounding box center [548, 101] width 28 height 14
click at [548, 102] on icon at bounding box center [548, 101] width 4 height 4
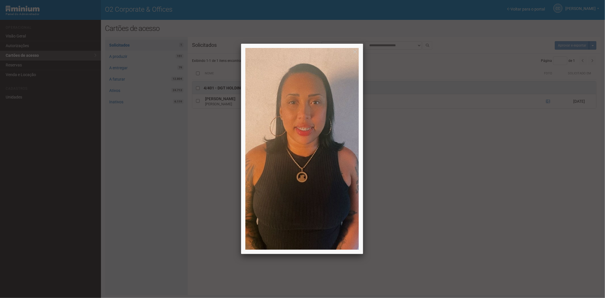
click at [464, 233] on div at bounding box center [302, 149] width 605 height 298
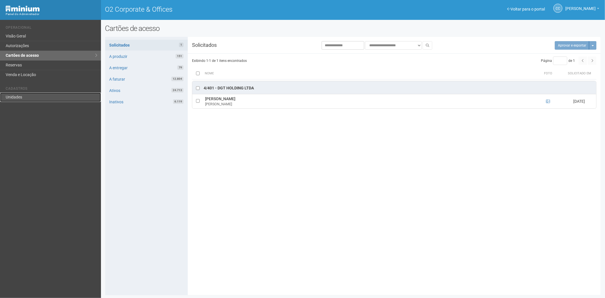
click at [31, 97] on link "Unidades" at bounding box center [50, 97] width 101 height 9
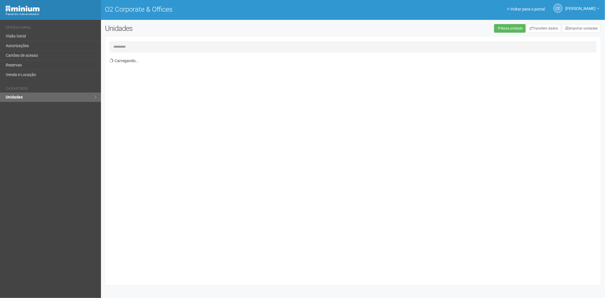
click at [141, 42] on input "text" at bounding box center [354, 46] width 488 height 11
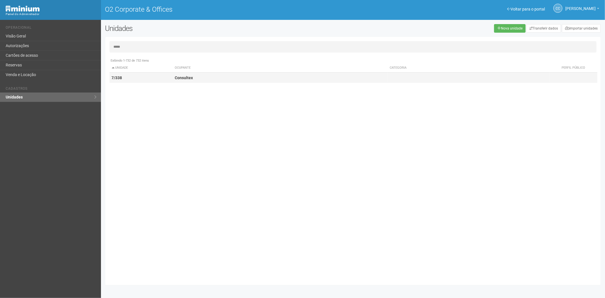
type input "*****"
drag, startPoint x: 199, startPoint y: 83, endPoint x: 231, endPoint y: 84, distance: 31.8
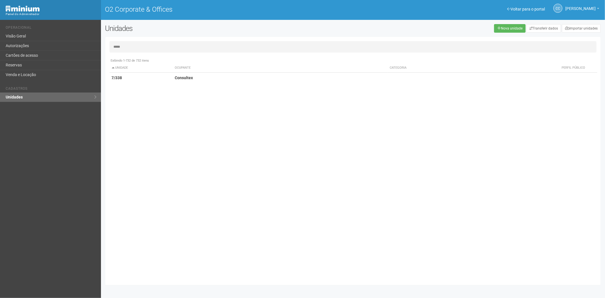
click at [200, 83] on td "Consultex" at bounding box center [280, 78] width 215 height 11
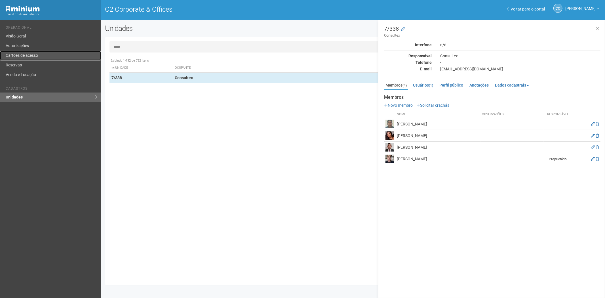
click at [27, 54] on link "Cartões de acesso" at bounding box center [50, 56] width 101 height 10
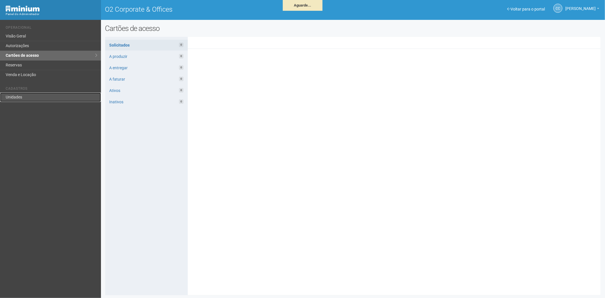
drag, startPoint x: 29, startPoint y: 93, endPoint x: 30, endPoint y: 97, distance: 4.1
click at [28, 93] on link "Unidades" at bounding box center [50, 97] width 101 height 9
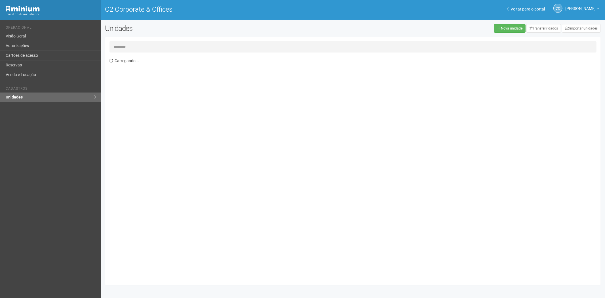
click at [132, 41] on input "text" at bounding box center [354, 46] width 488 height 11
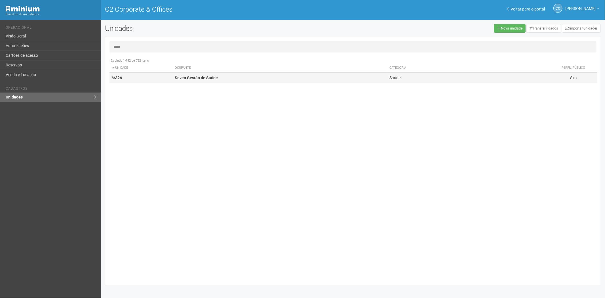
click at [185, 77] on strong "Seven Gestão de Saúde" at bounding box center [196, 77] width 43 height 5
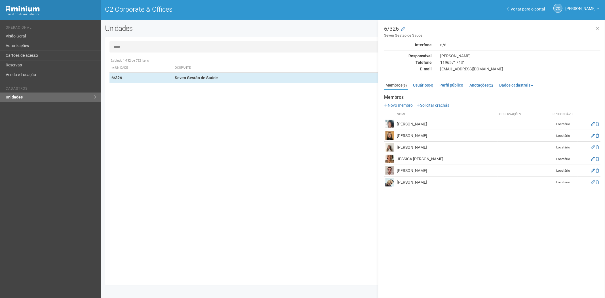
click at [136, 42] on input "*****" at bounding box center [354, 46] width 488 height 11
drag, startPoint x: 136, startPoint y: 42, endPoint x: 135, endPoint y: 46, distance: 3.9
click at [135, 46] on input "*****" at bounding box center [354, 46] width 488 height 11
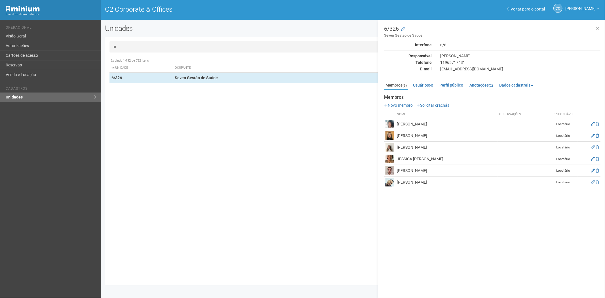
type input "*"
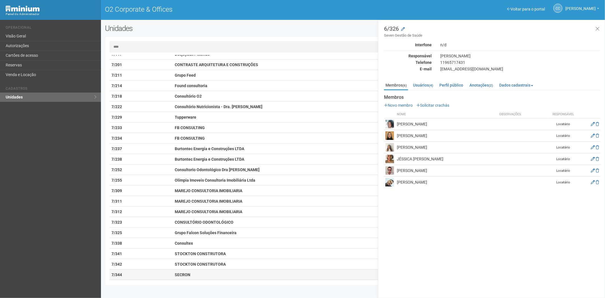
scroll to position [607, 0]
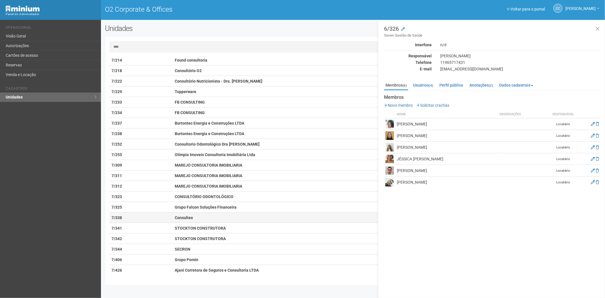
type input "****"
click at [187, 217] on strong "Consultex" at bounding box center [184, 217] width 18 height 5
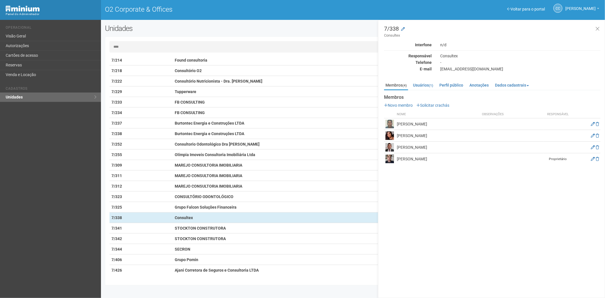
drag, startPoint x: 398, startPoint y: 134, endPoint x: 445, endPoint y: 136, distance: 47.2
click at [445, 136] on td "Nathalia Porto Coutinho" at bounding box center [438, 136] width 85 height 12
copy td "Nathalia Porto Coutinho"
click at [426, 103] on link "Solicitar crachás" at bounding box center [433, 105] width 33 height 5
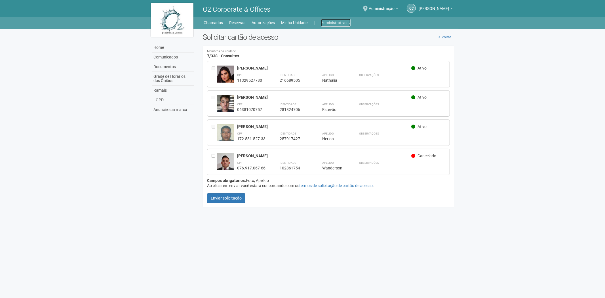
click at [340, 22] on link "Administrativo" at bounding box center [336, 23] width 30 height 8
click at [325, 45] on link "Cartões de acesso" at bounding box center [328, 45] width 48 height 10
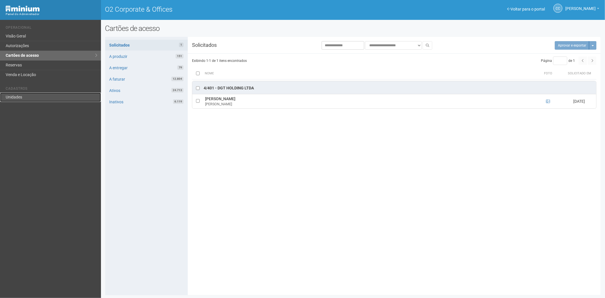
click at [25, 95] on link "Unidades" at bounding box center [50, 97] width 101 height 9
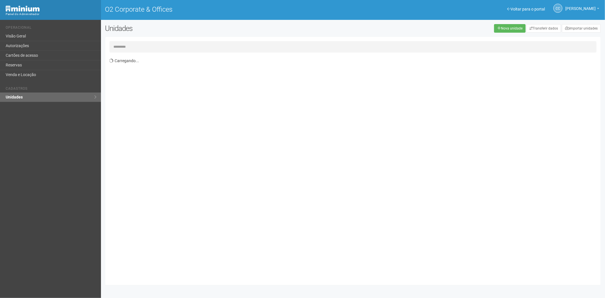
click at [130, 44] on input "text" at bounding box center [354, 46] width 488 height 11
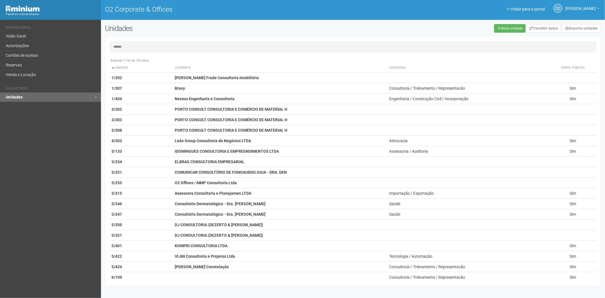
type input "******"
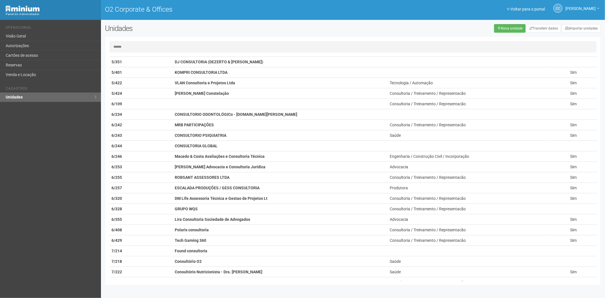
scroll to position [312, 0]
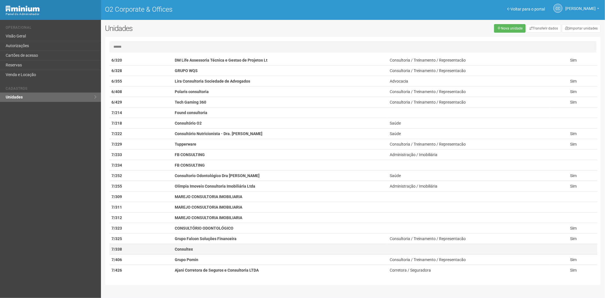
click at [188, 250] on strong "Consultex" at bounding box center [184, 249] width 18 height 5
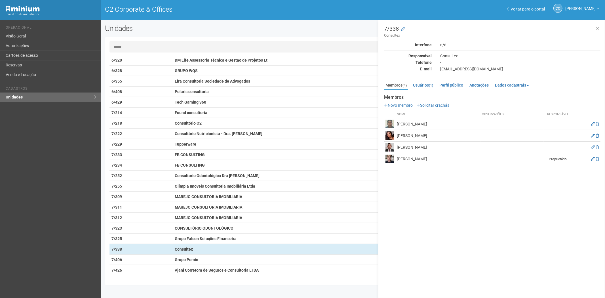
drag, startPoint x: 398, startPoint y: 134, endPoint x: 440, endPoint y: 136, distance: 42.3
click at [440, 136] on td "Nathalia Porto Coutinho" at bounding box center [438, 136] width 85 height 12
copy td "Nathalia Porto Coutinho"
click at [38, 55] on link "Cartões de acesso" at bounding box center [50, 56] width 101 height 10
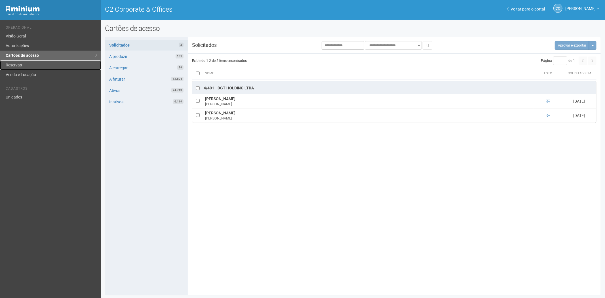
click at [35, 67] on link "Reservas" at bounding box center [50, 65] width 101 height 10
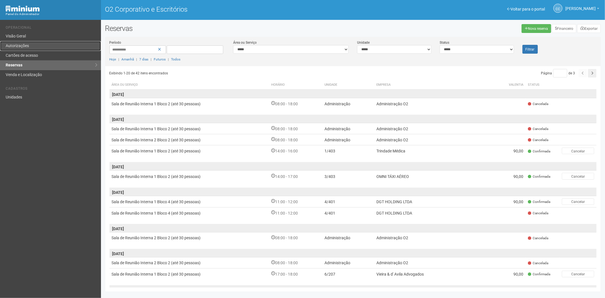
click at [47, 42] on link "Autorizações" at bounding box center [50, 46] width 101 height 10
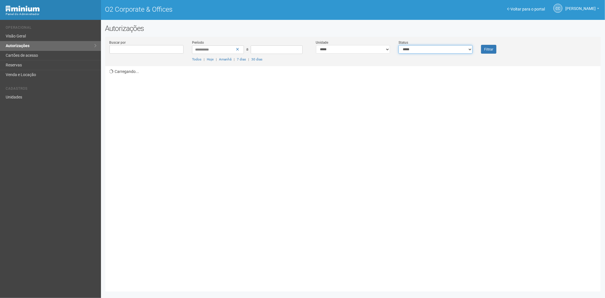
click at [420, 49] on select "**********" at bounding box center [436, 49] width 74 height 9
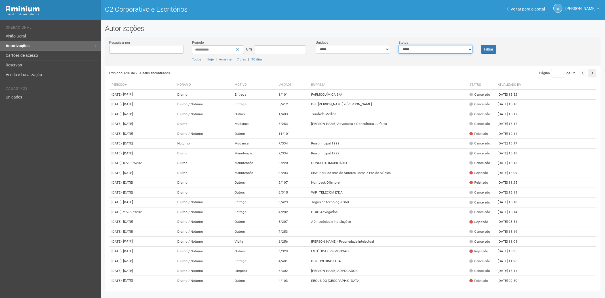
select select "*"
click at [399, 45] on select "**********" at bounding box center [436, 49] width 74 height 9
click at [492, 50] on font "Filtrar" at bounding box center [488, 49] width 9 height 4
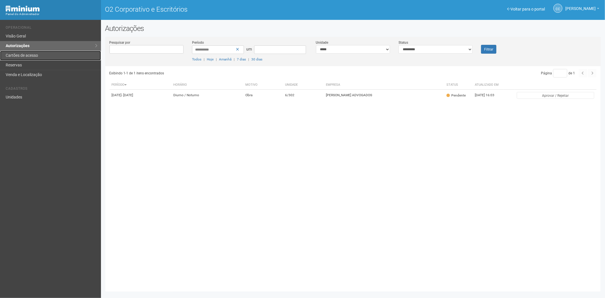
click at [24, 53] on font "Cartões de acesso" at bounding box center [22, 55] width 32 height 5
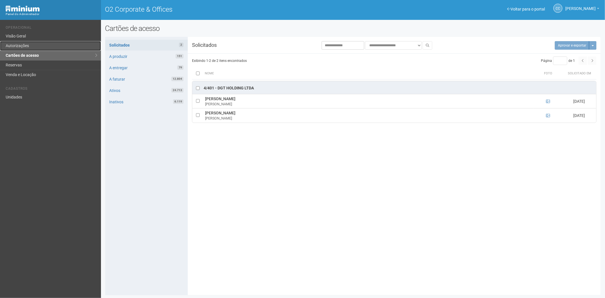
click at [23, 46] on link "Autorizações" at bounding box center [50, 46] width 101 height 10
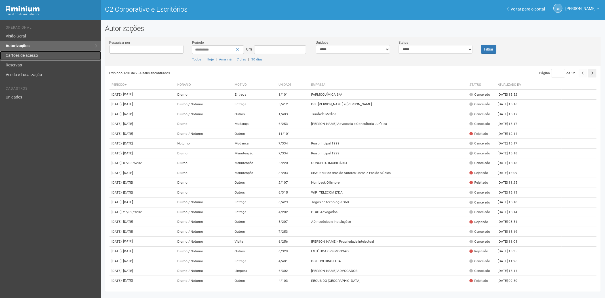
click at [19, 55] on font "Cartões de acesso" at bounding box center [22, 55] width 32 height 5
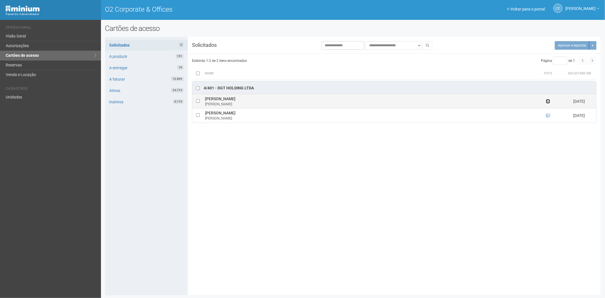
click at [547, 102] on icon at bounding box center [548, 101] width 4 height 4
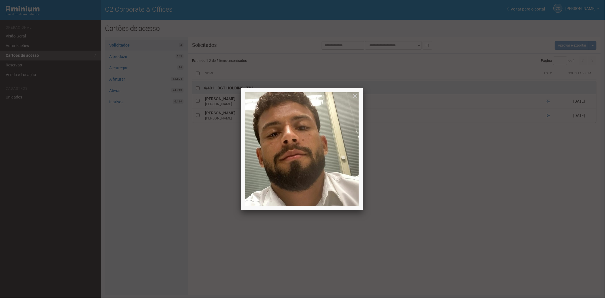
click at [547, 102] on div at bounding box center [302, 149] width 605 height 298
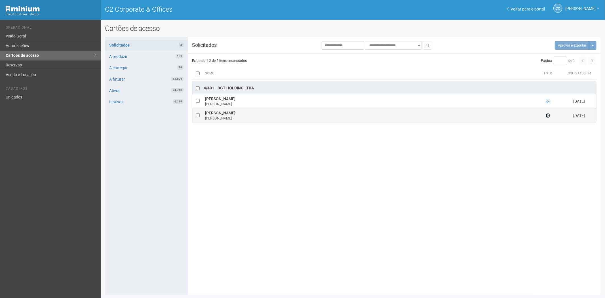
click at [548, 116] on icon at bounding box center [548, 116] width 4 height 4
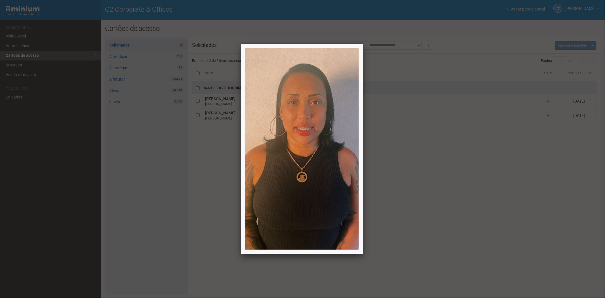
click at [498, 224] on div at bounding box center [302, 149] width 605 height 298
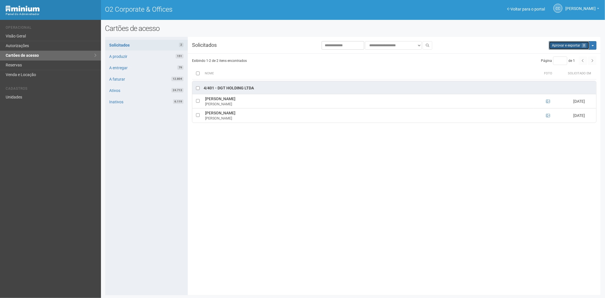
click at [555, 45] on button "Aprovar e exportar 2" at bounding box center [569, 45] width 41 height 9
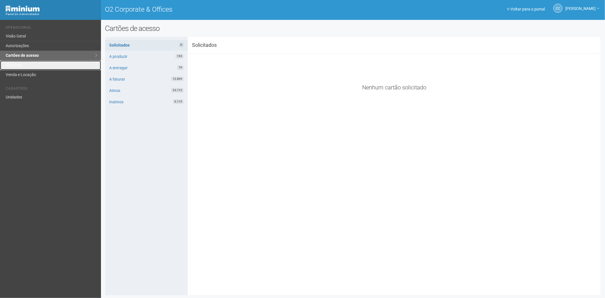
drag, startPoint x: 24, startPoint y: 64, endPoint x: 87, endPoint y: 85, distance: 67.2
click at [24, 64] on link "Reservas" at bounding box center [50, 65] width 101 height 10
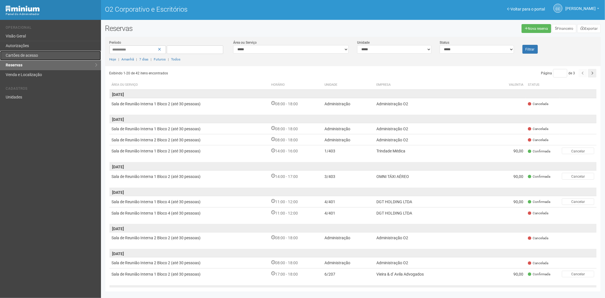
click at [52, 54] on link "Cartões de acesso" at bounding box center [50, 56] width 101 height 10
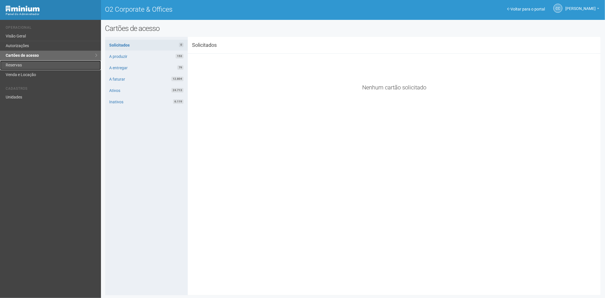
click at [28, 63] on link "Reservas" at bounding box center [50, 65] width 101 height 10
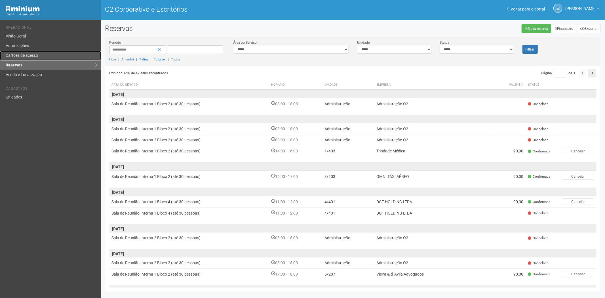
click at [35, 54] on font "Cartões de acesso" at bounding box center [22, 55] width 32 height 5
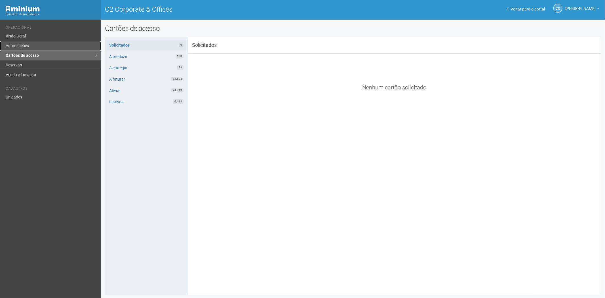
click at [32, 46] on link "Autorizações" at bounding box center [50, 46] width 101 height 10
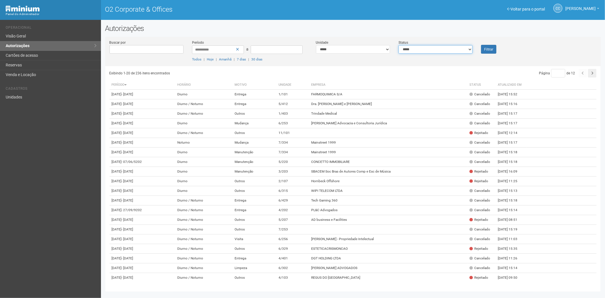
click at [411, 47] on select "**********" at bounding box center [436, 49] width 74 height 9
select select "*"
click at [399, 45] on select "**********" at bounding box center [436, 49] width 74 height 9
click at [488, 48] on font "Filtrar" at bounding box center [488, 49] width 9 height 4
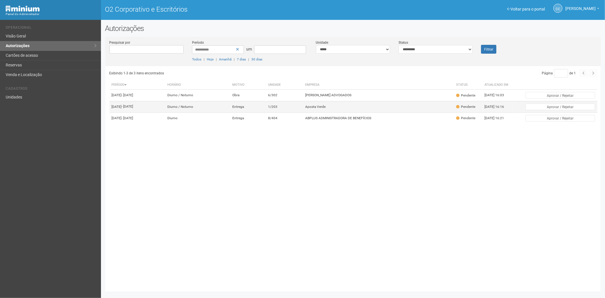
click at [326, 109] on font "Aposta Verde" at bounding box center [315, 107] width 20 height 4
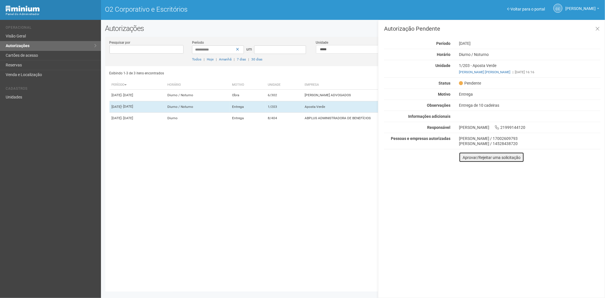
click at [466, 158] on font "Aprovar/Rejeitar uma solicitação" at bounding box center [492, 157] width 58 height 5
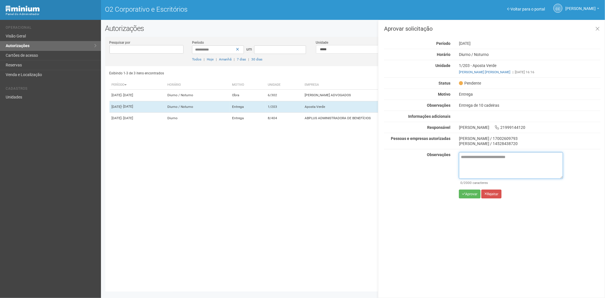
click at [468, 158] on textarea at bounding box center [511, 165] width 104 height 27
paste textarea "**********"
type textarea "**********"
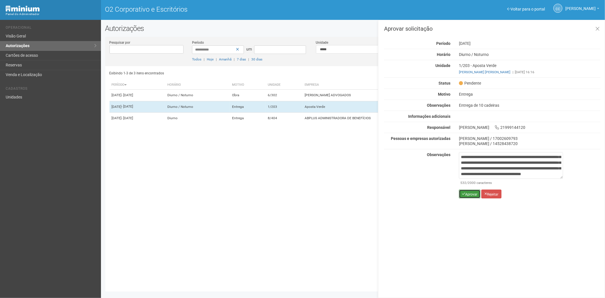
click at [467, 190] on button "Aprovar" at bounding box center [470, 194] width 22 height 9
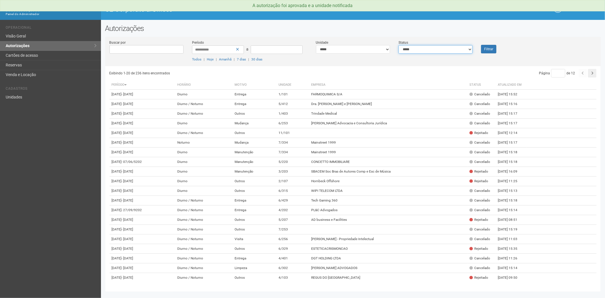
drag, startPoint x: 431, startPoint y: 48, endPoint x: 426, endPoint y: 53, distance: 6.6
click at [431, 48] on select "**********" at bounding box center [436, 49] width 74 height 9
select select "*"
click at [399, 45] on select "**********" at bounding box center [436, 49] width 74 height 9
click at [493, 48] on button "Filtrar" at bounding box center [488, 49] width 15 height 9
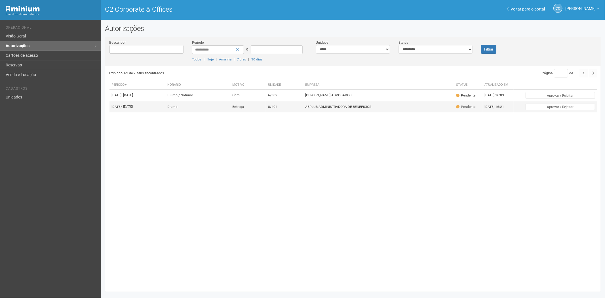
click at [372, 109] on font "ABPLUS ADMINISTRADORA DE BENEFÍCIOS" at bounding box center [338, 107] width 66 height 4
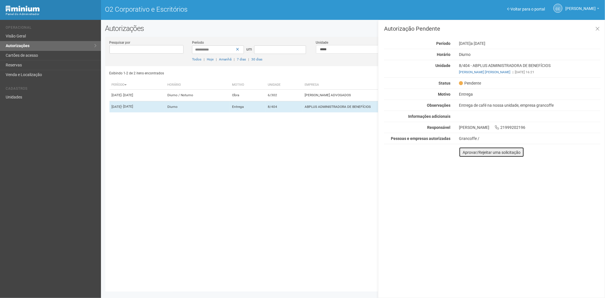
click at [466, 154] on font "Aprovar/Rejeitar uma solicitação" at bounding box center [492, 152] width 58 height 5
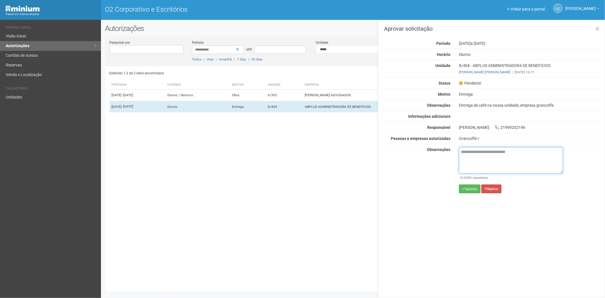
click at [470, 158] on textarea at bounding box center [511, 160] width 104 height 27
paste textarea "**********"
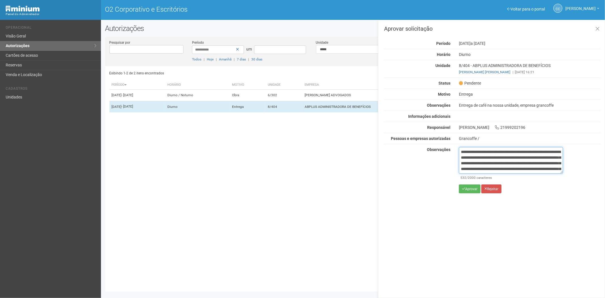
scroll to position [32, 0]
type textarea "**********"
click at [467, 187] on font "Aprovar" at bounding box center [471, 189] width 12 height 4
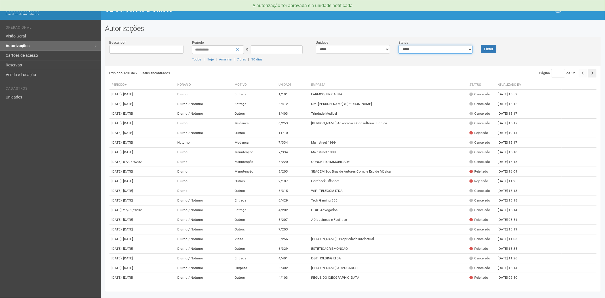
drag, startPoint x: 405, startPoint y: 48, endPoint x: 410, endPoint y: 52, distance: 5.8
click at [405, 48] on select "**********" at bounding box center [436, 49] width 74 height 9
select select "*"
click at [399, 45] on select "**********" at bounding box center [436, 49] width 74 height 9
click at [491, 49] on button "Filtrar" at bounding box center [488, 49] width 15 height 9
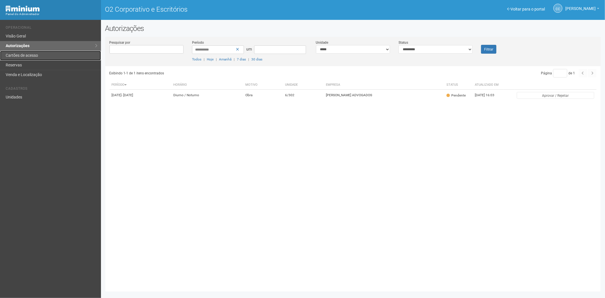
click at [33, 57] on font "Cartões de acesso" at bounding box center [22, 55] width 32 height 5
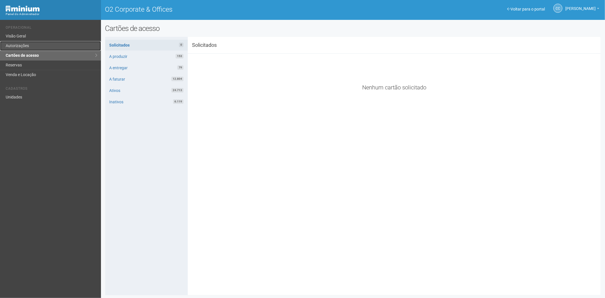
click at [39, 45] on link "Autorizações" at bounding box center [50, 46] width 101 height 10
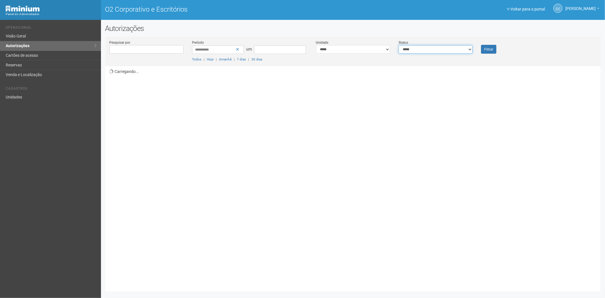
click at [453, 48] on select "**********" at bounding box center [436, 49] width 74 height 9
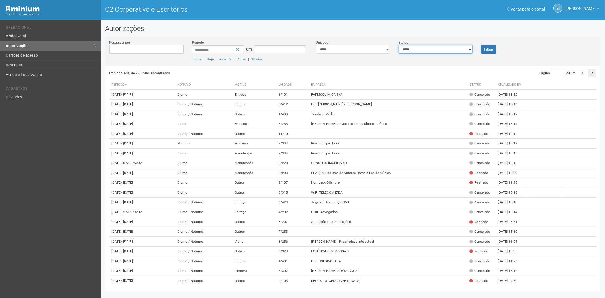
select select "*"
click at [399, 45] on select "**********" at bounding box center [436, 49] width 74 height 9
click at [491, 47] on font "Filtrar" at bounding box center [488, 49] width 9 height 4
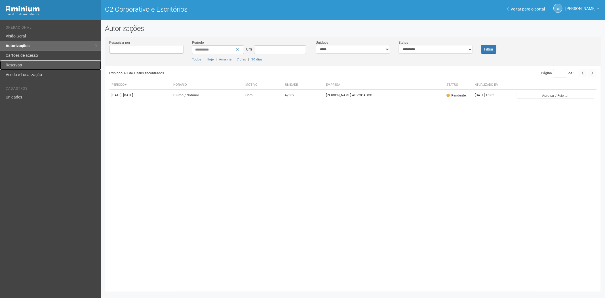
click at [18, 66] on font "Reservas" at bounding box center [14, 65] width 16 height 5
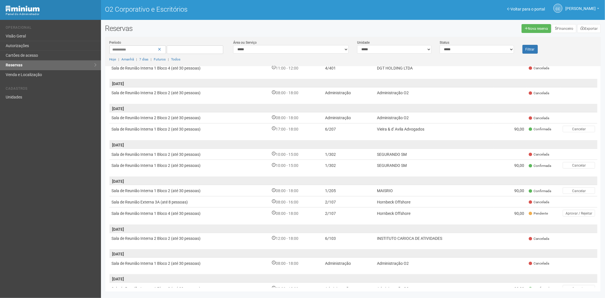
scroll to position [158, 0]
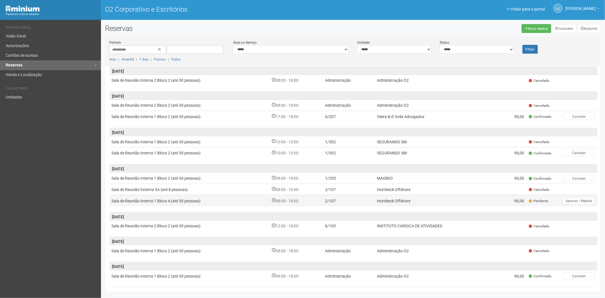
click at [484, 199] on td "Hornbeck Offshore" at bounding box center [434, 200] width 119 height 11
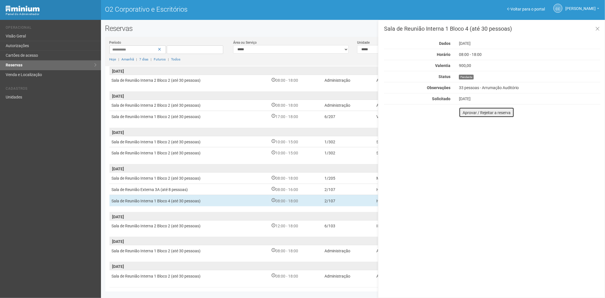
click at [501, 115] on button "Aprovar / Rejeitar a reserva" at bounding box center [486, 112] width 55 height 10
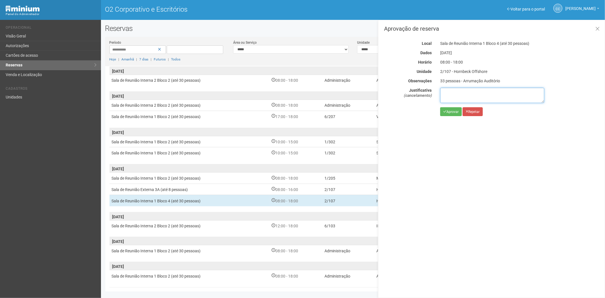
click at [469, 95] on textarea at bounding box center [492, 95] width 104 height 15
paste textarea "**********"
type textarea "**********"
click at [476, 111] on font "Rejeitar" at bounding box center [474, 112] width 11 height 4
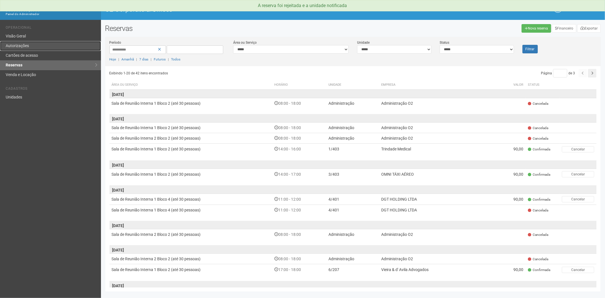
click at [29, 49] on link "Autorizações" at bounding box center [50, 46] width 101 height 10
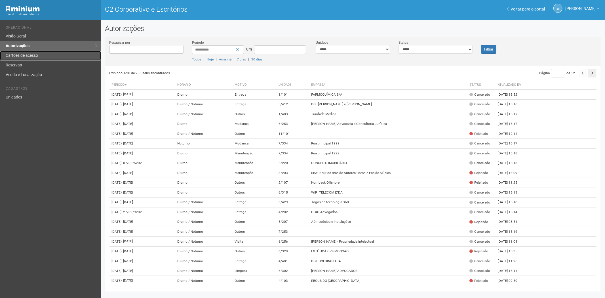
click at [23, 55] on font "Cartões de acesso" at bounding box center [22, 55] width 32 height 5
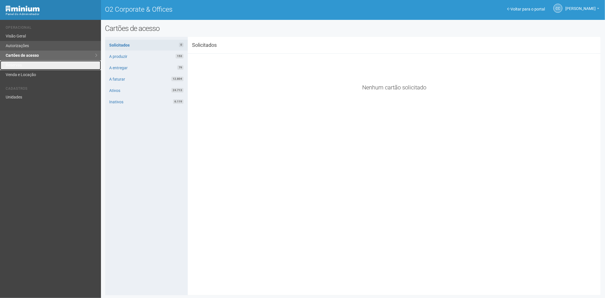
drag, startPoint x: 22, startPoint y: 61, endPoint x: 47, endPoint y: 47, distance: 28.7
click at [21, 62] on link "Reservas" at bounding box center [50, 65] width 101 height 10
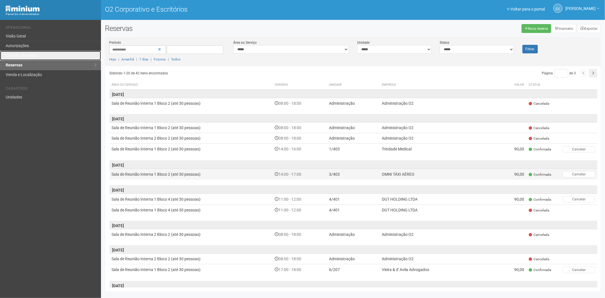
drag, startPoint x: 37, startPoint y: 59, endPoint x: 125, endPoint y: 180, distance: 149.4
click at [34, 57] on font "Cartões de acesso" at bounding box center [22, 55] width 32 height 5
